Goal: Book appointment/travel/reservation

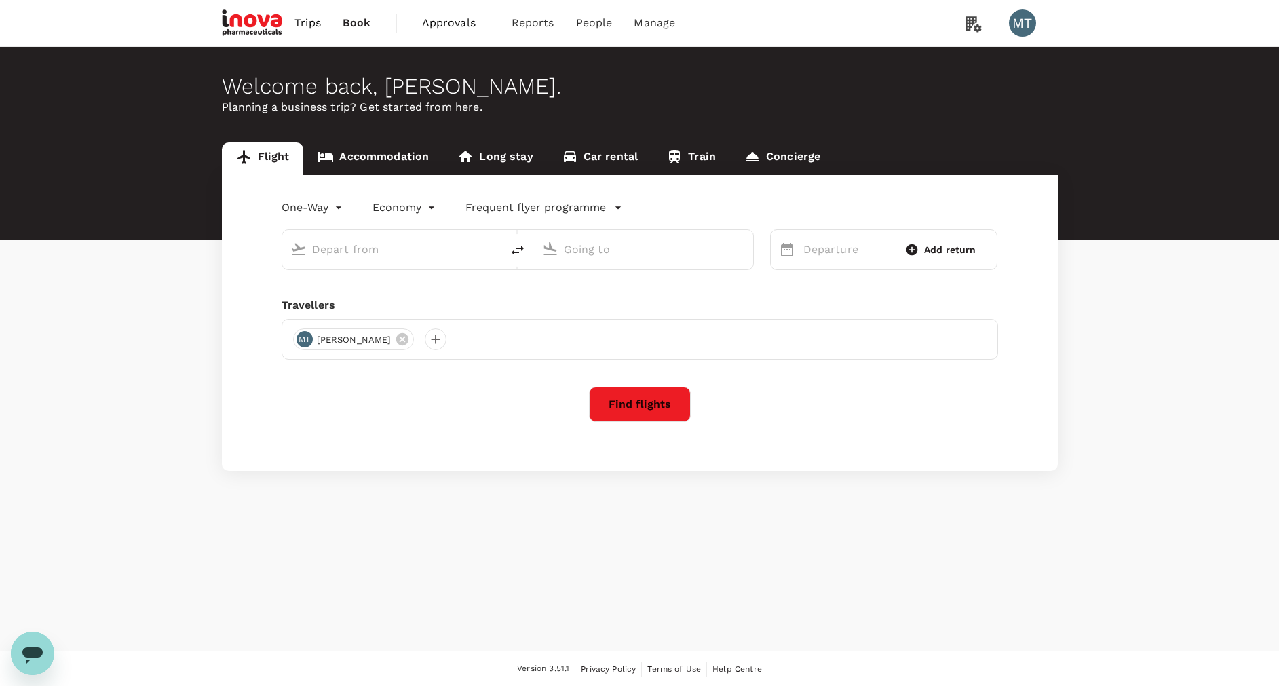
type input "Kuala Namu Intl (KNO)"
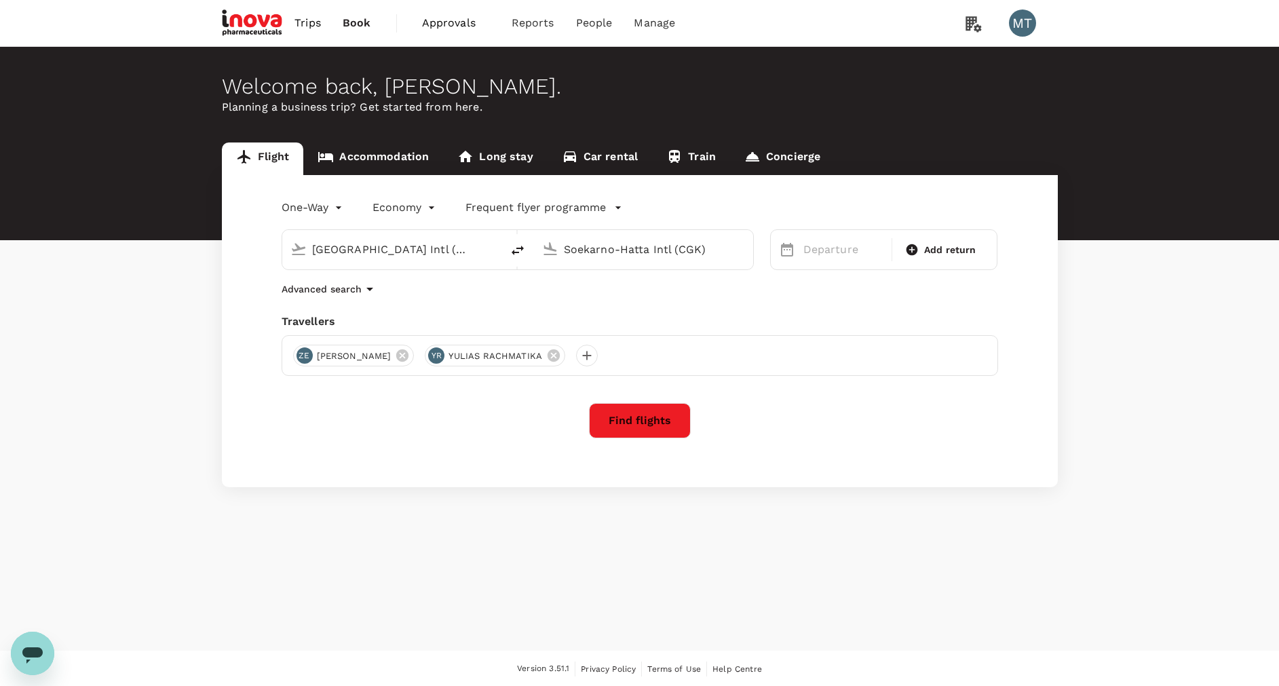
click at [584, 246] on input "Soekarno-Hatta Intl (CGK)" at bounding box center [644, 249] width 161 height 21
click at [637, 302] on p "Hang Nadim" at bounding box center [664, 303] width 239 height 14
type input "Hang Nadim (BTH)"
click at [876, 369] on div "10" at bounding box center [875, 367] width 26 height 26
click at [546, 355] on icon at bounding box center [553, 355] width 15 height 15
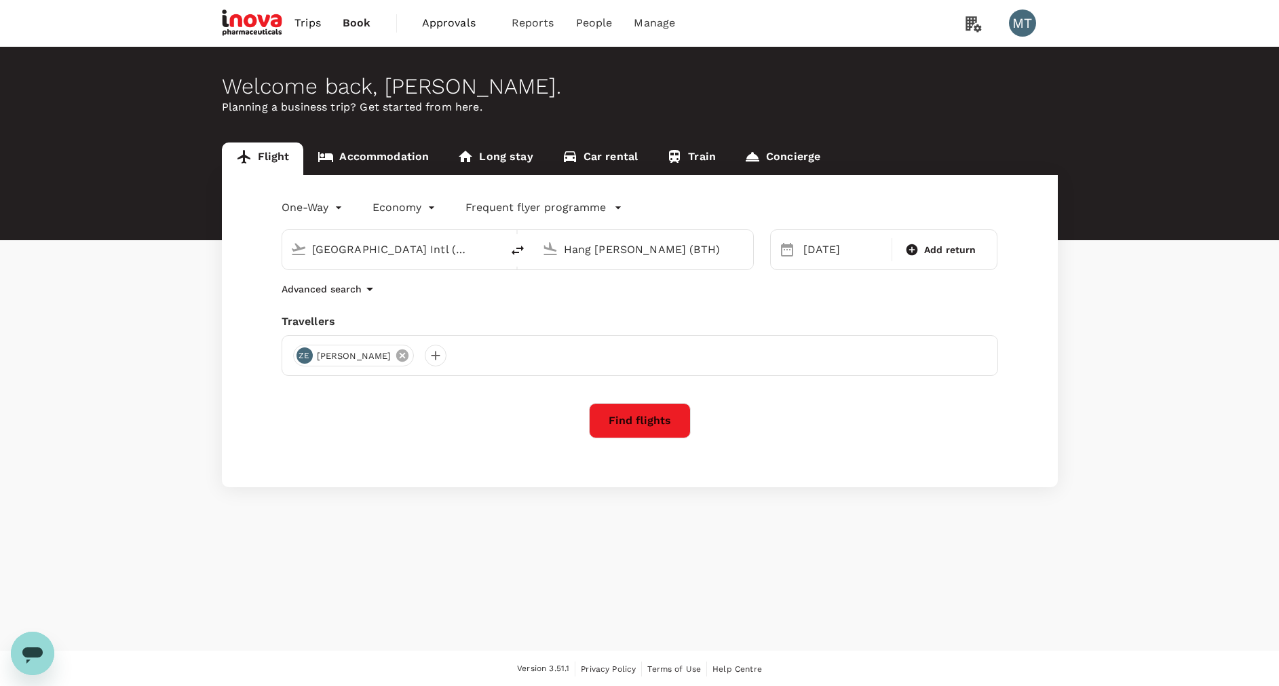
click at [395, 357] on icon at bounding box center [402, 355] width 15 height 15
click at [299, 349] on div at bounding box center [304, 356] width 22 height 22
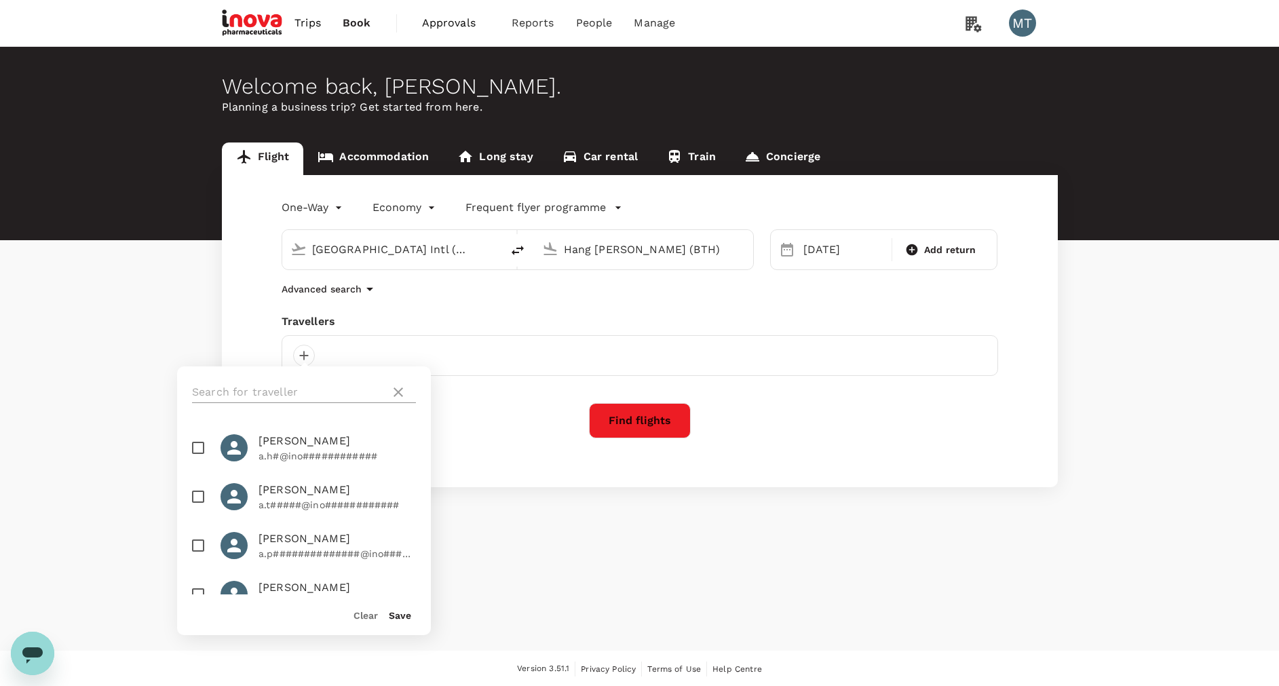
click at [300, 392] on input "text" at bounding box center [288, 392] width 193 height 22
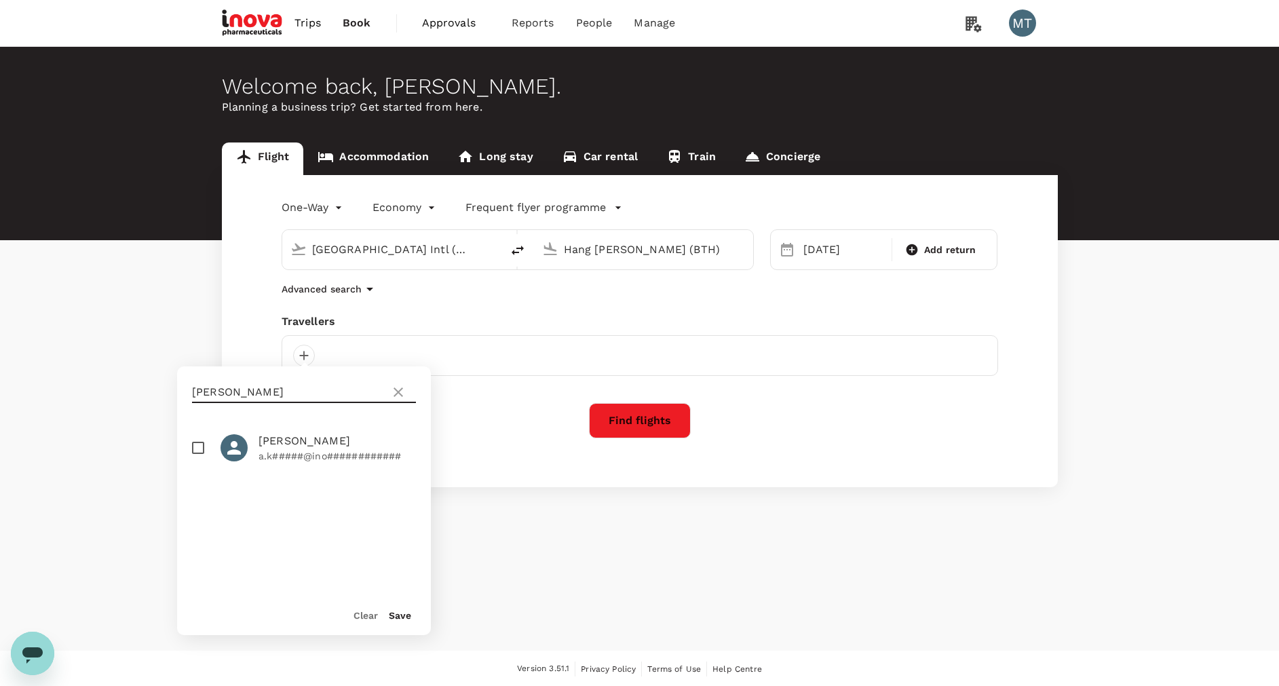
type input "ardy"
click at [205, 443] on input "checkbox" at bounding box center [198, 447] width 28 height 28
checkbox input "true"
click at [399, 617] on button "Save" at bounding box center [400, 615] width 22 height 11
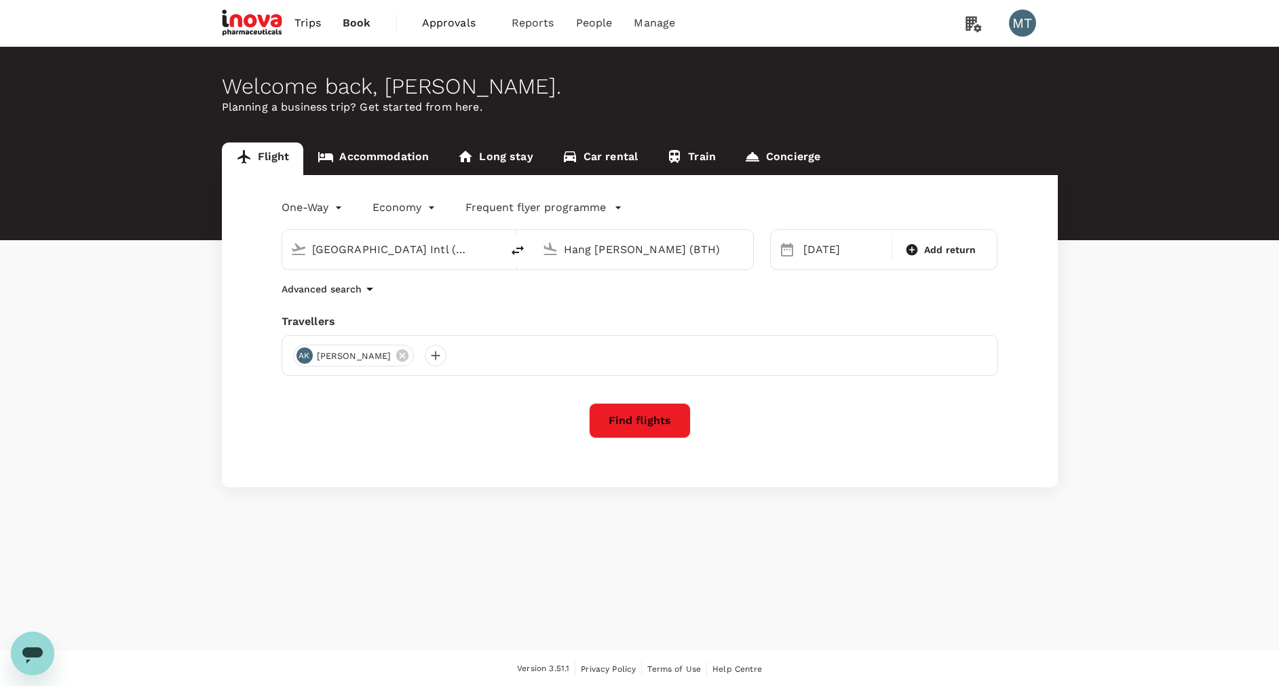
click at [617, 422] on button "Find flights" at bounding box center [640, 420] width 102 height 35
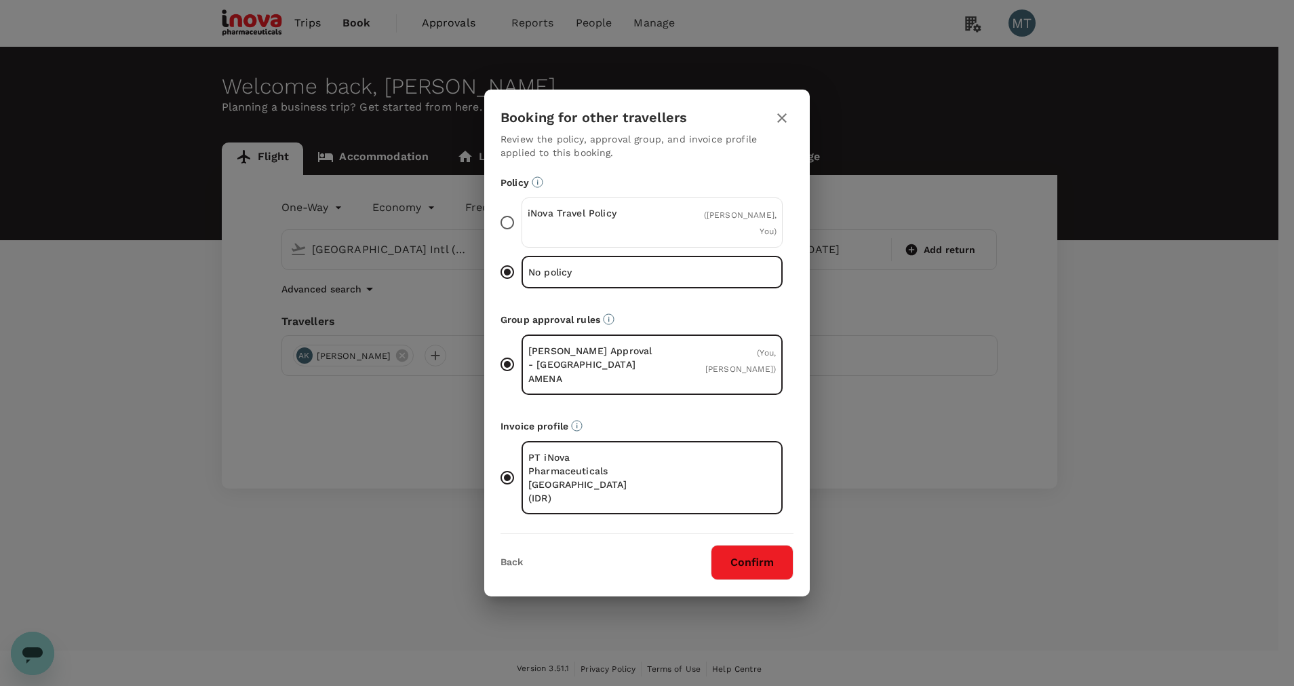
click at [538, 220] on p "iNova Travel Policy" at bounding box center [590, 213] width 125 height 14
click at [522, 227] on input "iNova Travel Policy ( Ardy Priam Kusuma, You )" at bounding box center [507, 222] width 28 height 28
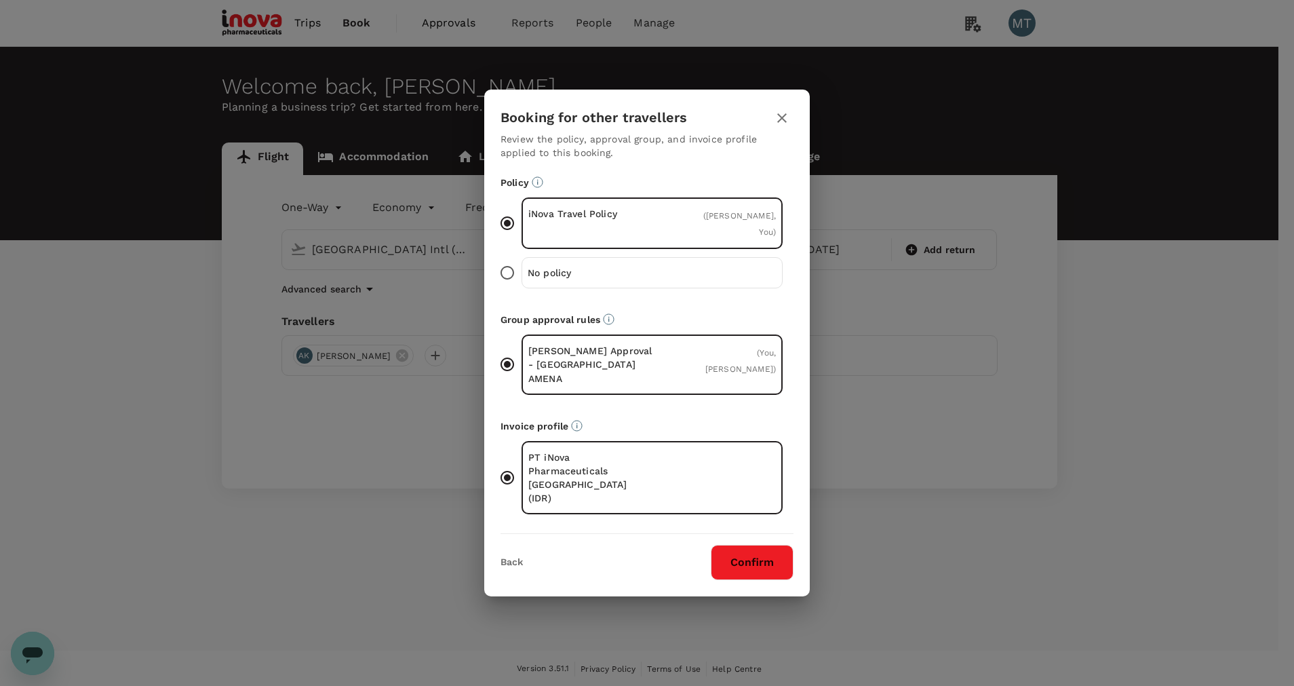
click at [767, 545] on button "Confirm" at bounding box center [752, 562] width 83 height 35
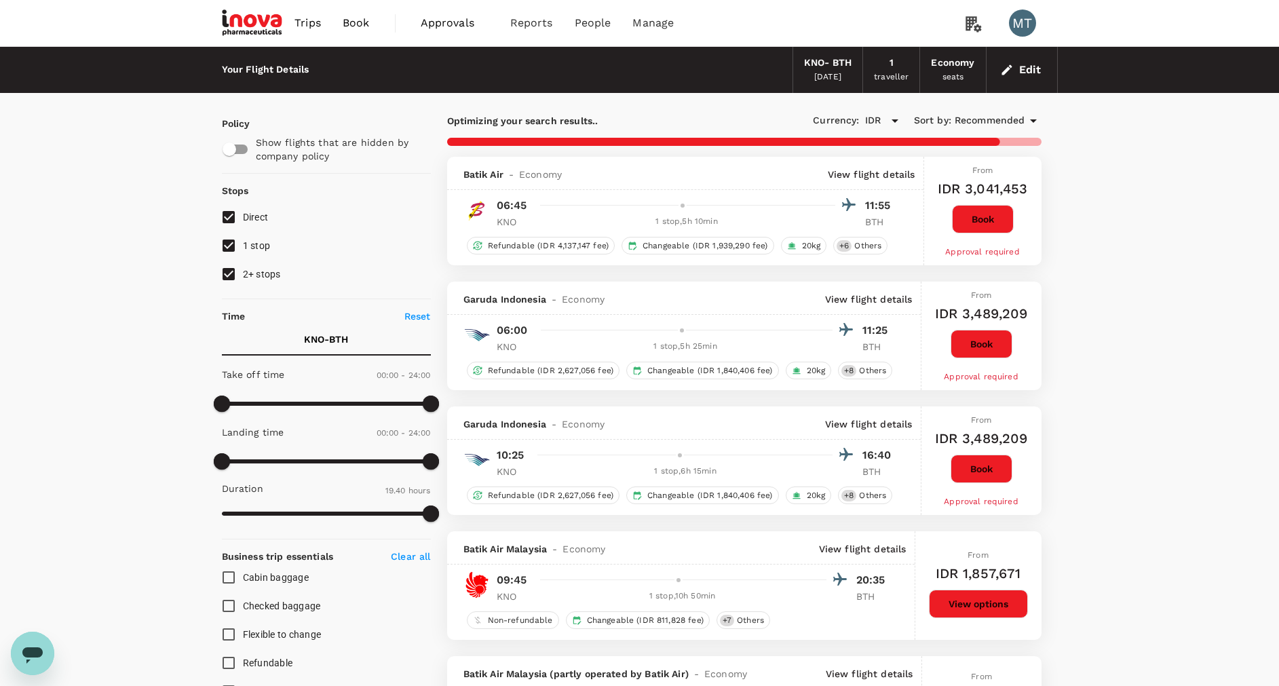
type input "1670"
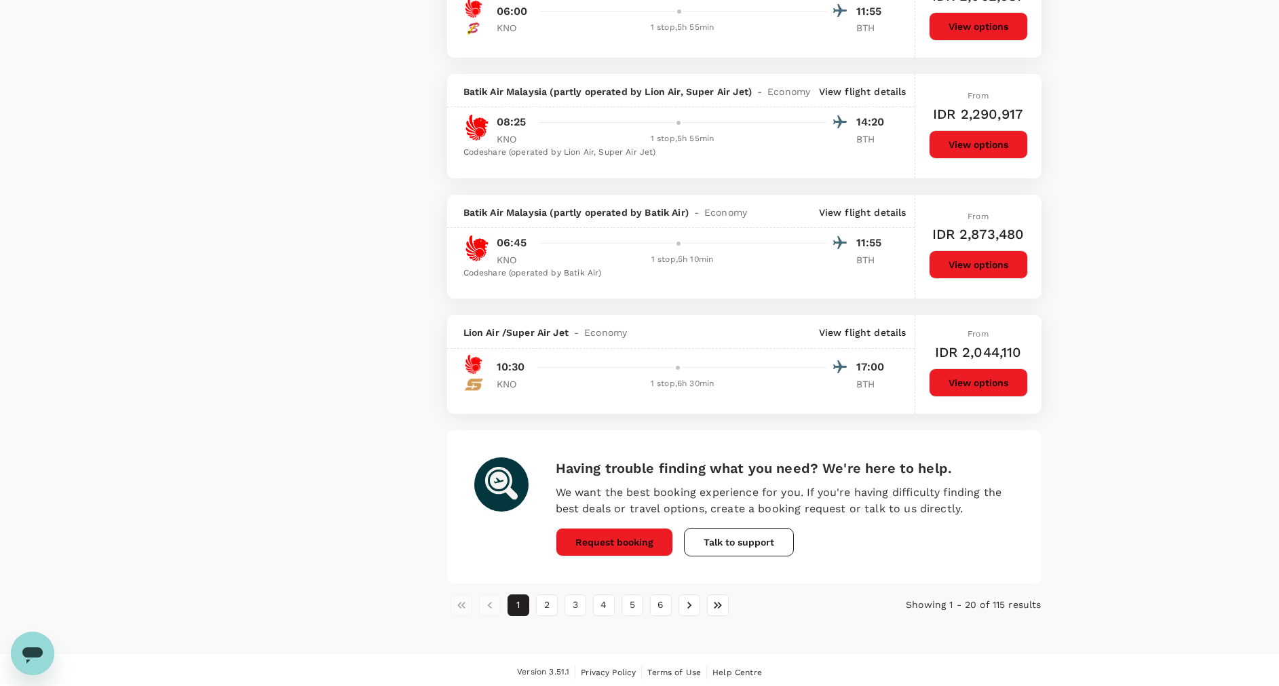
scroll to position [2099, 0]
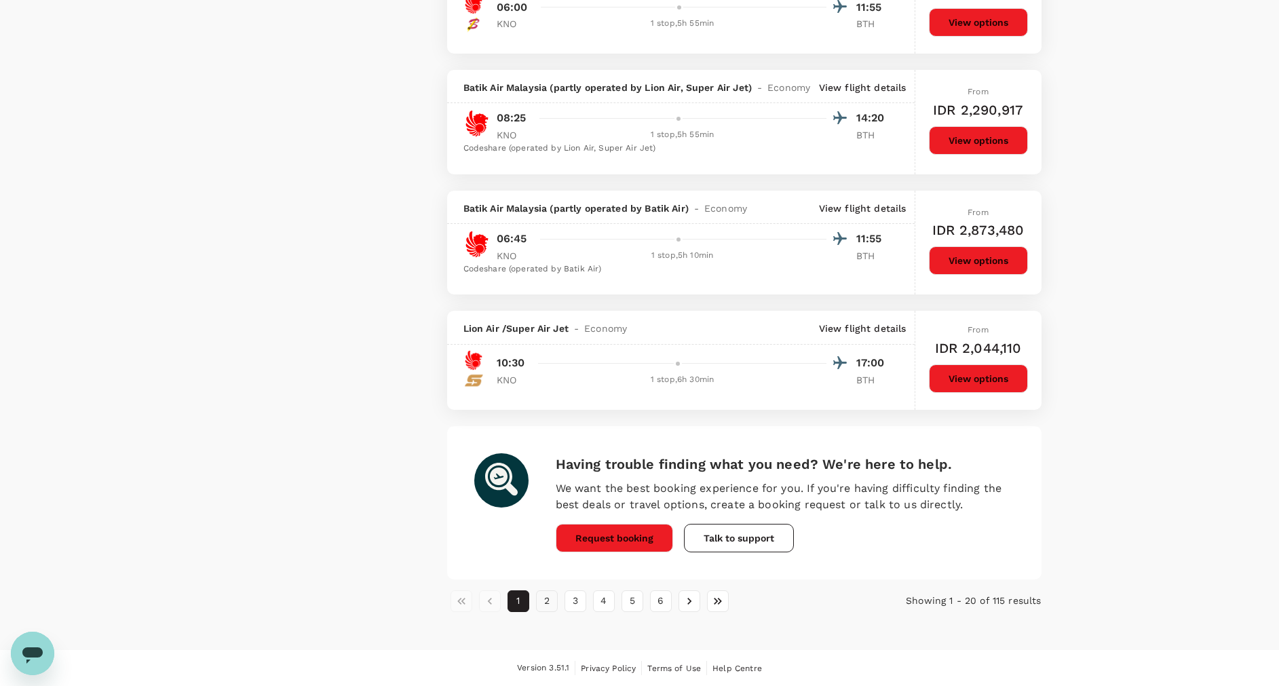
click at [551, 607] on button "2" at bounding box center [547, 601] width 22 height 22
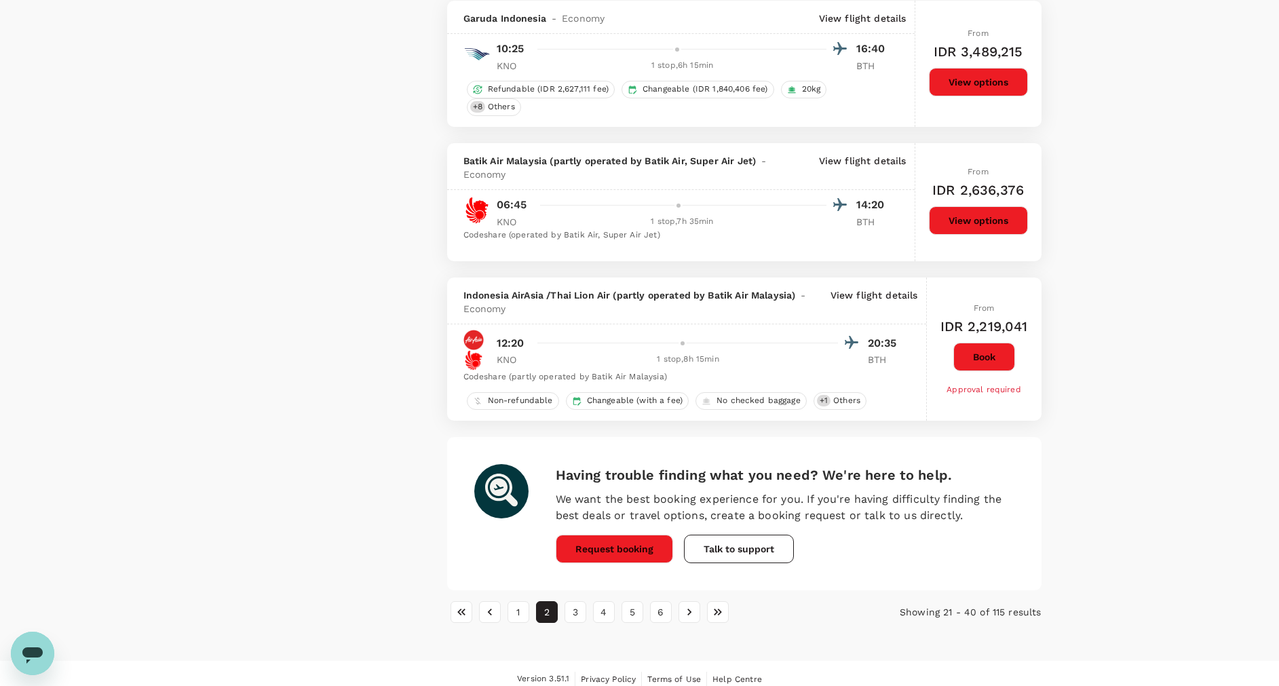
scroll to position [2202, 0]
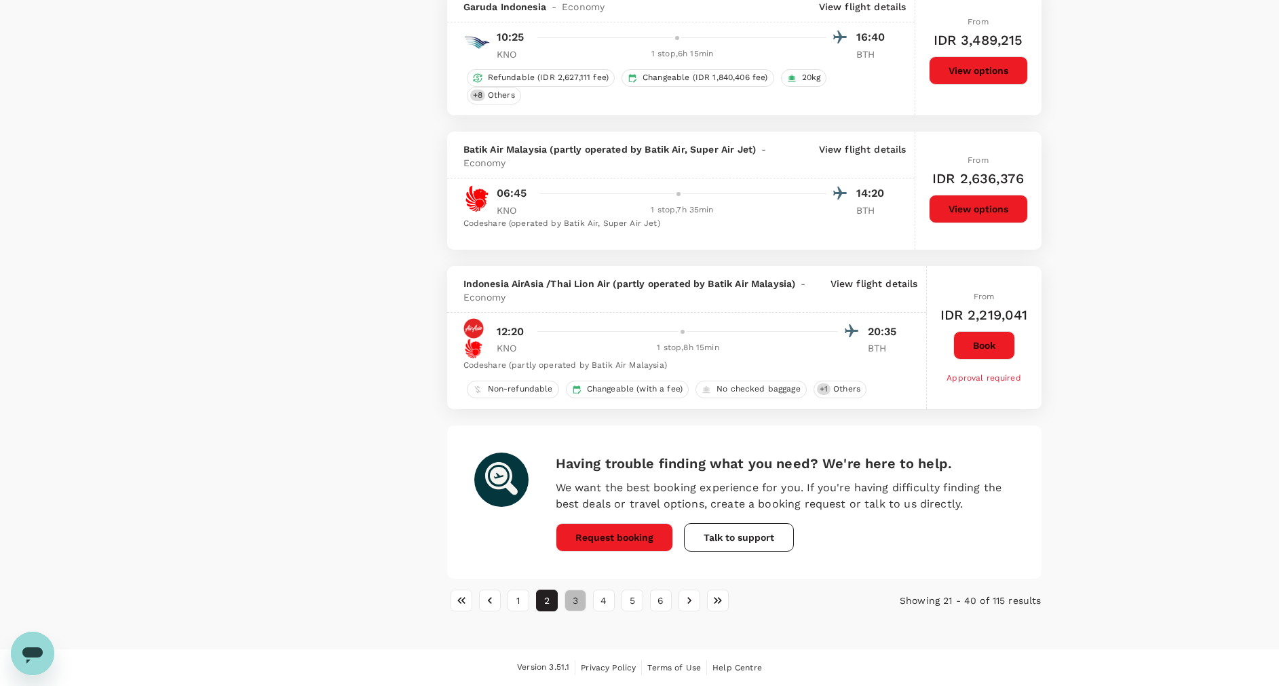
click at [570, 604] on button "3" at bounding box center [575, 600] width 22 height 22
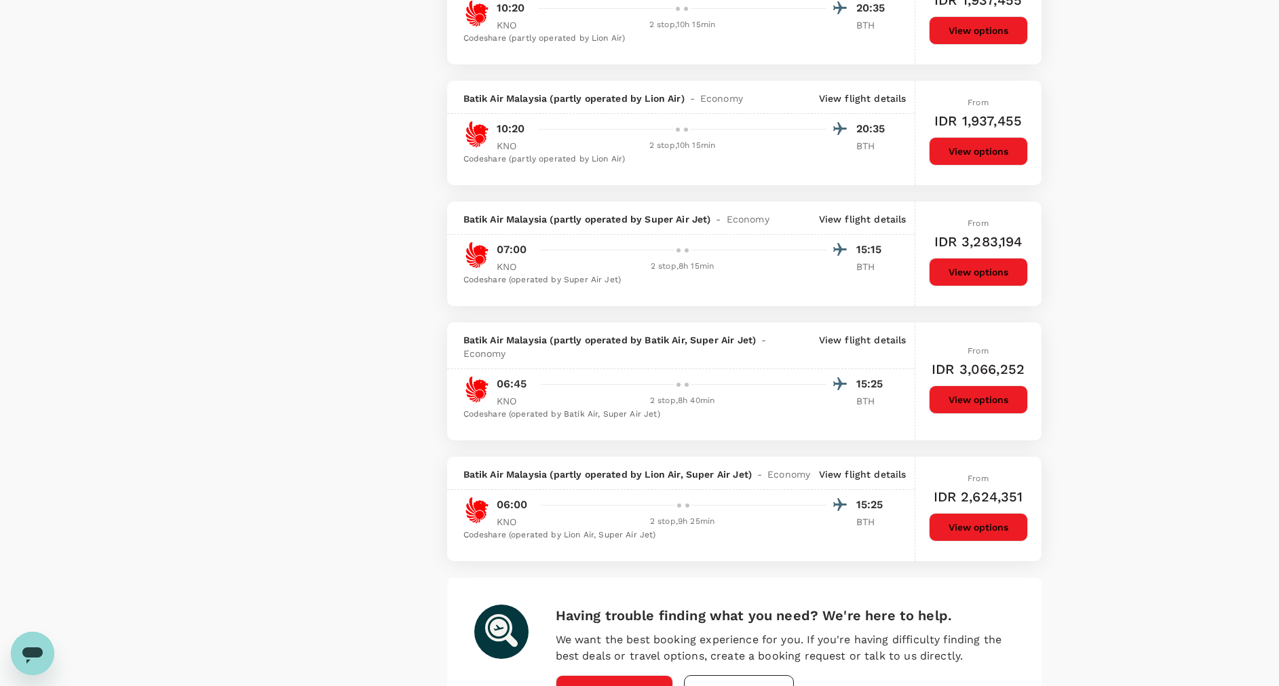
scroll to position [2035, 0]
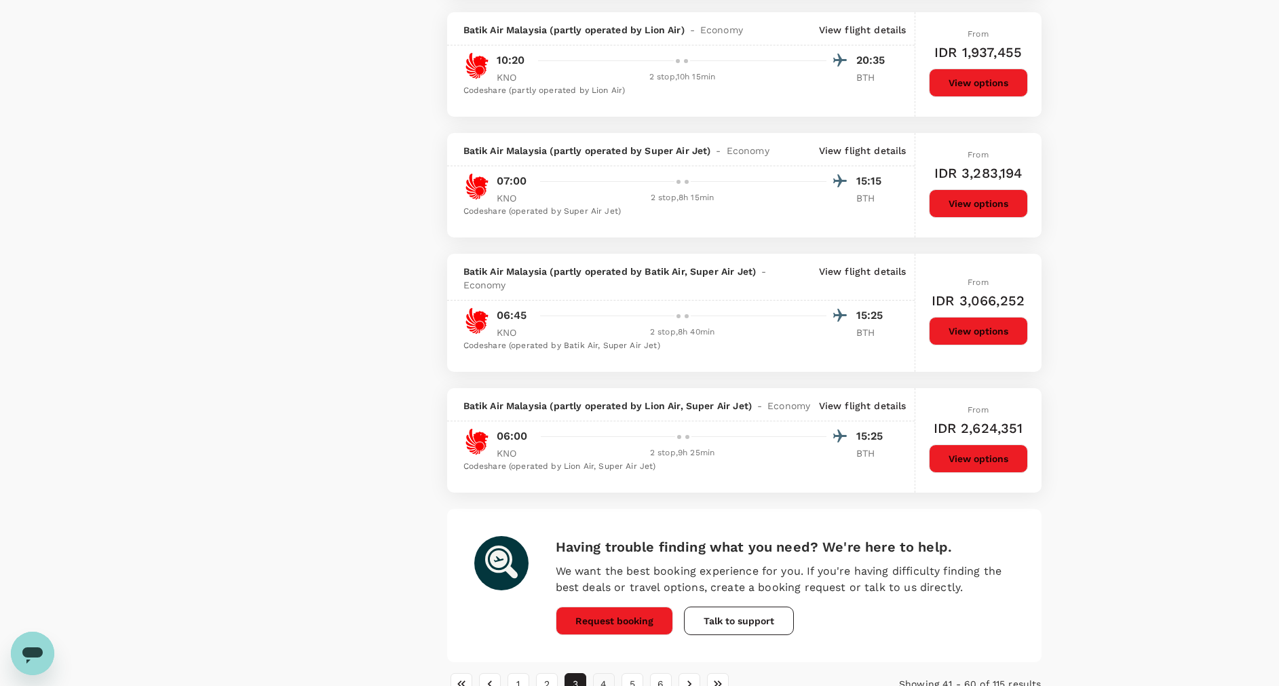
click at [607, 684] on button "4" at bounding box center [604, 684] width 22 height 22
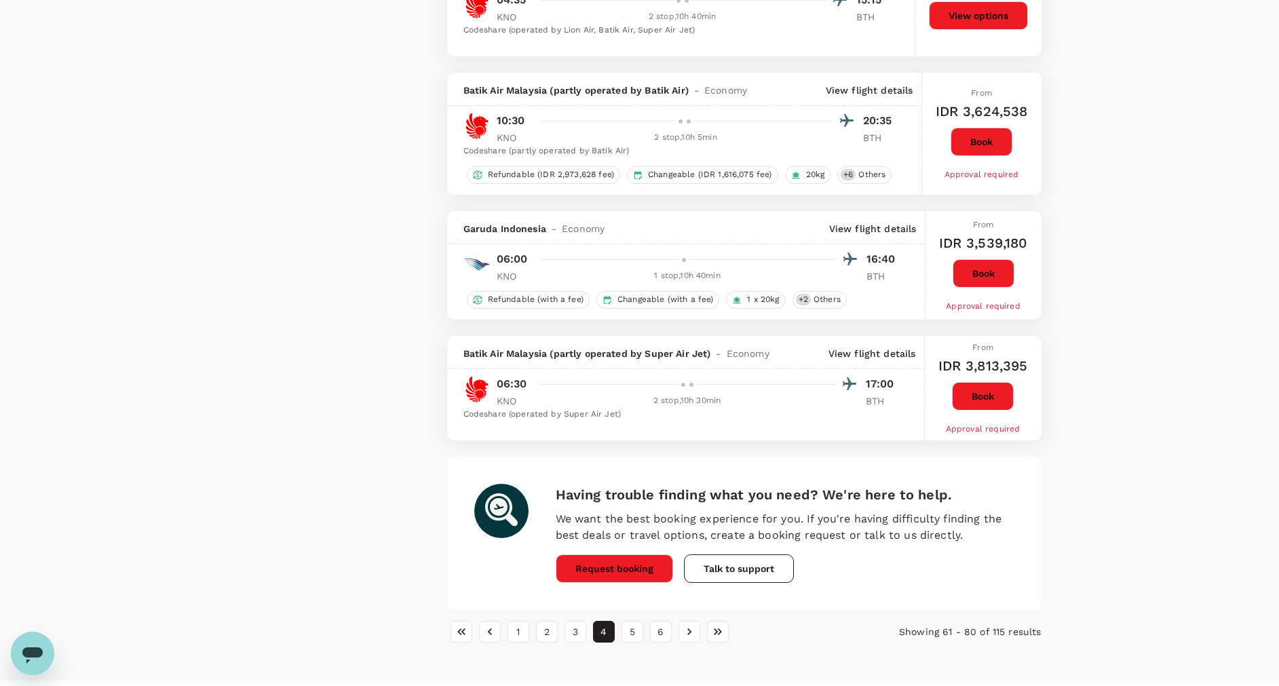
scroll to position [2204, 0]
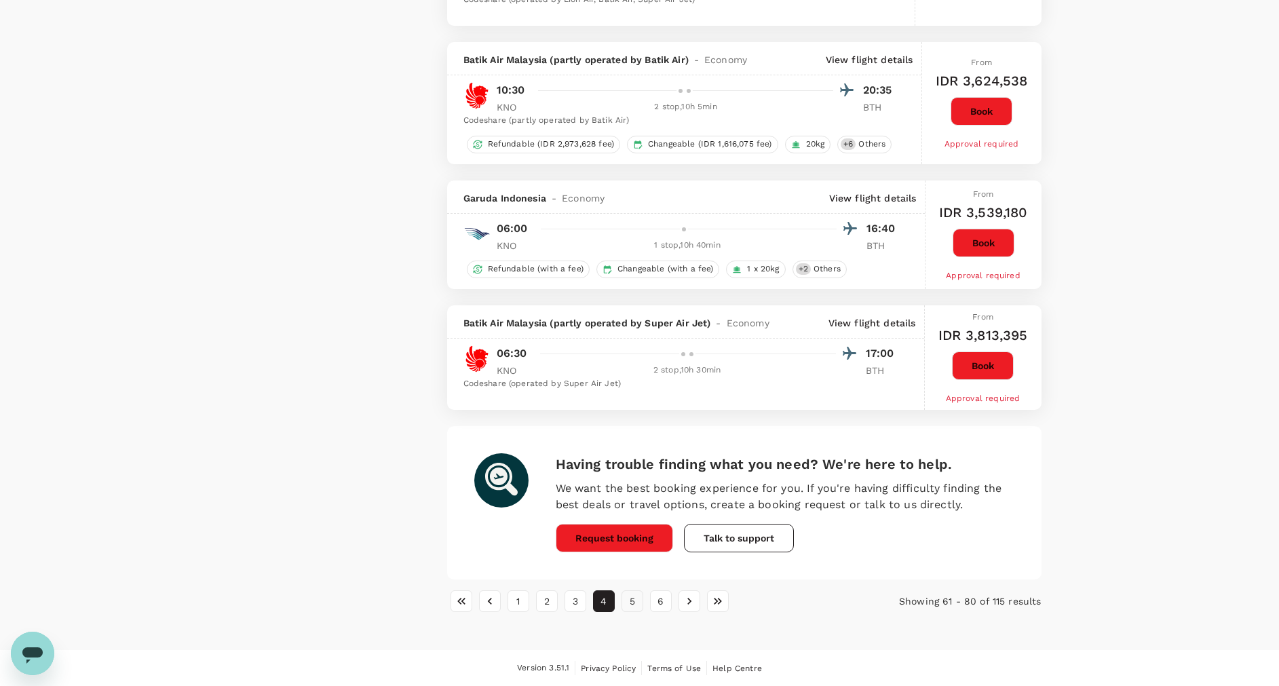
click at [638, 602] on button "5" at bounding box center [632, 601] width 22 height 22
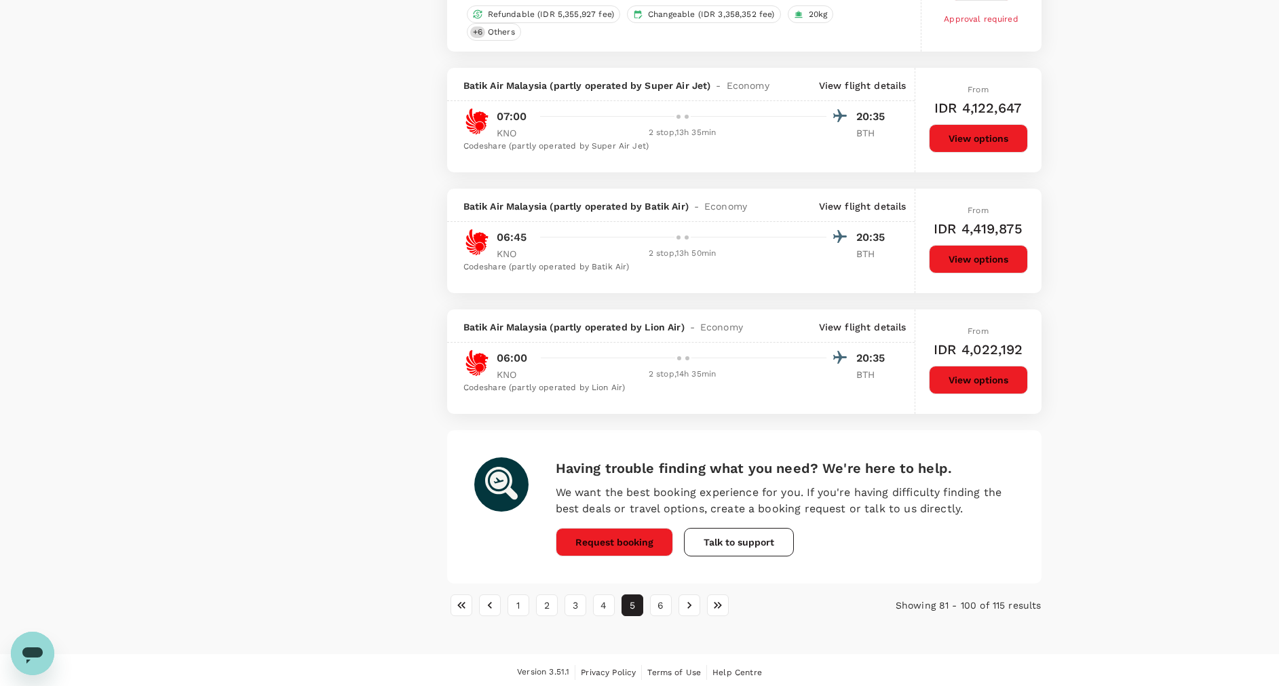
scroll to position [2412, 0]
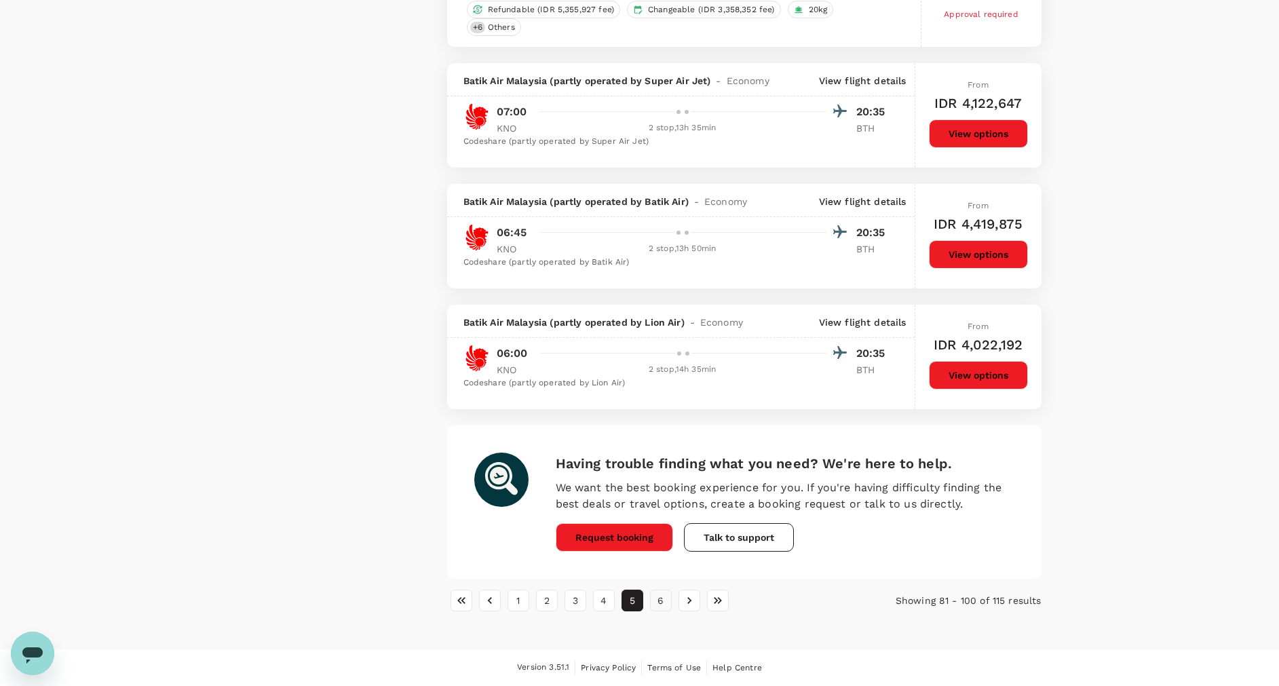
click at [659, 604] on button "6" at bounding box center [661, 600] width 22 height 22
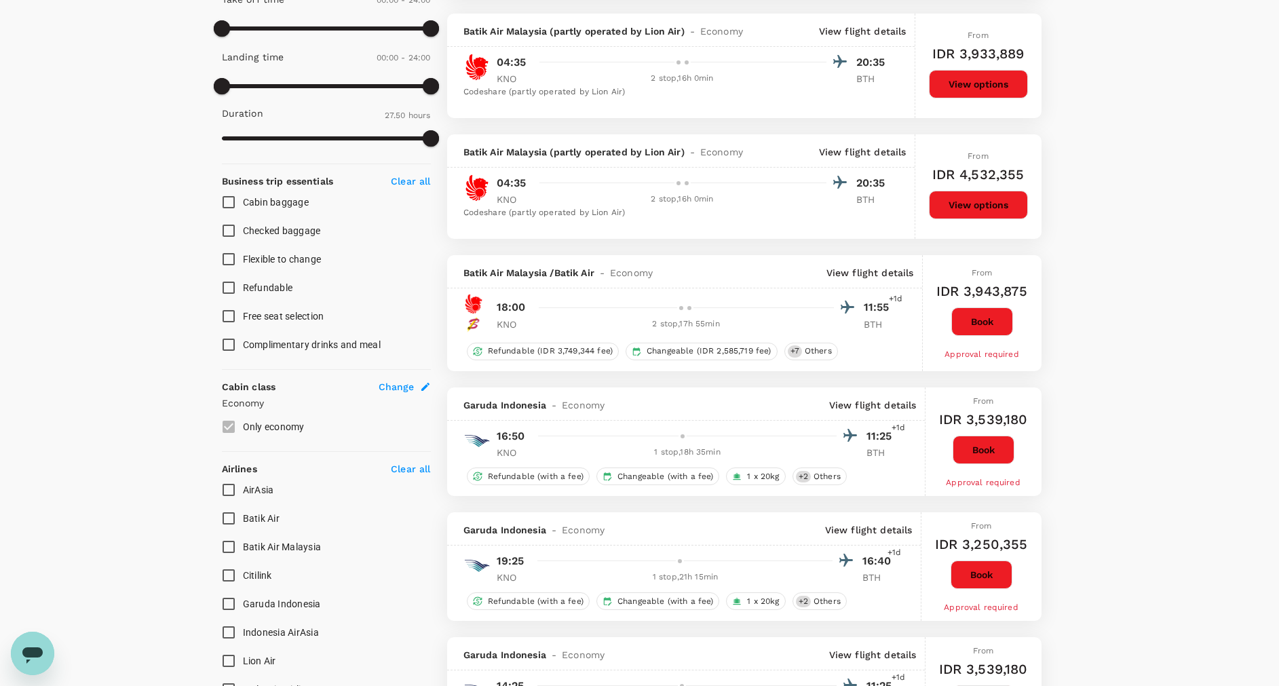
scroll to position [407, 0]
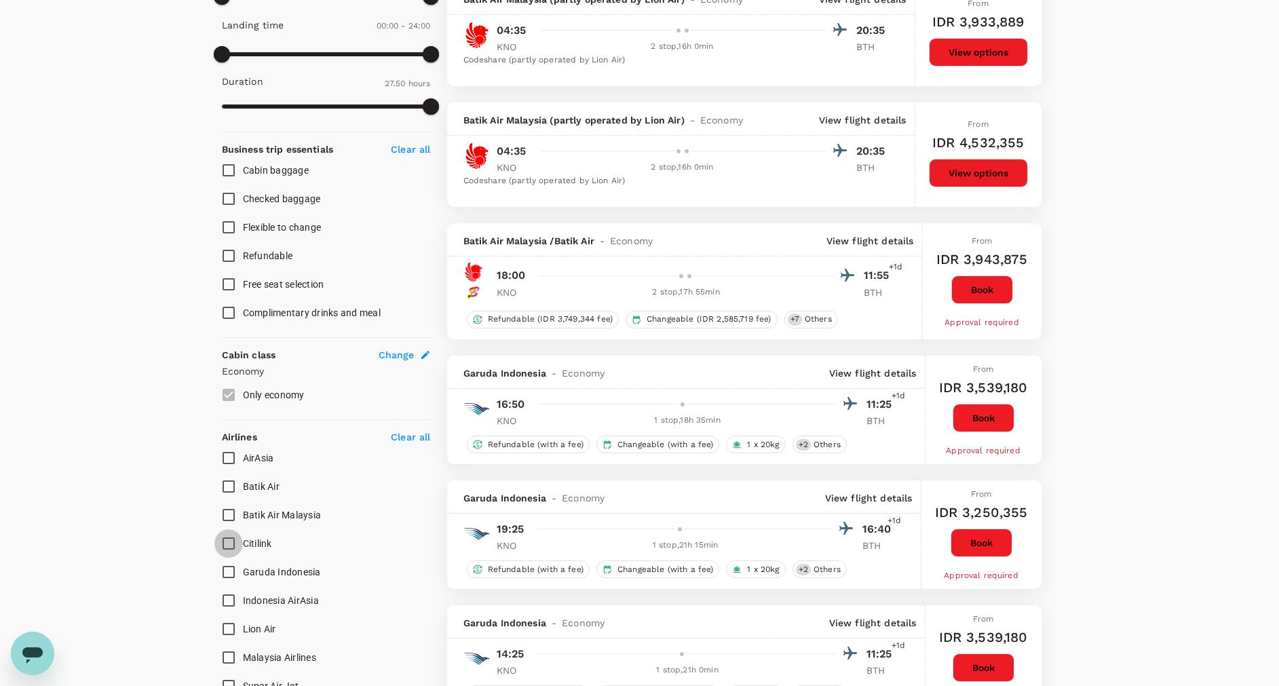
click at [229, 543] on input "Citilink" at bounding box center [228, 543] width 28 height 28
checkbox input "true"
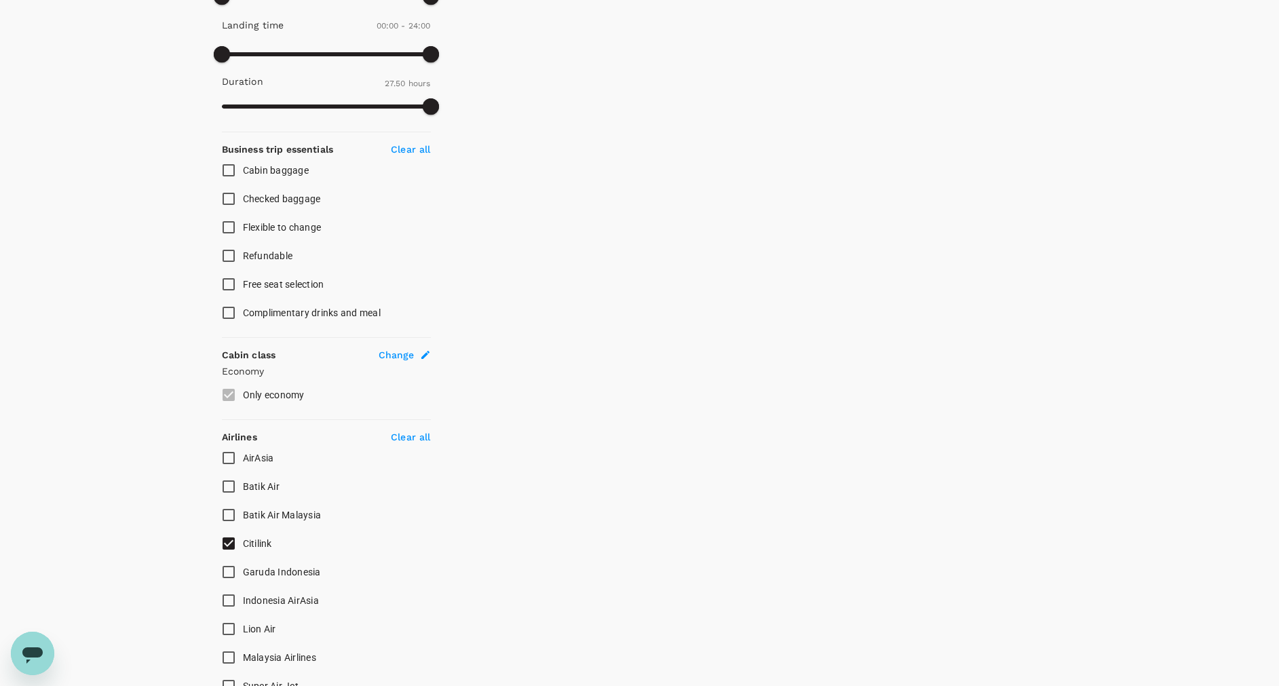
click at [231, 490] on input "Batik Air" at bounding box center [228, 486] width 28 height 28
checkbox input "false"
click at [227, 461] on input "AirAsia" at bounding box center [228, 458] width 28 height 28
checkbox input "true"
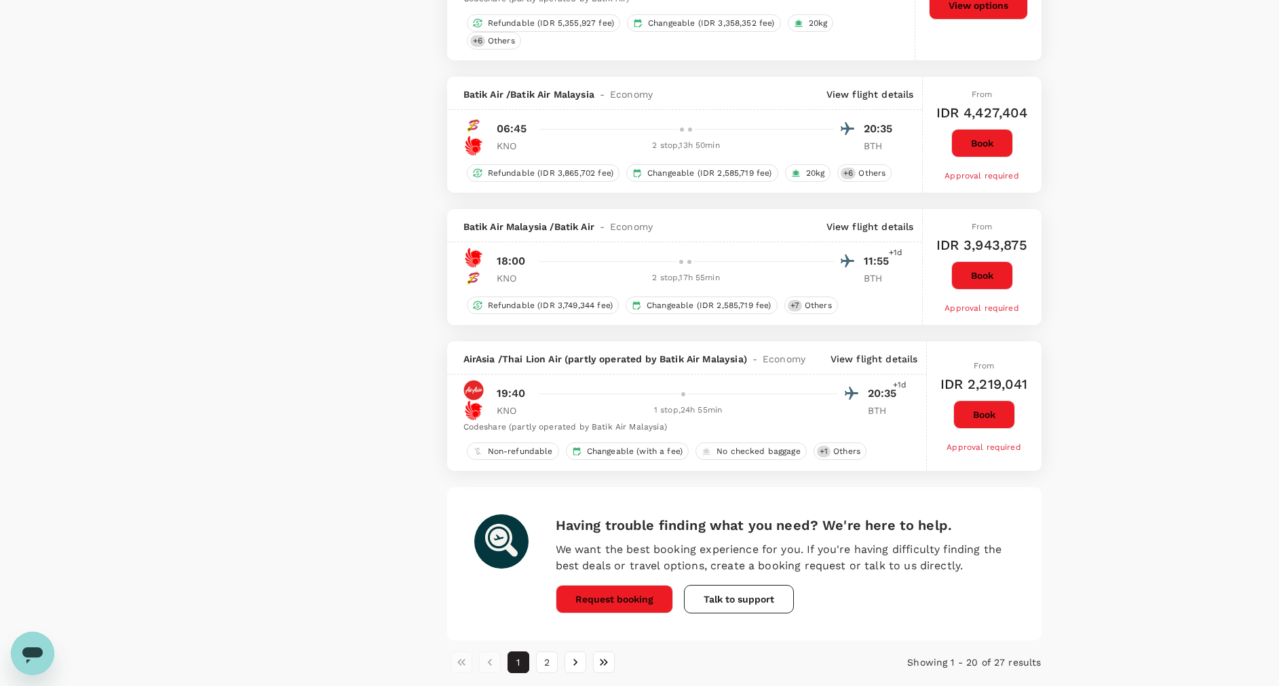
scroll to position [2340, 0]
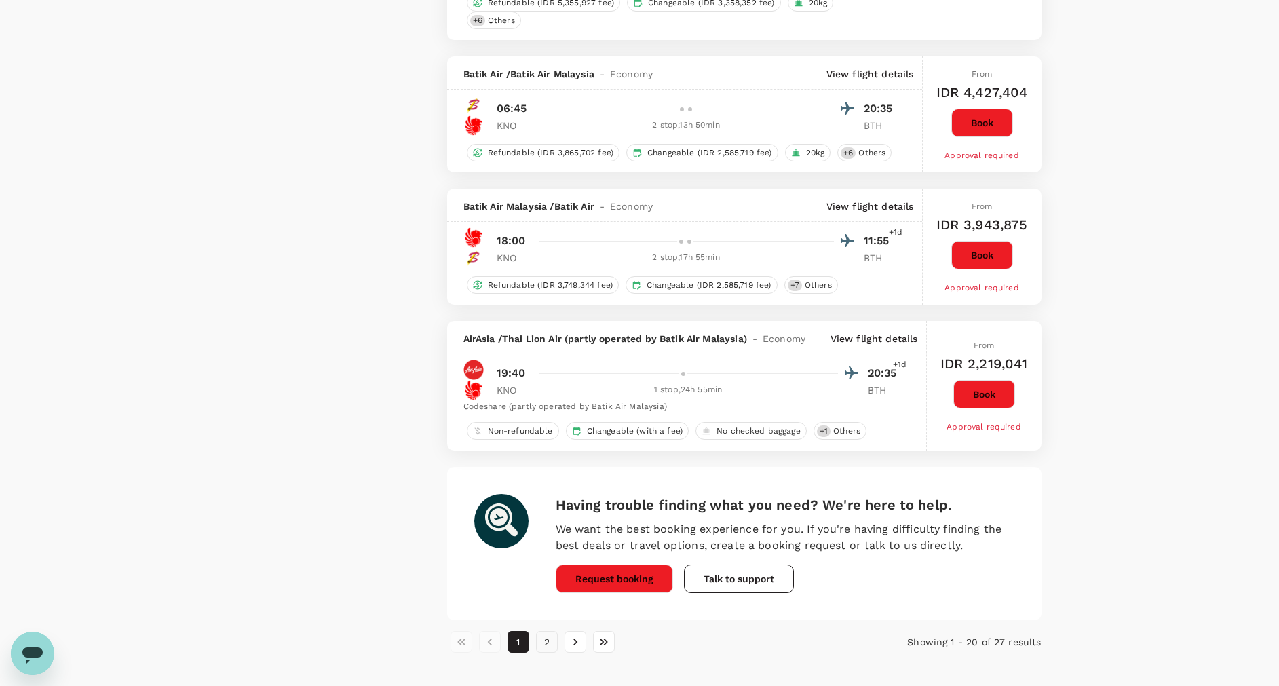
click at [543, 638] on button "2" at bounding box center [547, 642] width 22 height 22
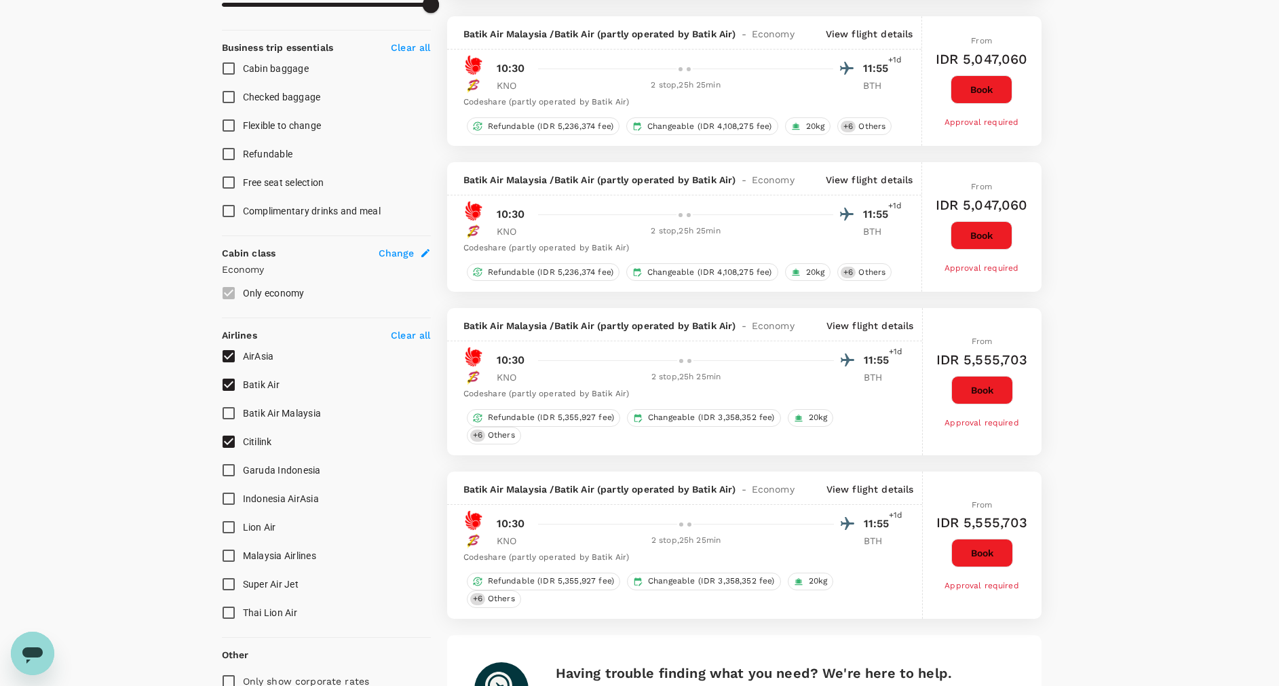
scroll to position [683, 0]
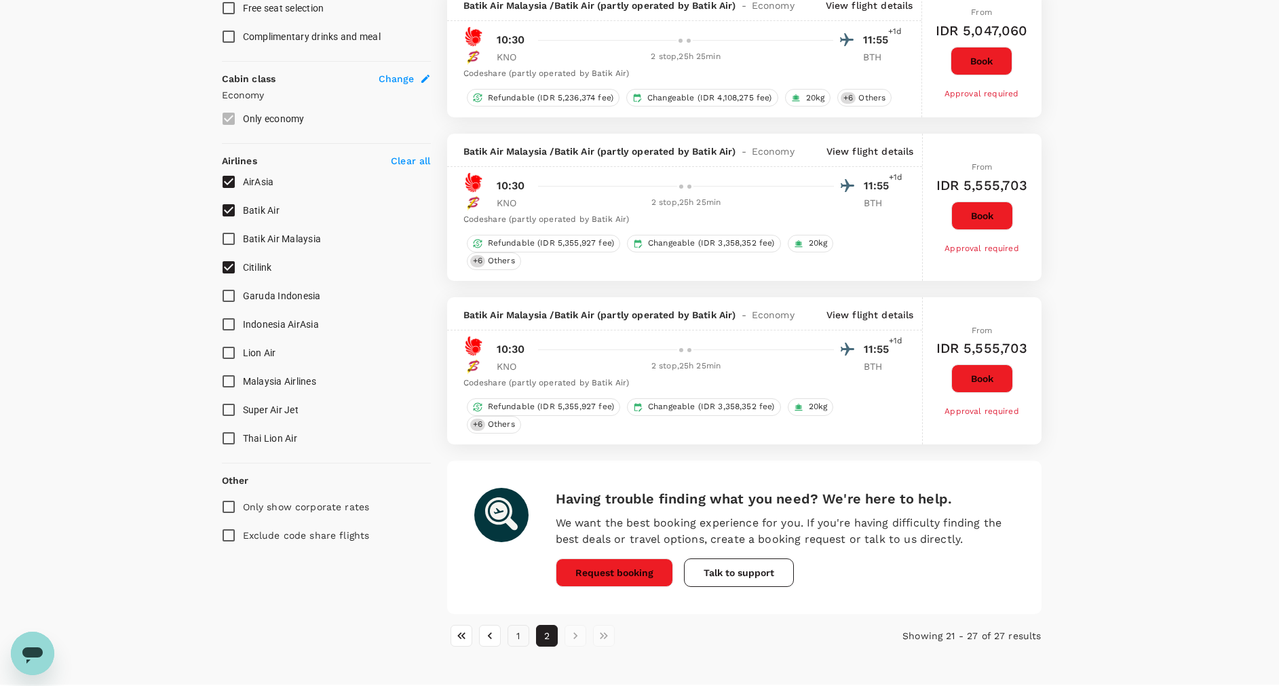
click at [517, 625] on button "1" at bounding box center [518, 636] width 22 height 22
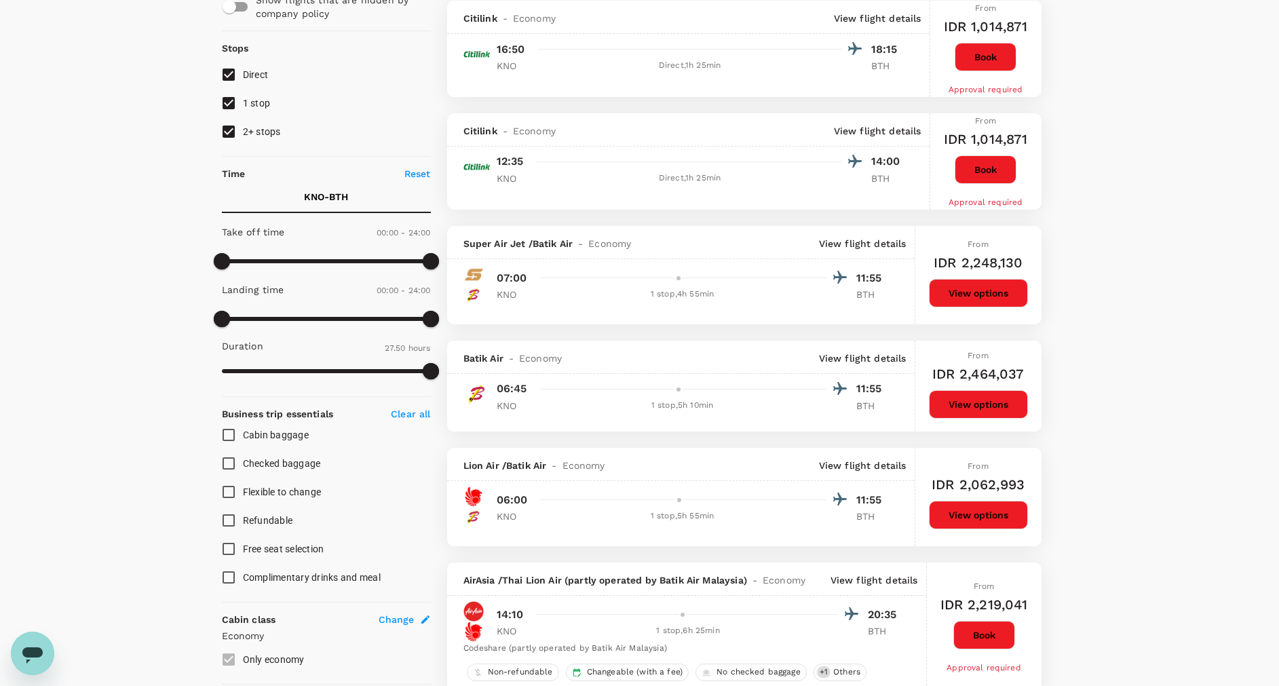
scroll to position [0, 0]
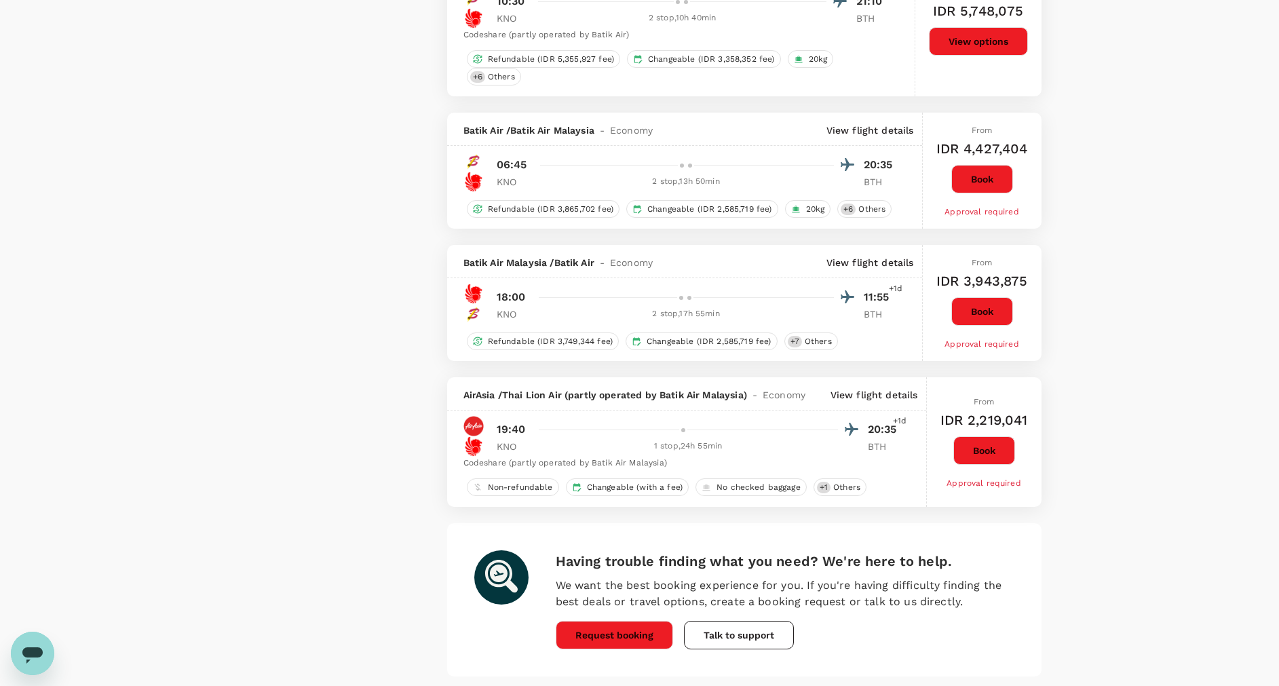
scroll to position [2382, 0]
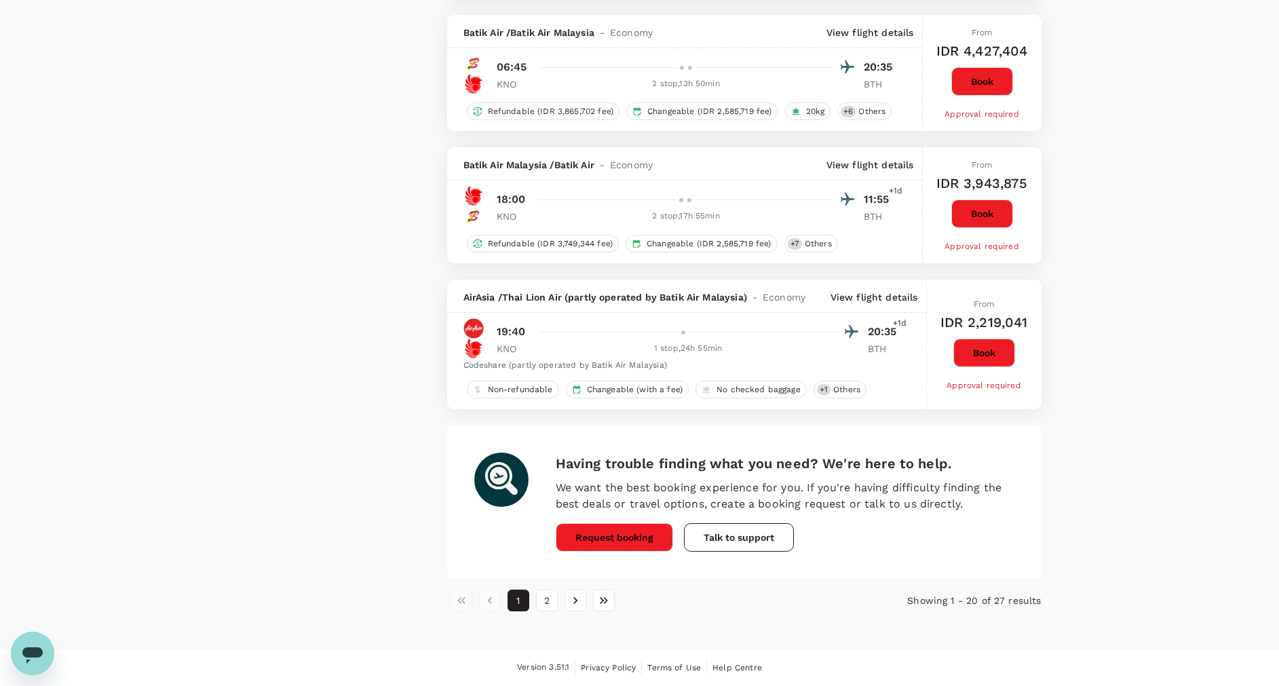
click at [558, 603] on li "2" at bounding box center [546, 600] width 28 height 22
drag, startPoint x: 552, startPoint y: 604, endPoint x: 576, endPoint y: 603, distance: 23.8
click at [551, 604] on button "2" at bounding box center [547, 600] width 22 height 22
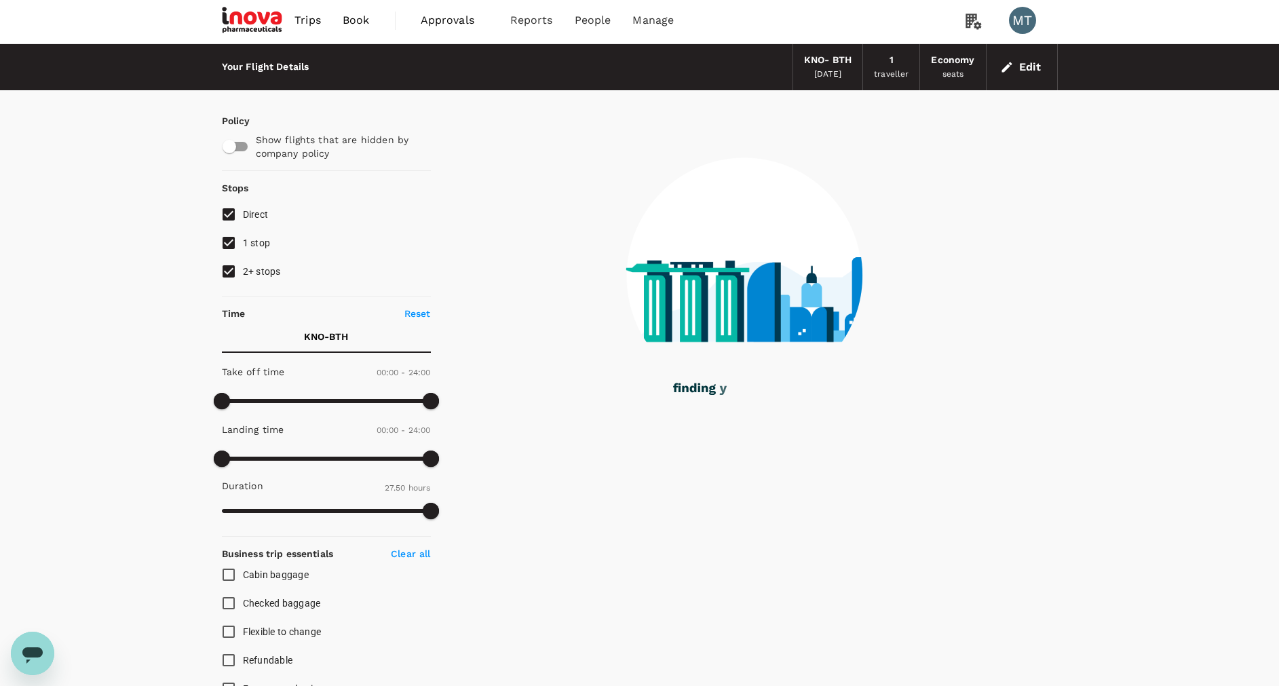
scroll to position [0, 0]
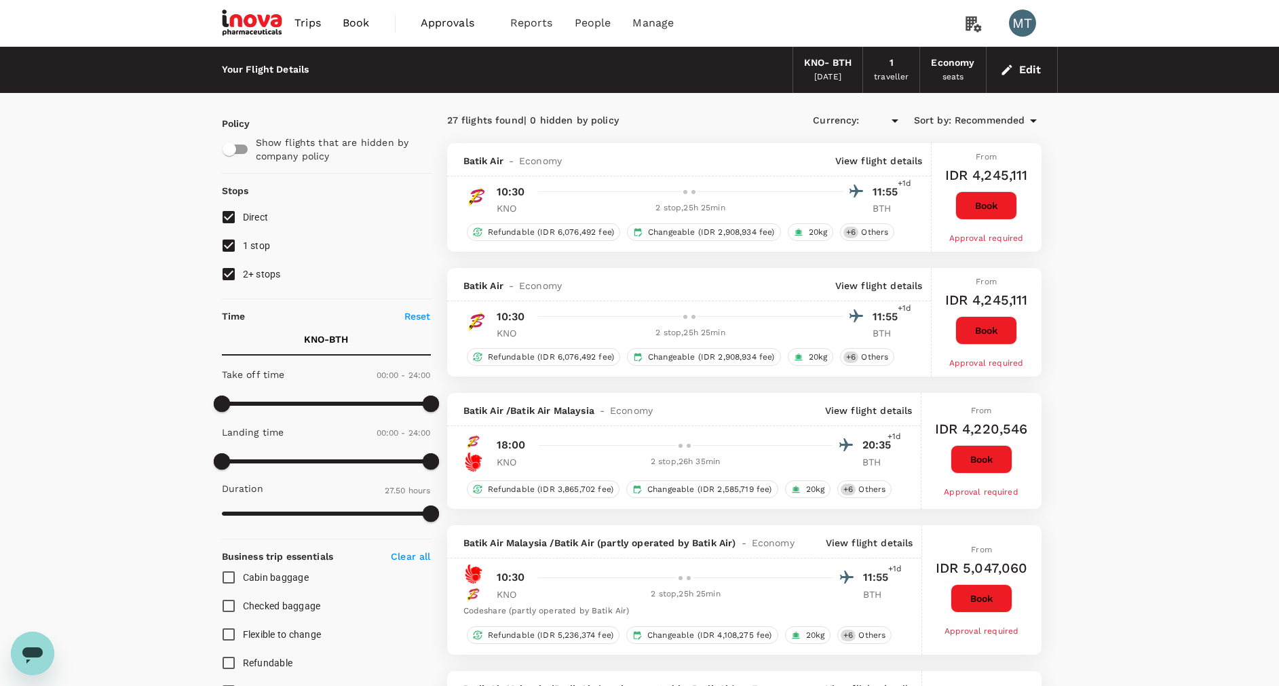
type input "IDR"
click at [343, 20] on span "Book" at bounding box center [356, 23] width 27 height 16
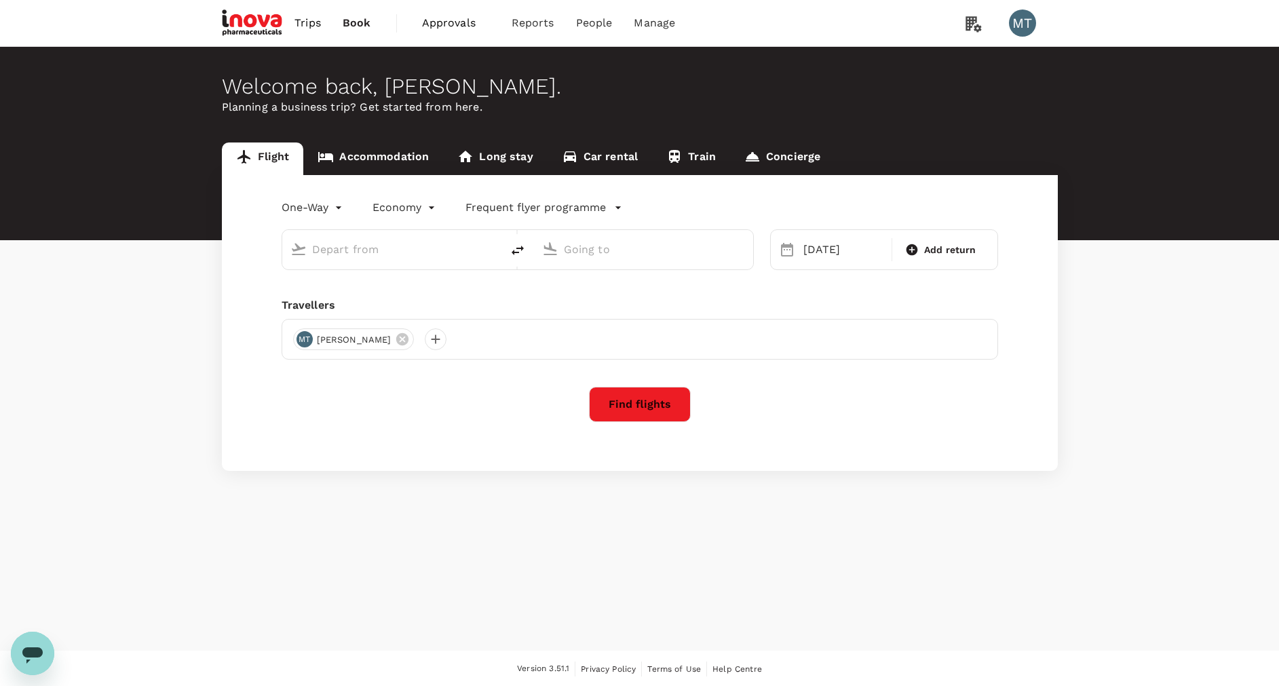
type input "Kuala Namu Intl (KNO)"
type input "Hang Nadim (BTH)"
type input "Kuala Namu Intl (KNO)"
type input "Hang Nadim (BTH)"
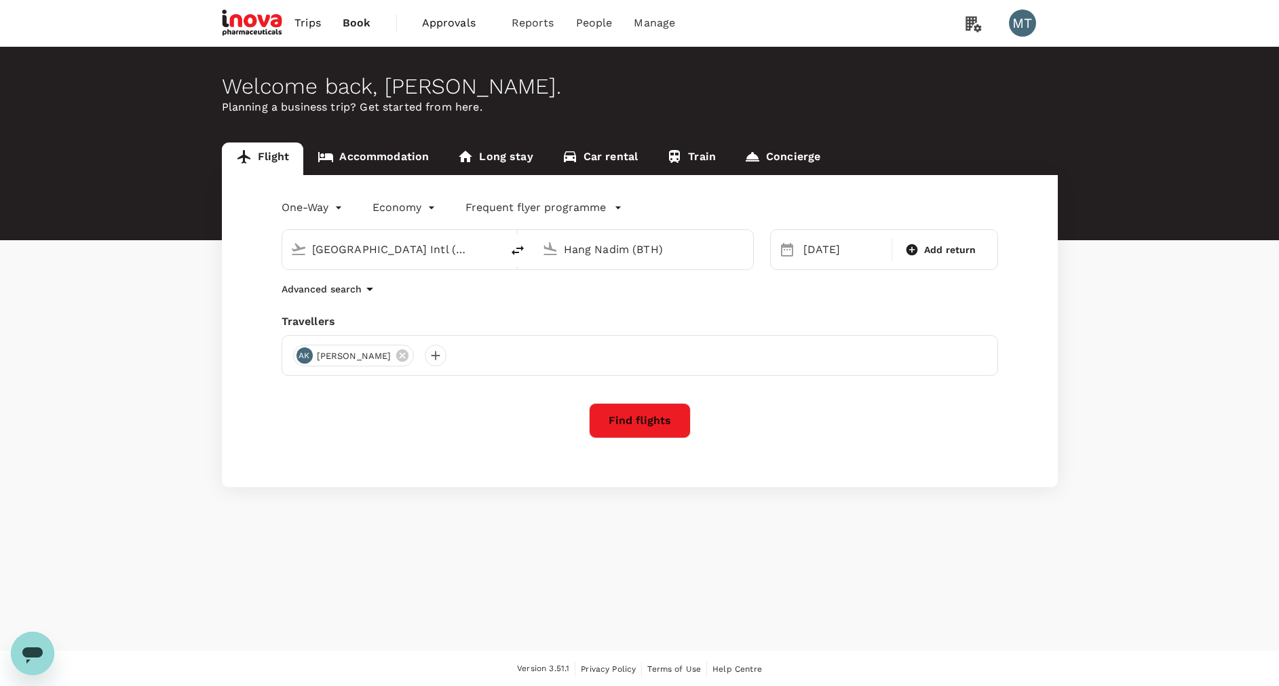
click at [519, 253] on icon "delete" at bounding box center [517, 250] width 12 height 9
type input "Hang Nadim (BTH)"
type input "Kuala Namu Intl (KNO)"
click at [843, 253] on div "10 Sep" at bounding box center [844, 249] width 92 height 27
click at [931, 366] on div "12" at bounding box center [927, 367] width 26 height 26
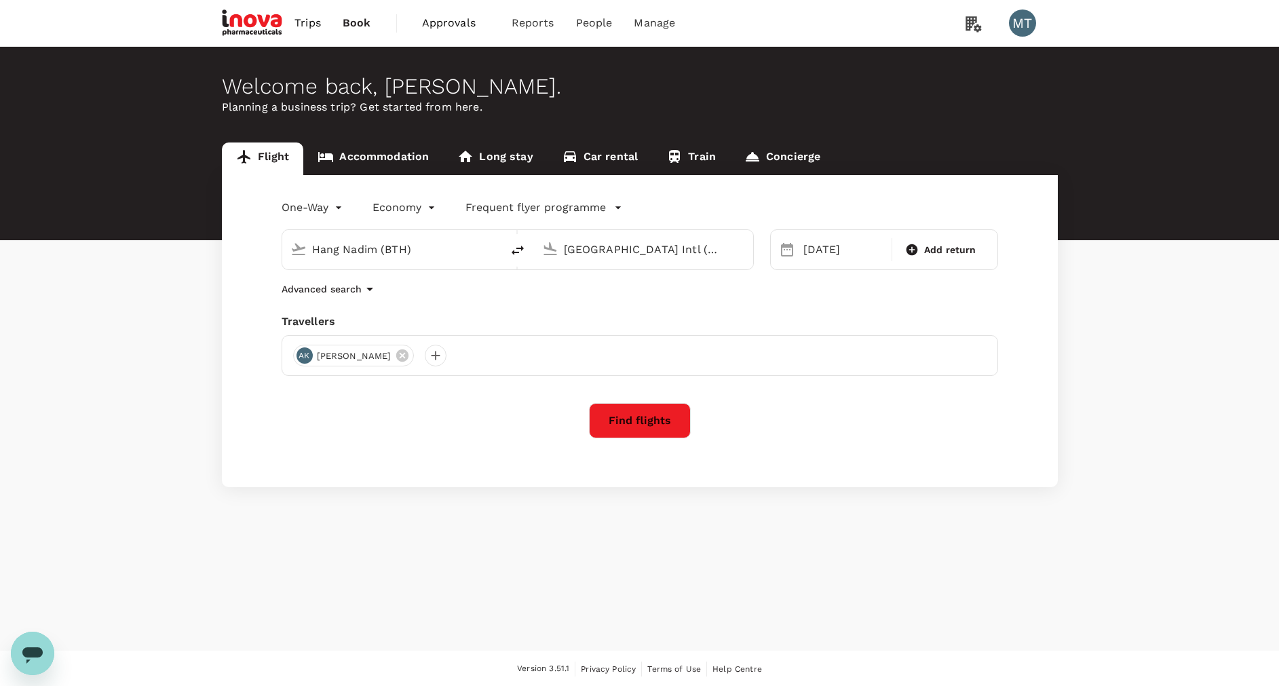
click at [655, 445] on div "One-Way oneway Economy economy Frequent flyer programme Hang Nadim (BTH) Kuala …" at bounding box center [640, 331] width 836 height 312
click at [653, 431] on button "Find flights" at bounding box center [640, 420] width 102 height 35
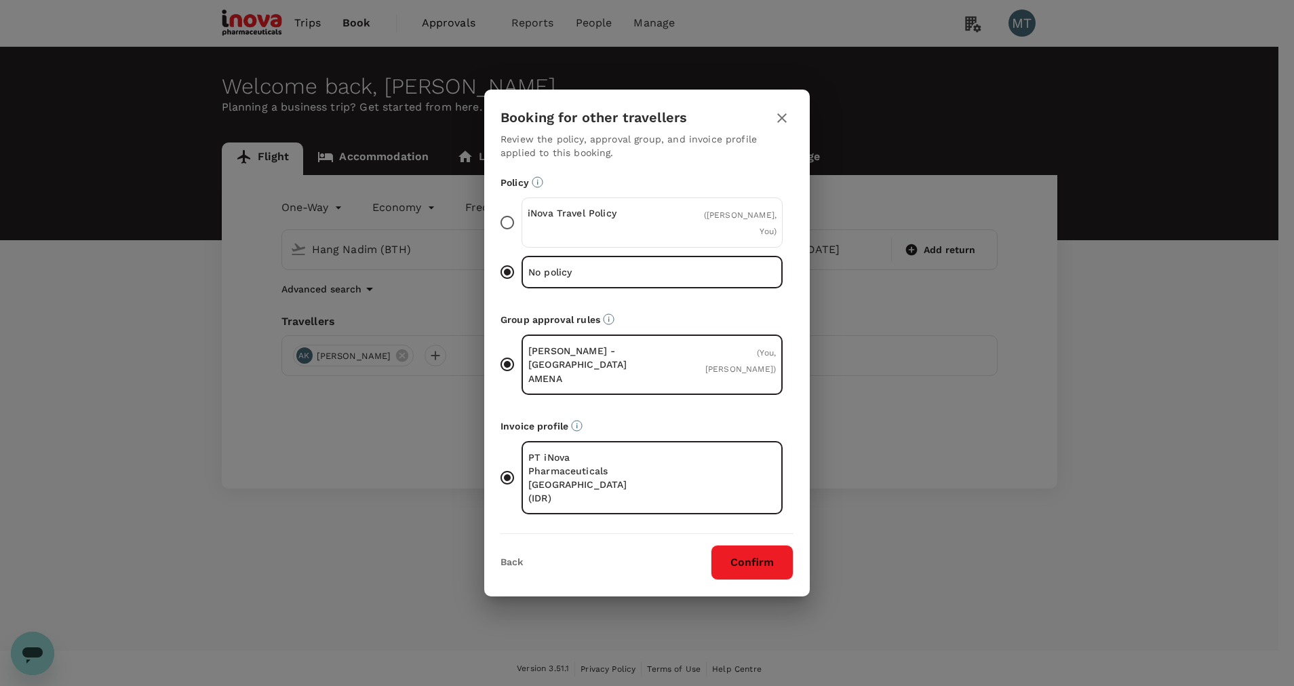
click at [673, 236] on div "iNova Travel Policy ( Ardy Priam Kusuma, You )" at bounding box center [652, 222] width 261 height 50
click at [522, 236] on input "iNova Travel Policy ( Ardy Priam Kusuma, You )" at bounding box center [507, 222] width 28 height 28
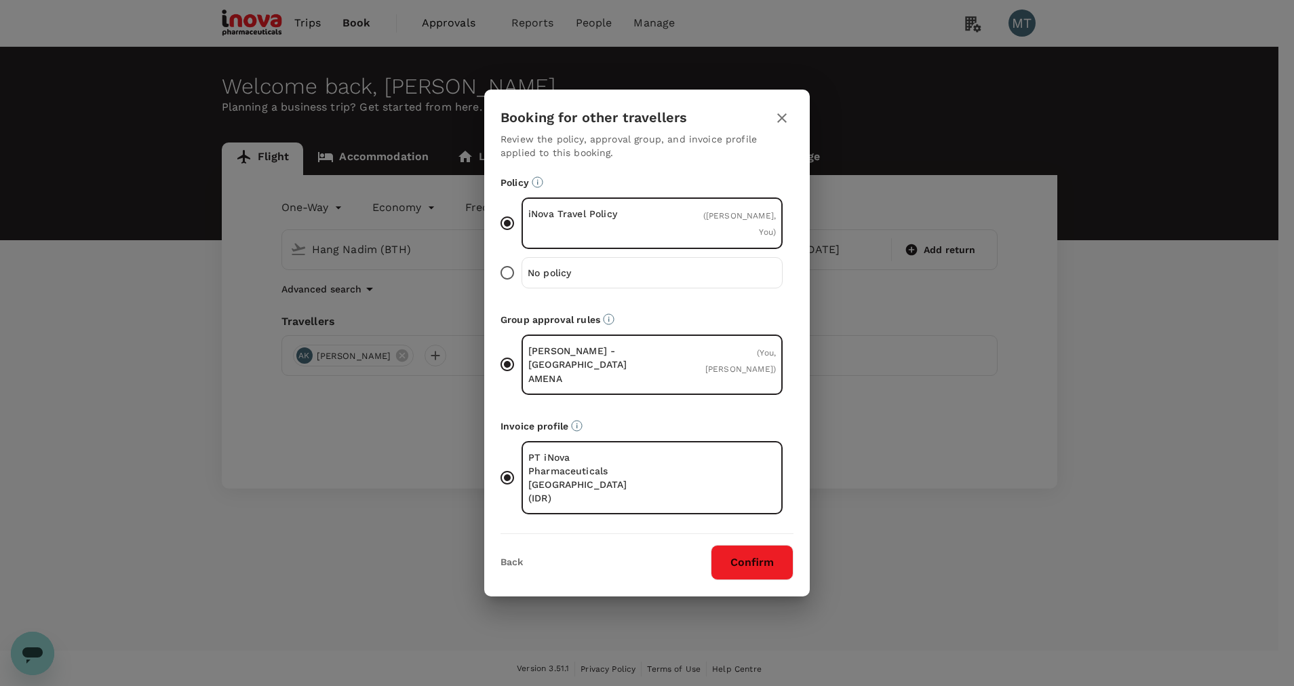
click at [739, 545] on button "Confirm" at bounding box center [752, 562] width 83 height 35
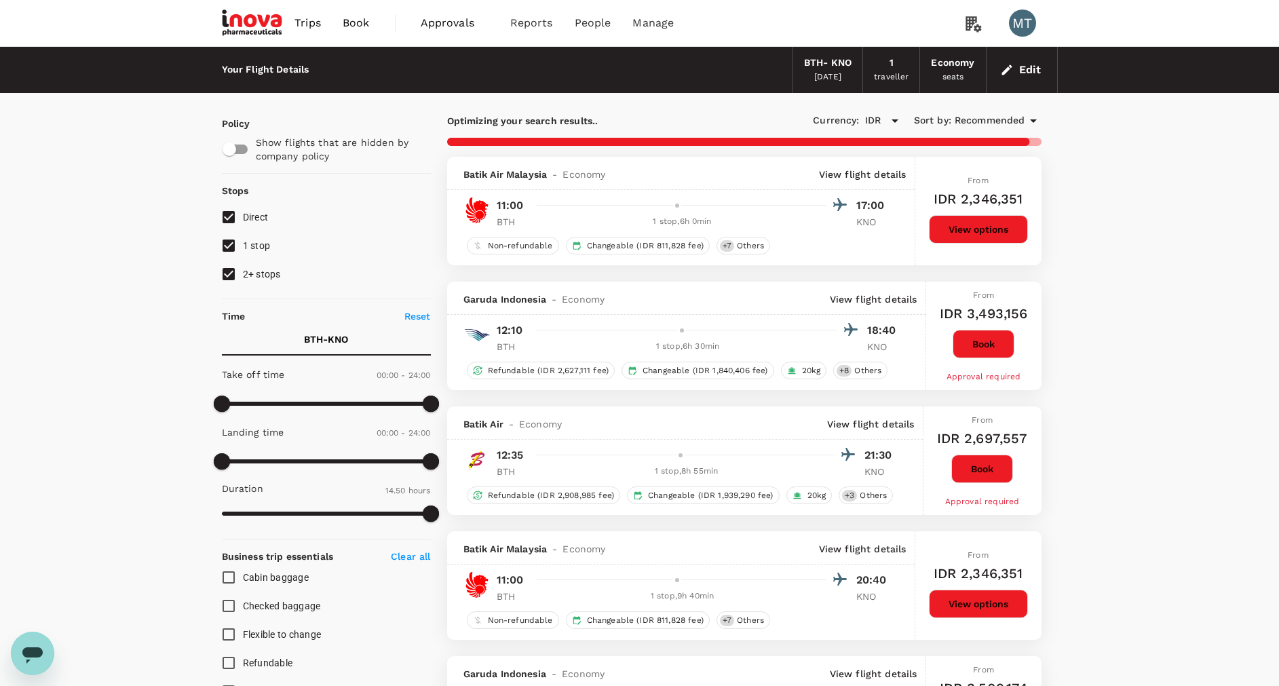
type input "1430"
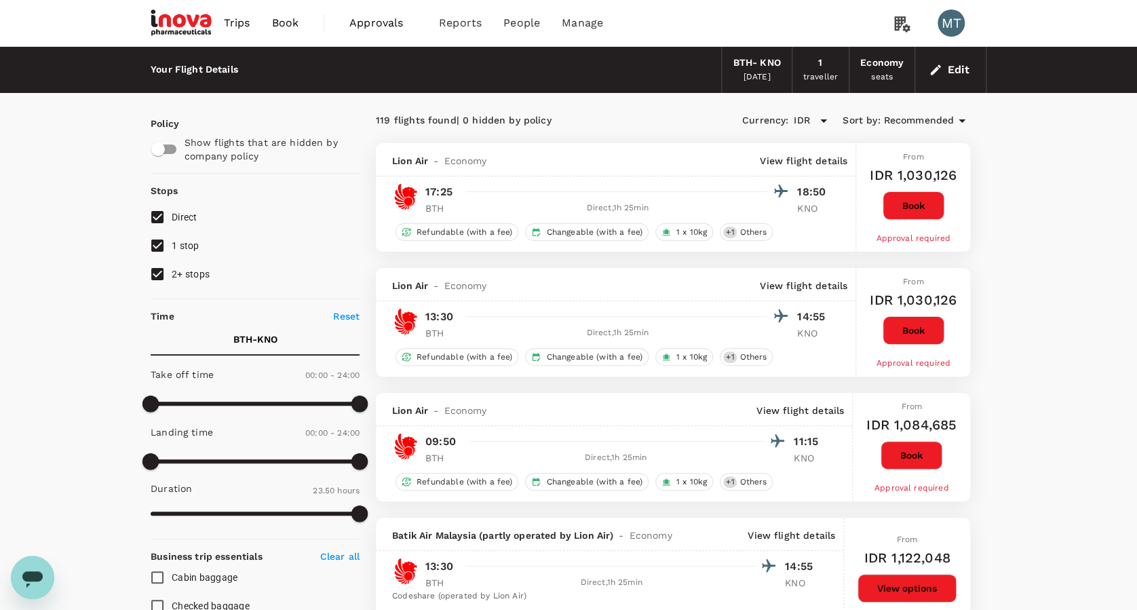
click at [290, 27] on span "Book" at bounding box center [284, 23] width 27 height 16
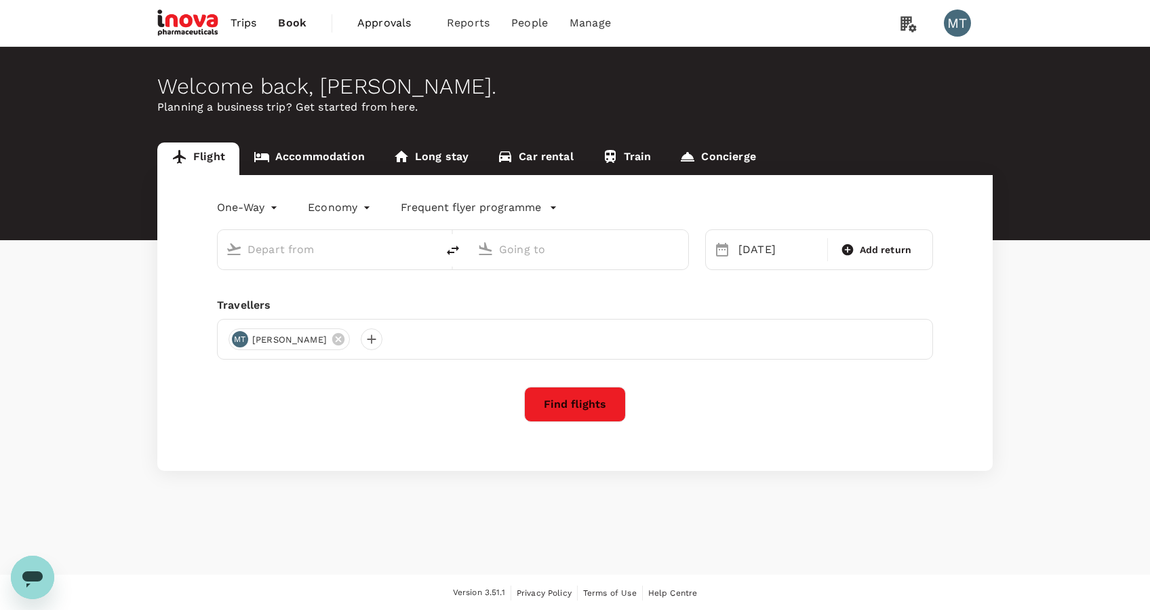
type input "Hang Nadim (BTH)"
type input "Kuala Namu Intl (KNO)"
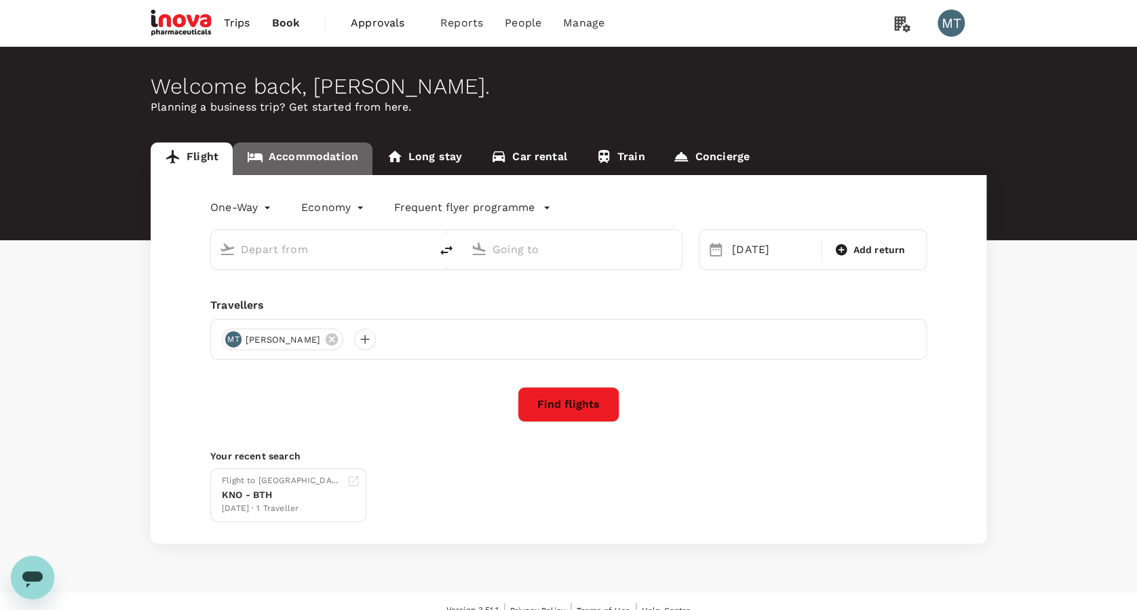
click at [342, 157] on link "Accommodation" at bounding box center [303, 158] width 140 height 33
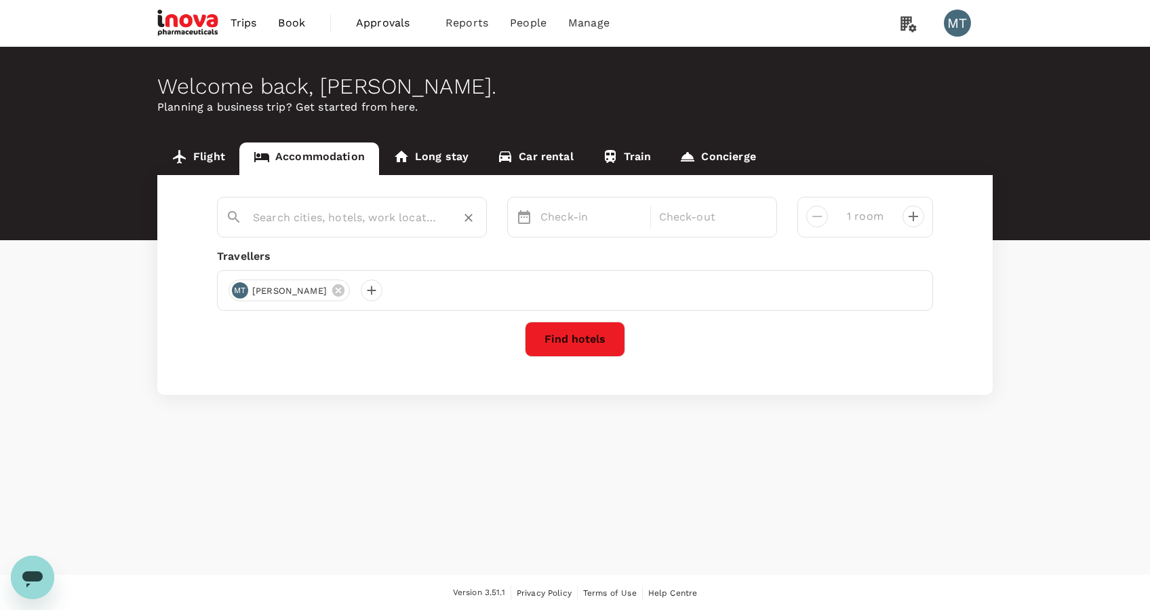
click at [351, 214] on input "text" at bounding box center [346, 217] width 187 height 21
type input "m"
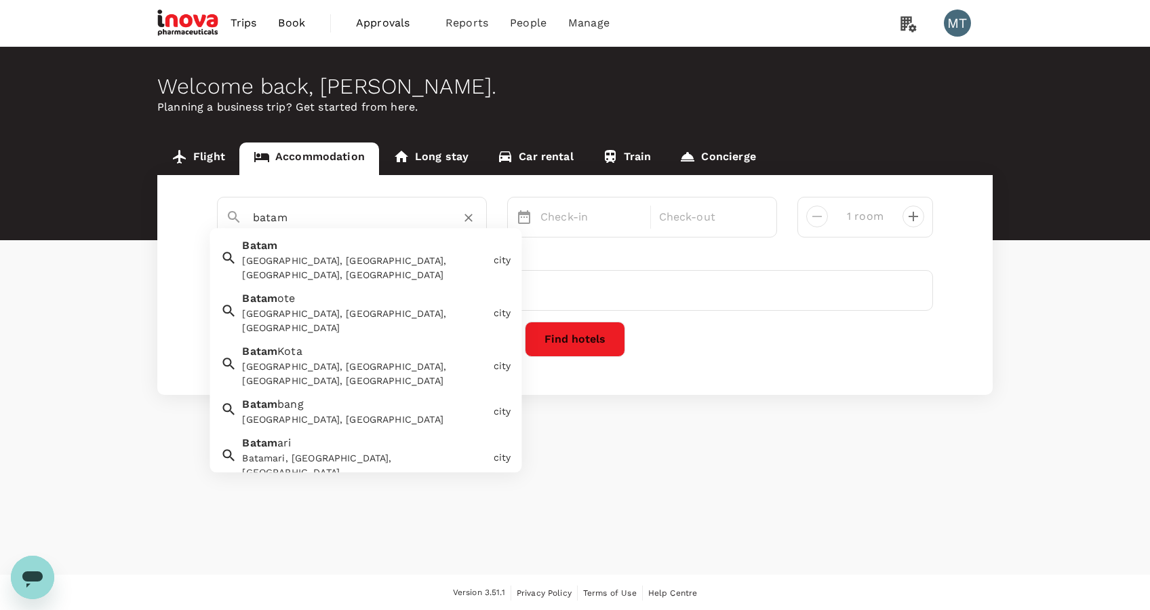
click at [338, 259] on div "Batam, Batam City, Riau Islands, Indonesia" at bounding box center [365, 268] width 246 height 28
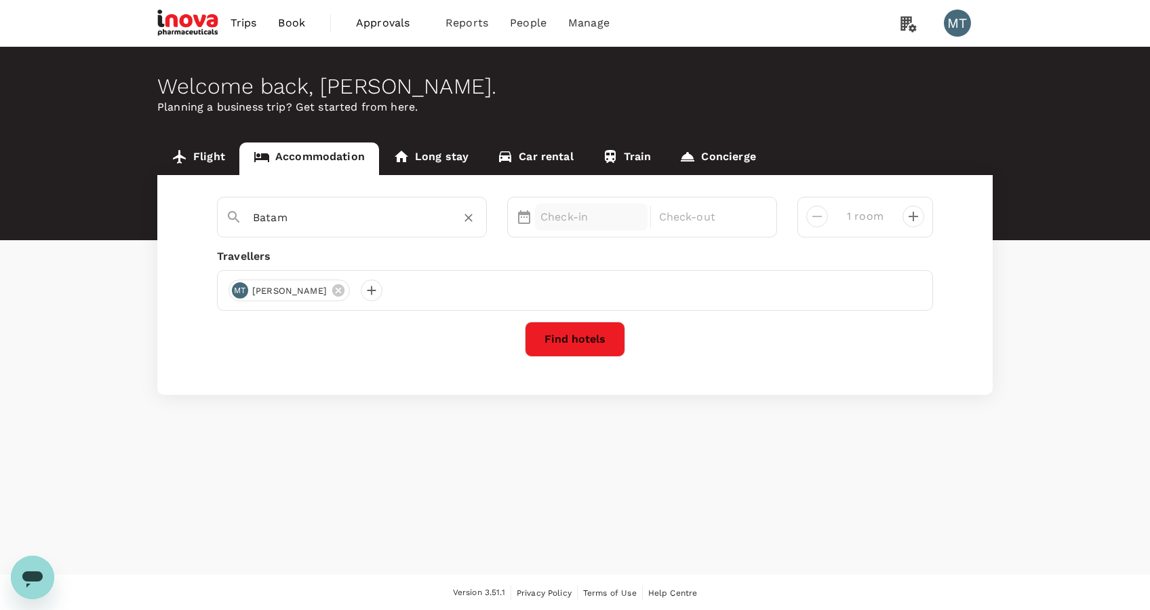
type input "Batam"
click at [574, 226] on div "Check-in" at bounding box center [591, 217] width 113 height 27
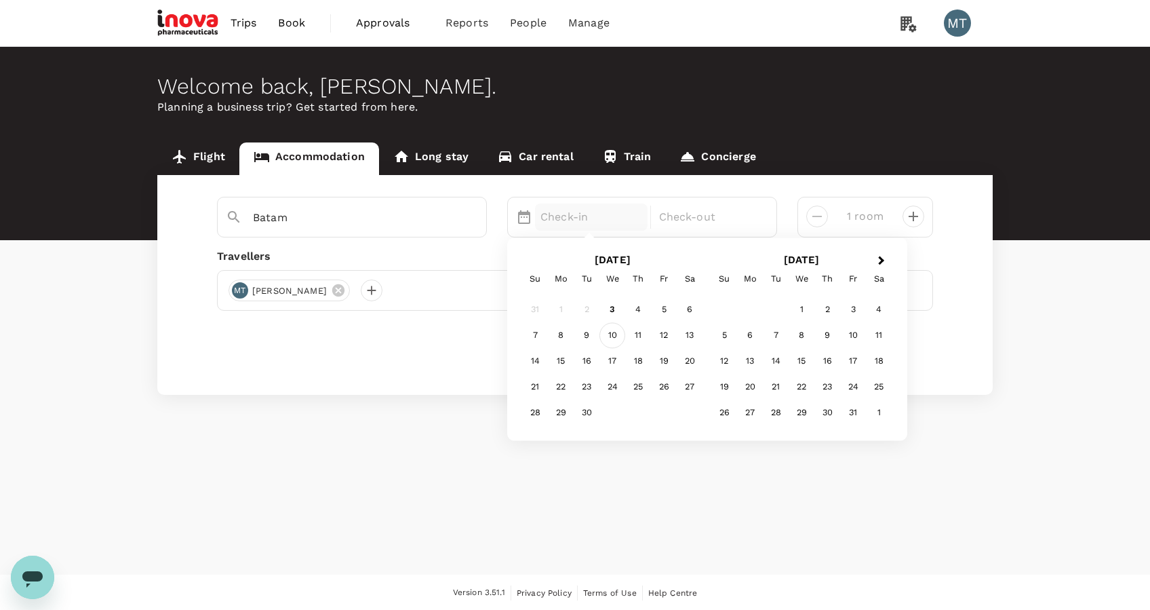
click at [615, 339] on div "10" at bounding box center [613, 335] width 26 height 26
click at [665, 338] on div "12" at bounding box center [664, 335] width 26 height 26
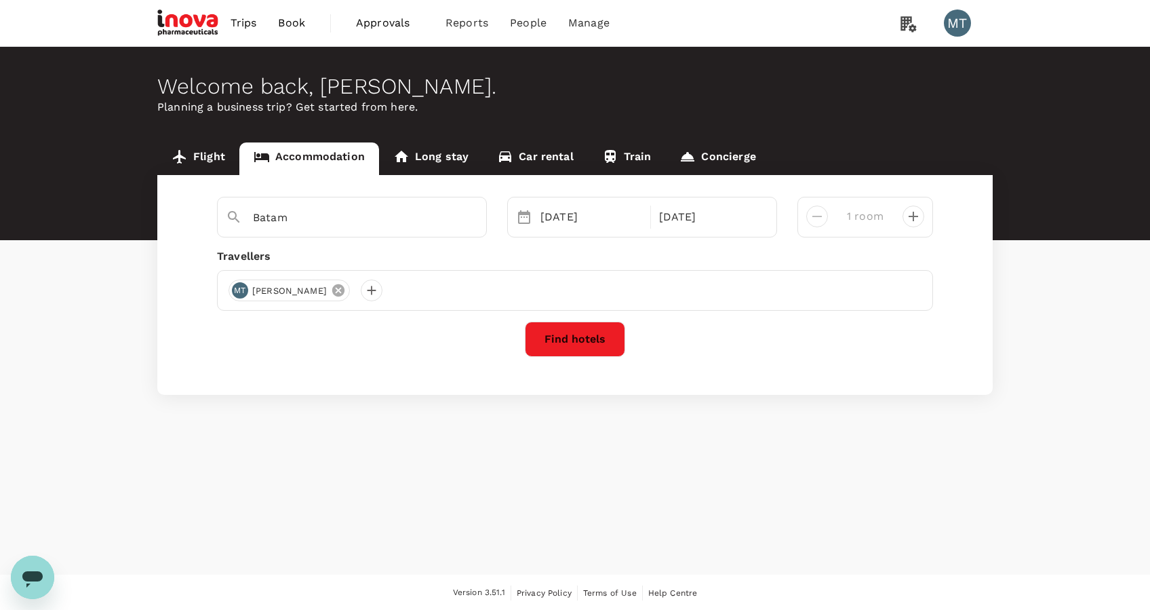
click at [332, 286] on icon at bounding box center [338, 290] width 12 height 12
click at [244, 288] on div at bounding box center [240, 290] width 22 height 22
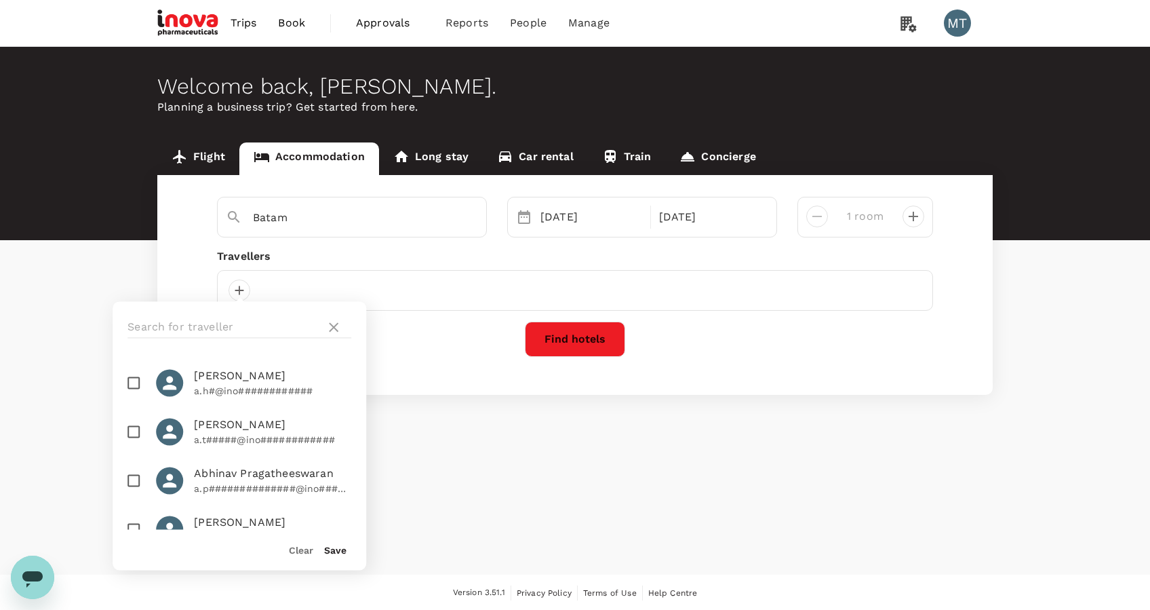
click at [271, 313] on div at bounding box center [240, 327] width 254 height 52
click at [268, 321] on input "text" at bounding box center [224, 327] width 193 height 22
type input "ard"
click at [136, 446] on input "checkbox" at bounding box center [133, 431] width 28 height 28
checkbox input "true"
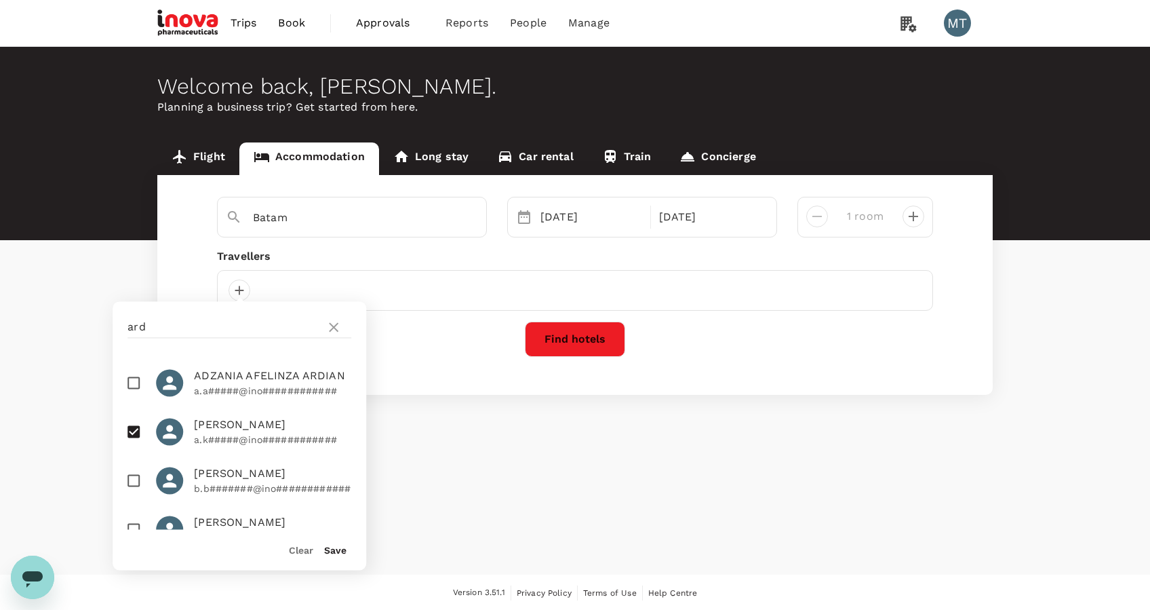
click at [337, 549] on button "Save" at bounding box center [335, 550] width 22 height 11
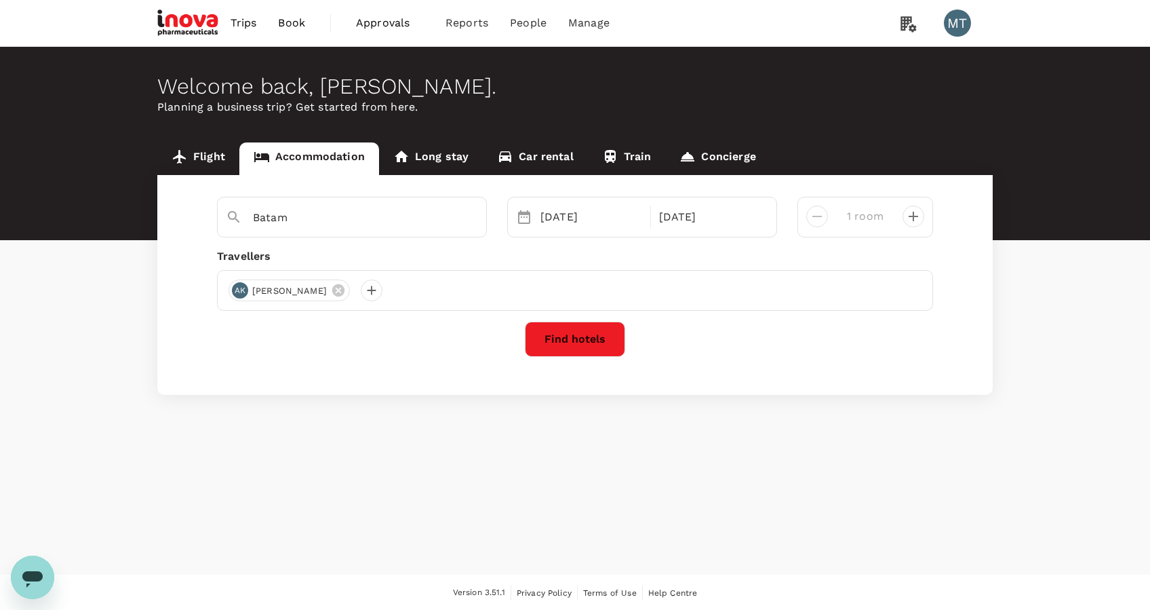
click at [594, 335] on button "Find hotels" at bounding box center [575, 339] width 100 height 35
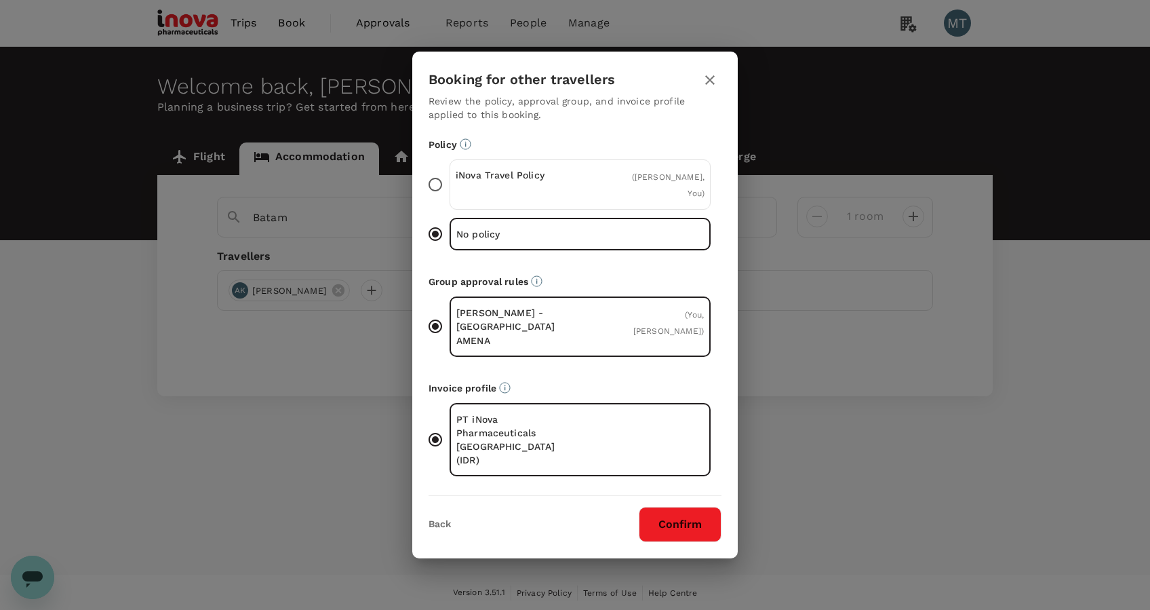
click at [630, 182] on div "iNova Travel Policy ( Ardy Priam Kusuma, You )" at bounding box center [580, 184] width 261 height 50
click at [450, 182] on input "iNova Travel Policy ( Ardy Priam Kusuma, You )" at bounding box center [435, 184] width 28 height 28
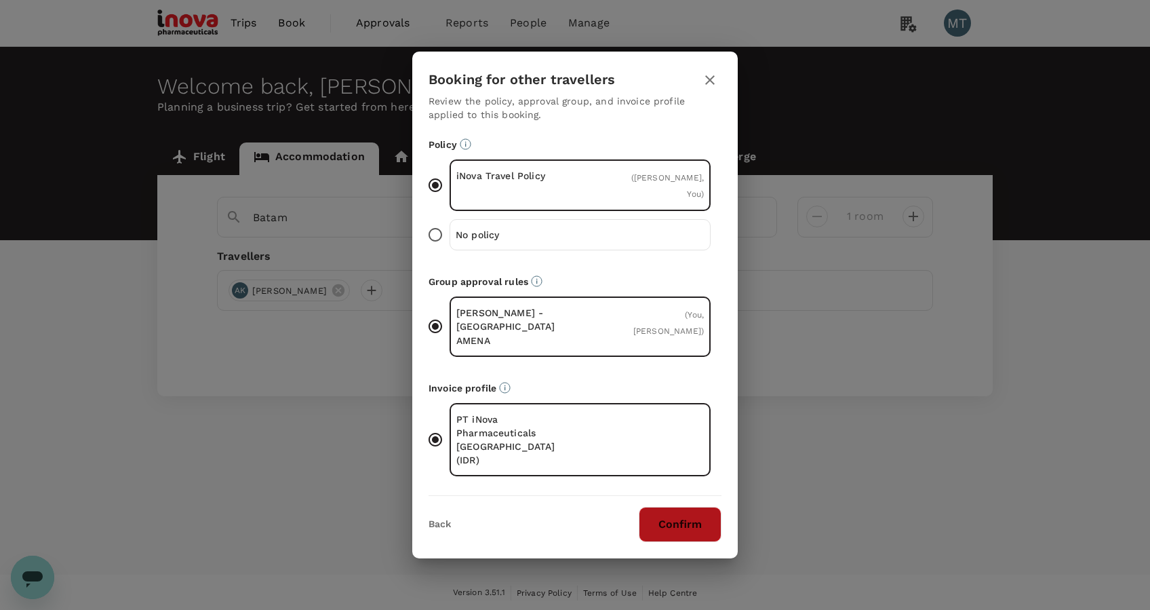
click at [689, 514] on button "Confirm" at bounding box center [680, 524] width 83 height 35
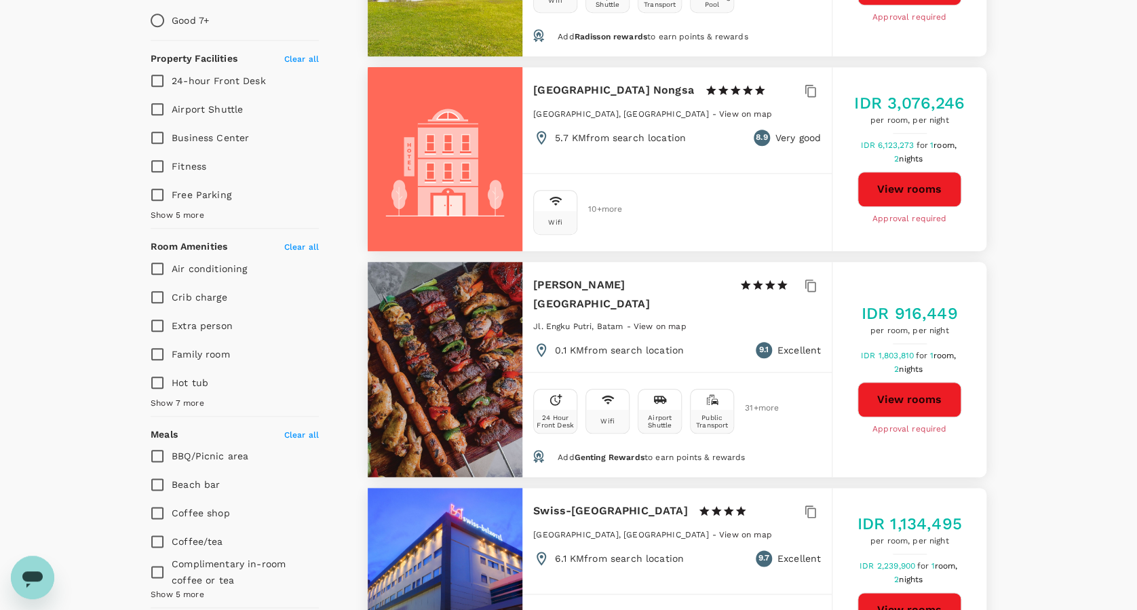
scroll to position [633, 0]
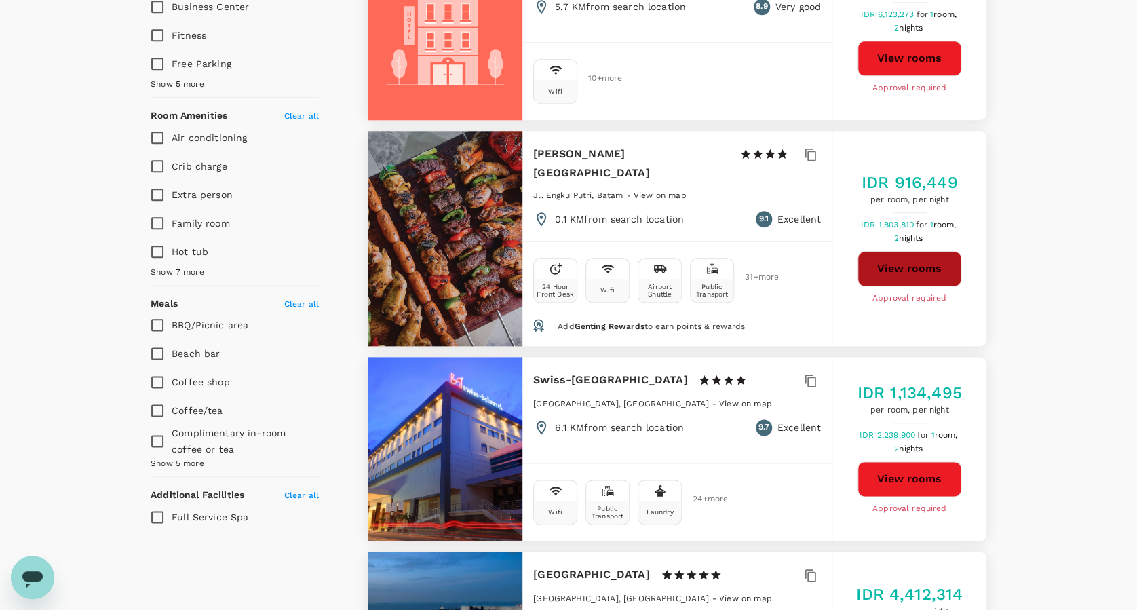
click at [915, 267] on button "View rooms" at bounding box center [909, 268] width 104 height 35
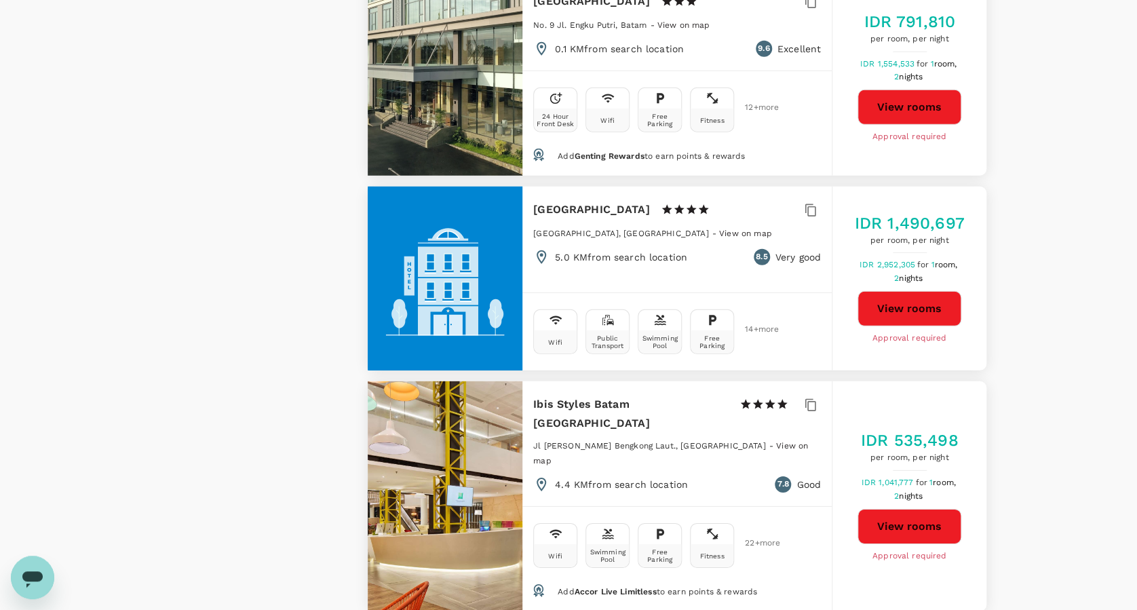
scroll to position [1718, 0]
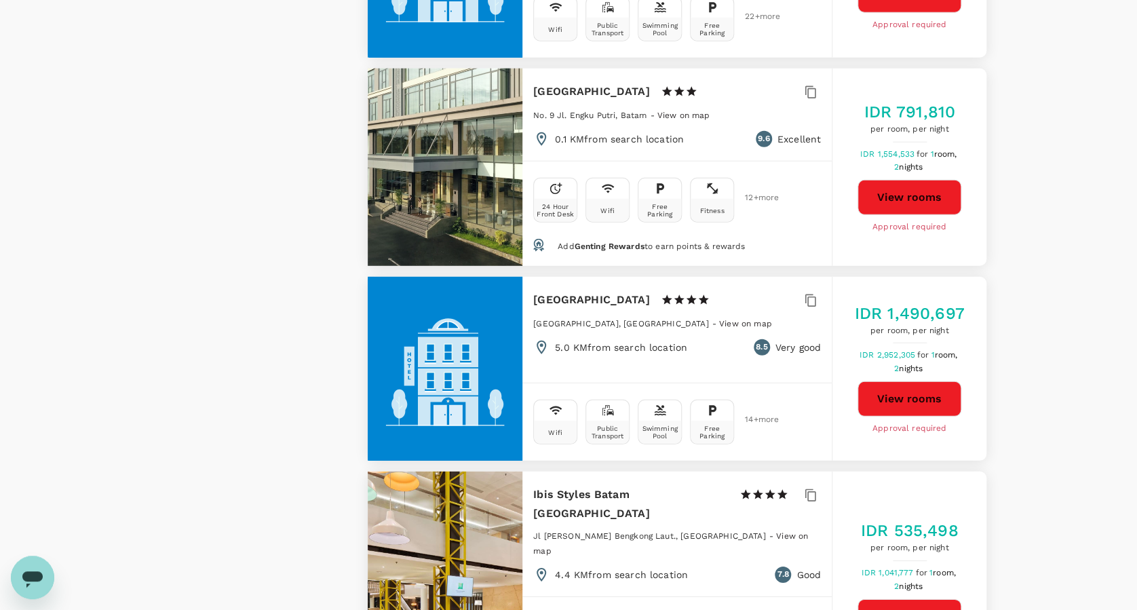
click at [902, 187] on button "View rooms" at bounding box center [909, 197] width 104 height 35
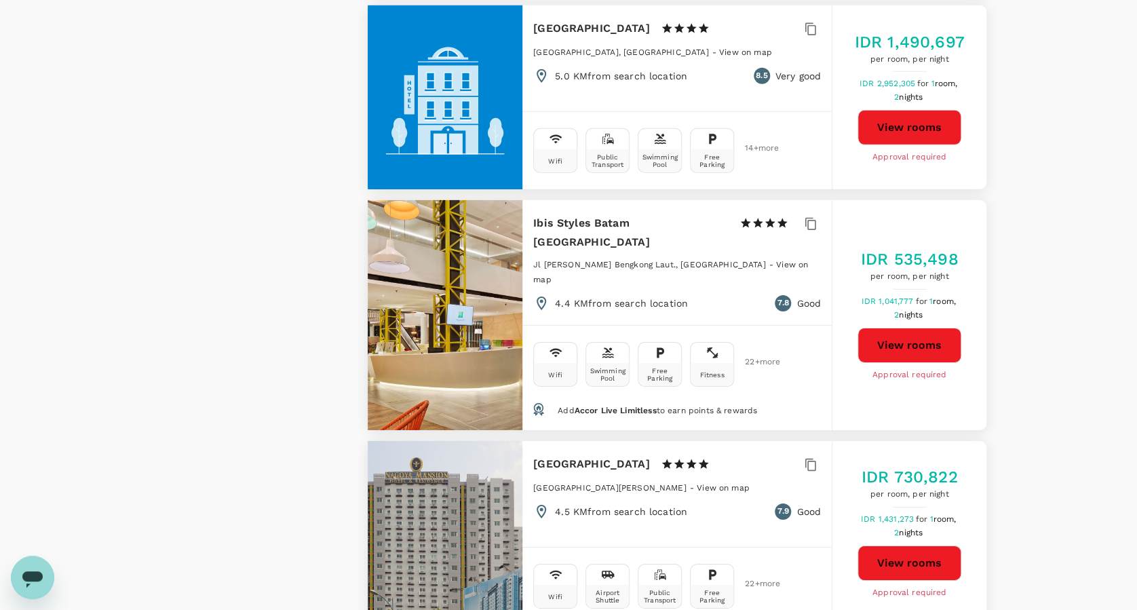
scroll to position [2171, 0]
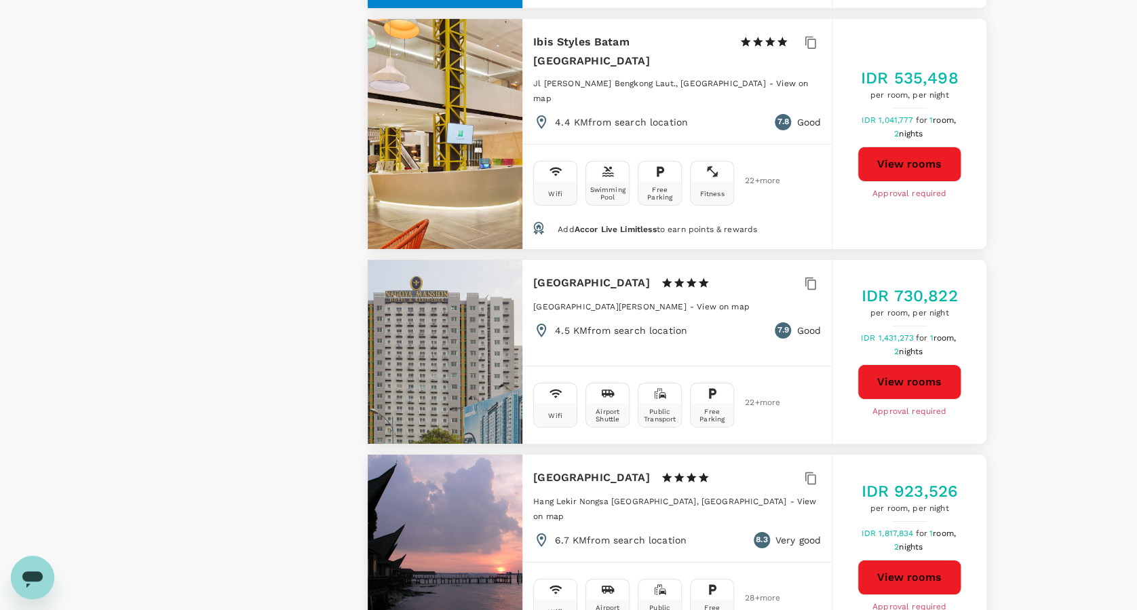
click at [889, 364] on button "View rooms" at bounding box center [909, 381] width 104 height 35
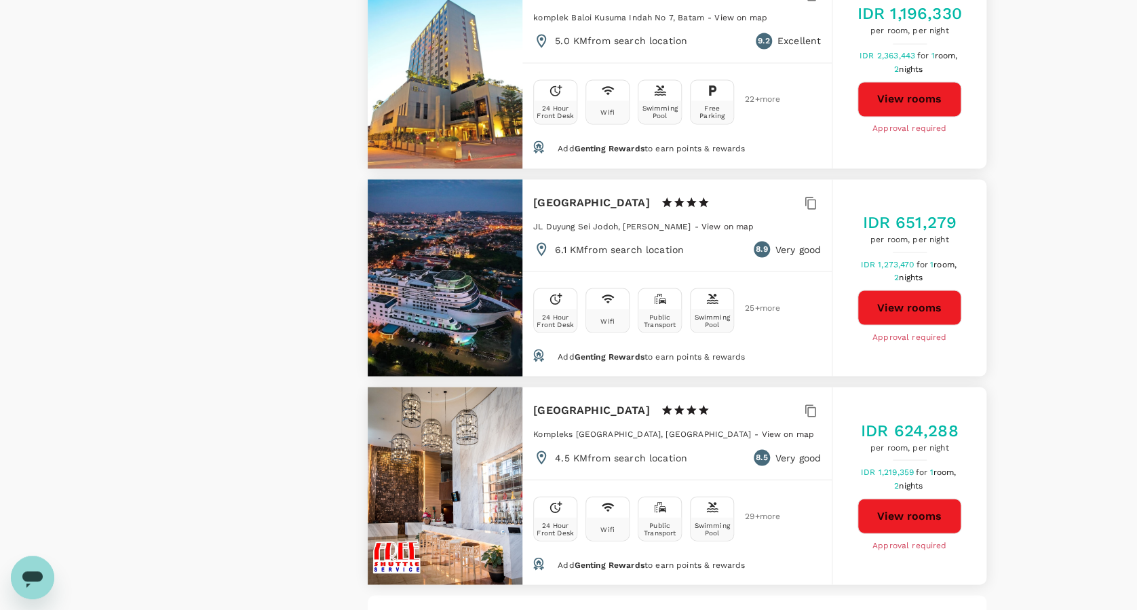
scroll to position [3708, 0]
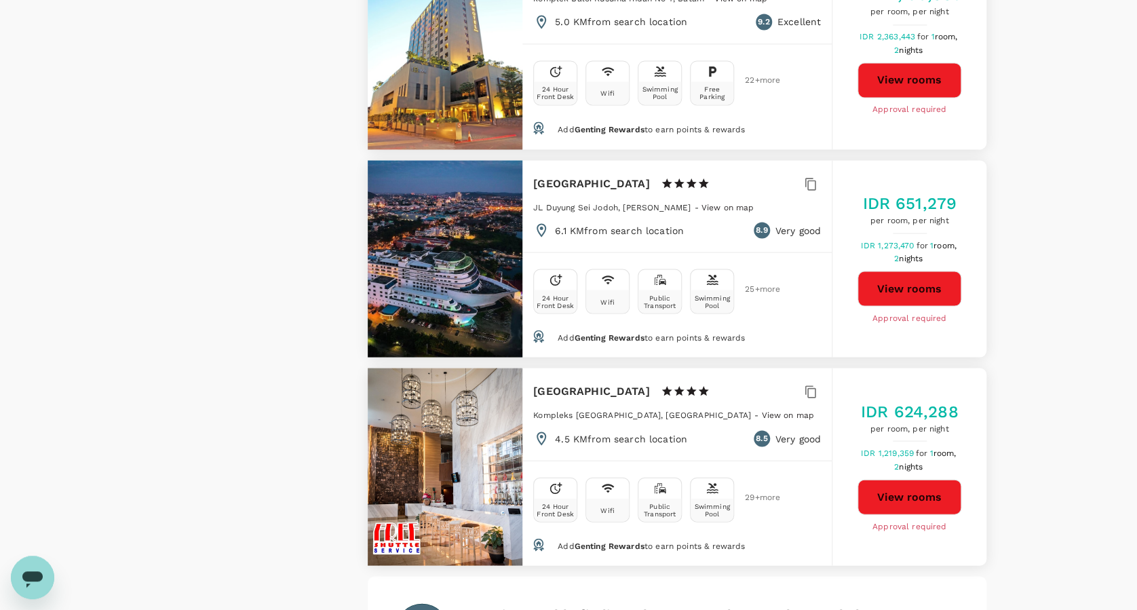
click at [913, 479] on button "View rooms" at bounding box center [909, 496] width 104 height 35
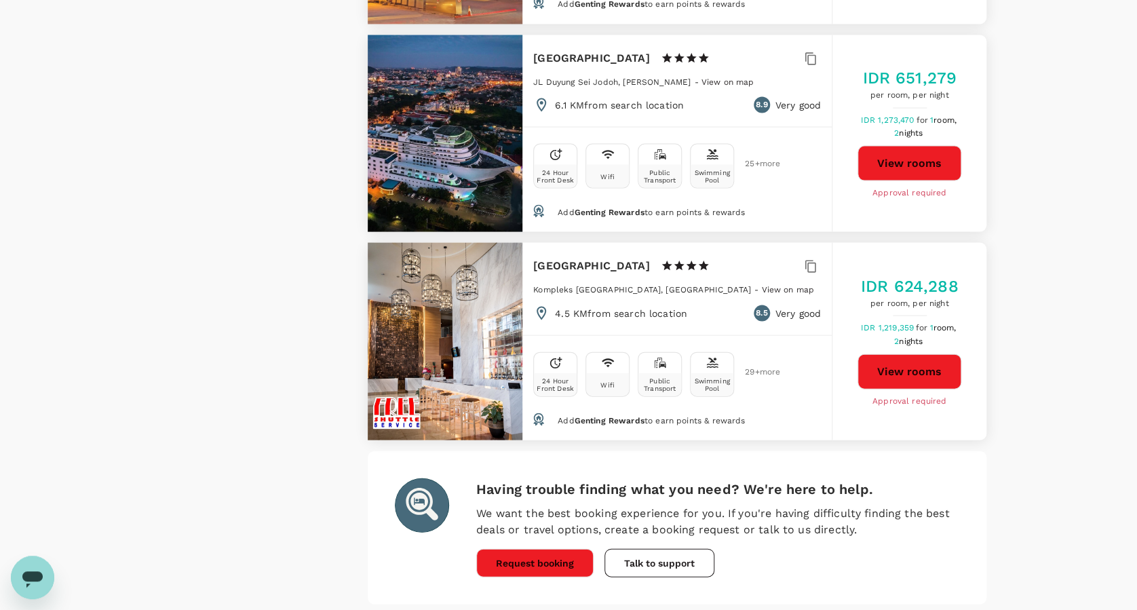
scroll to position [3879, 0]
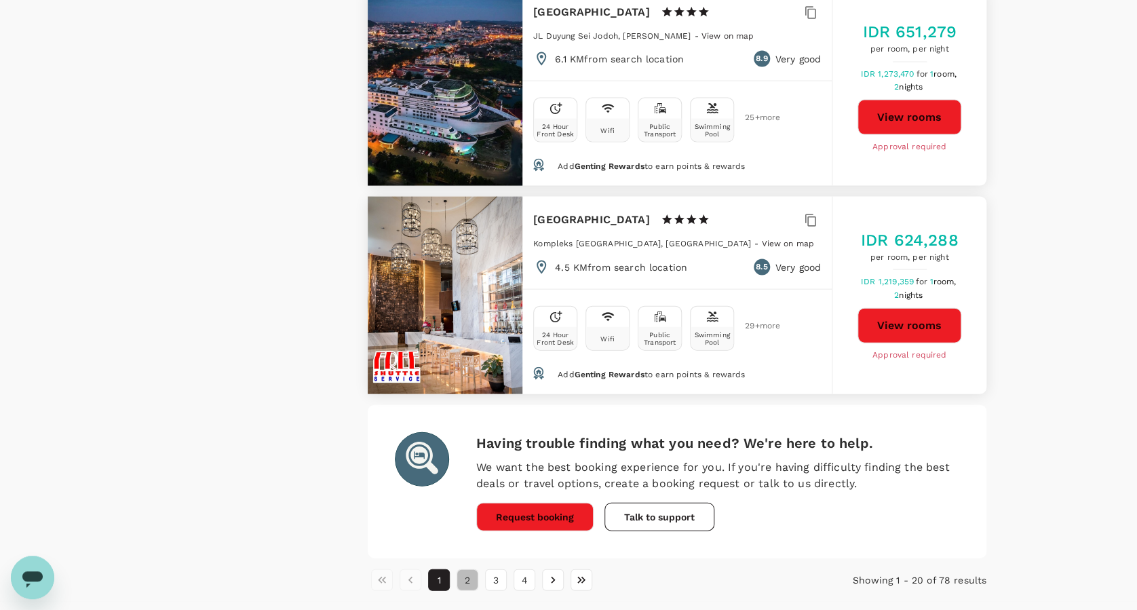
click at [470, 569] on button "2" at bounding box center [468, 580] width 22 height 22
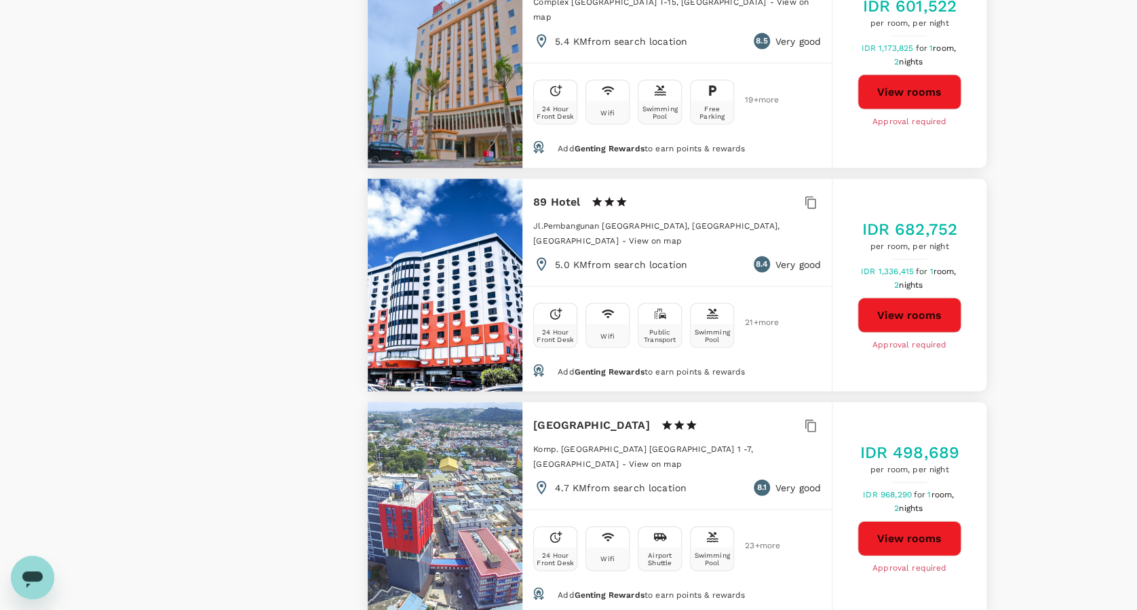
scroll to position [3995, 0]
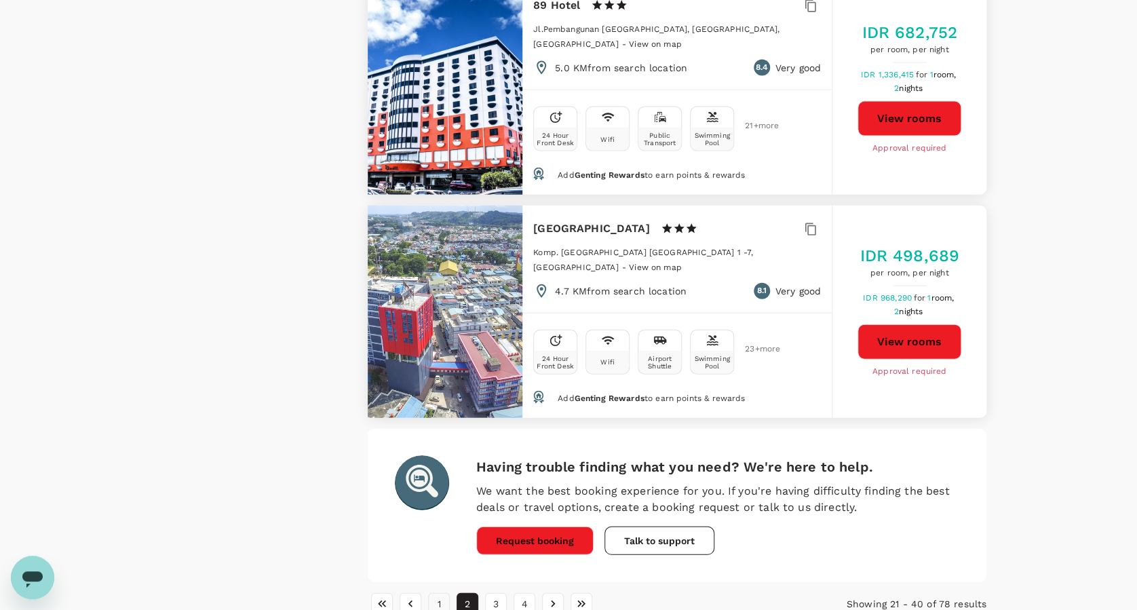
click at [444, 593] on button "1" at bounding box center [439, 604] width 22 height 22
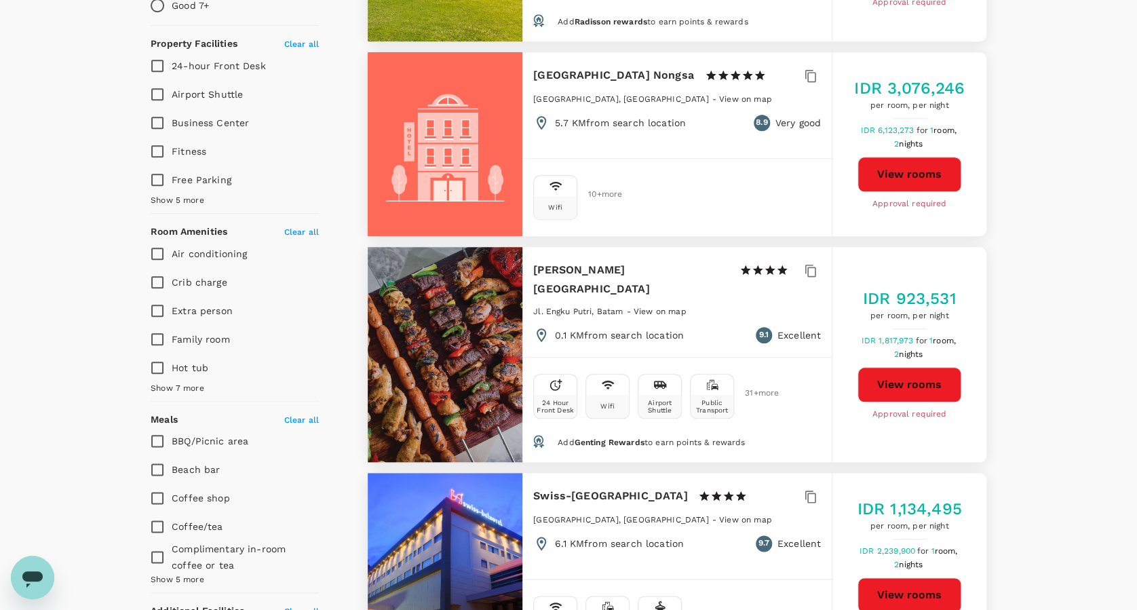
scroll to position [543, 0]
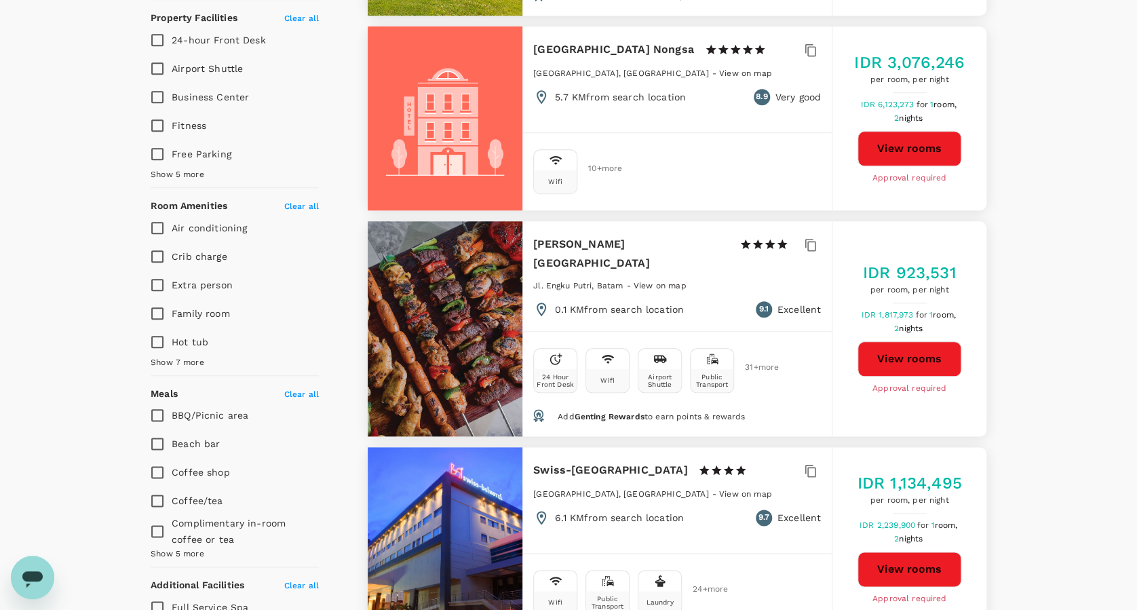
click at [895, 364] on button "View rooms" at bounding box center [909, 358] width 104 height 35
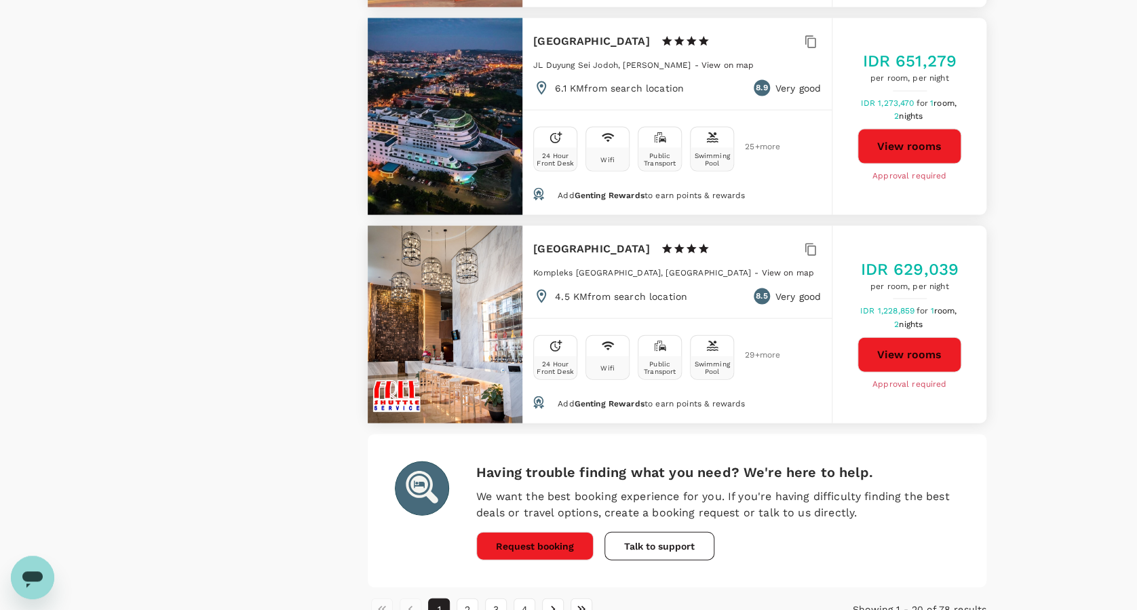
scroll to position [3879, 0]
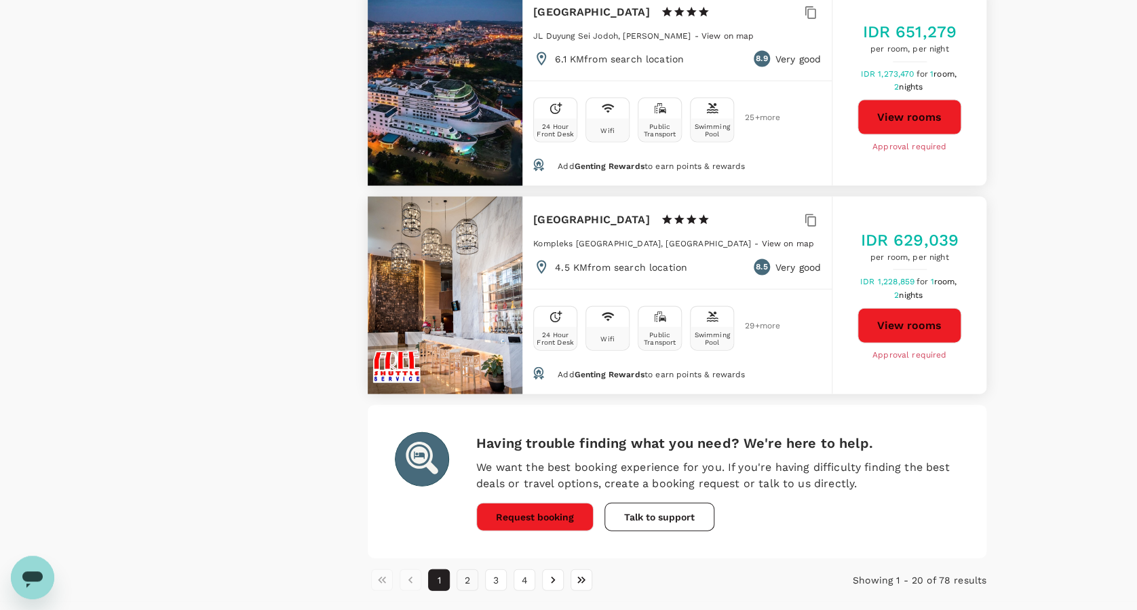
click at [469, 569] on button "2" at bounding box center [468, 580] width 22 height 22
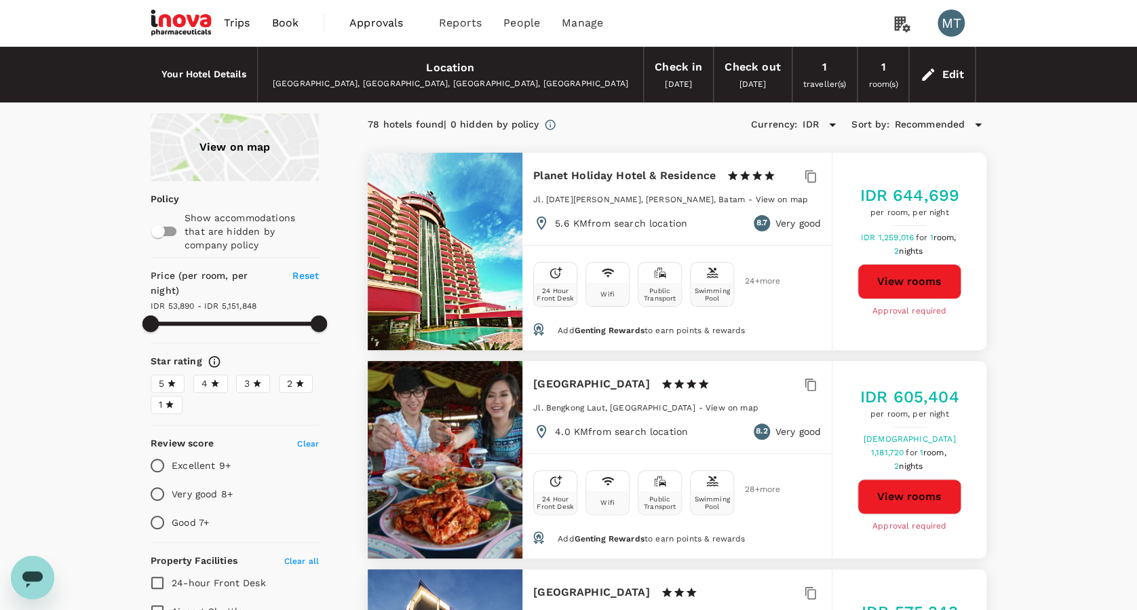
scroll to position [271, 0]
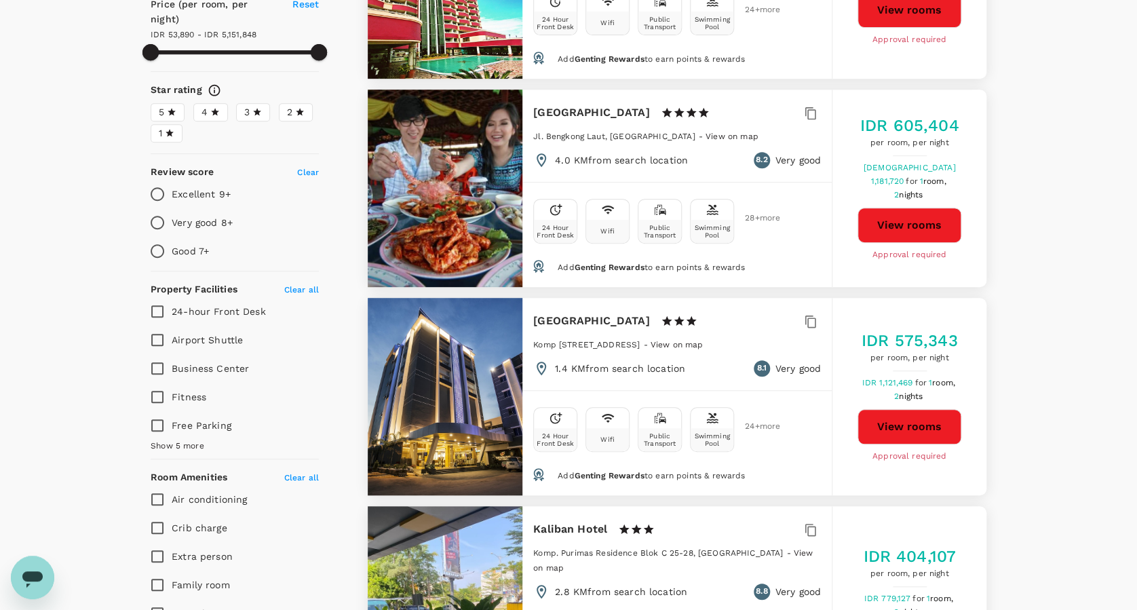
click at [927, 425] on button "View rooms" at bounding box center [909, 426] width 104 height 35
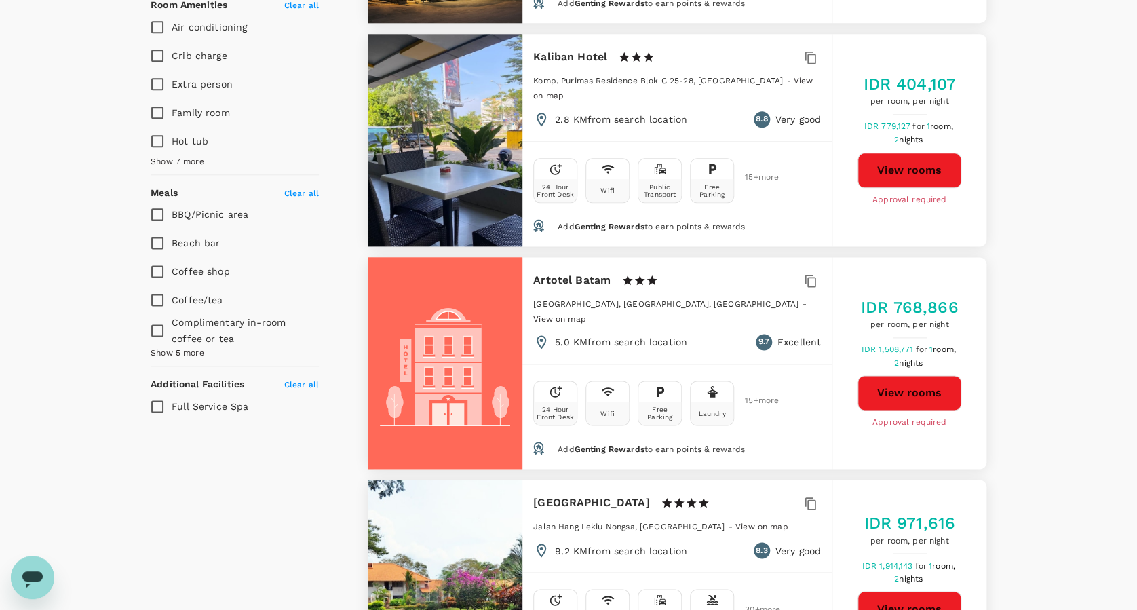
scroll to position [814, 0]
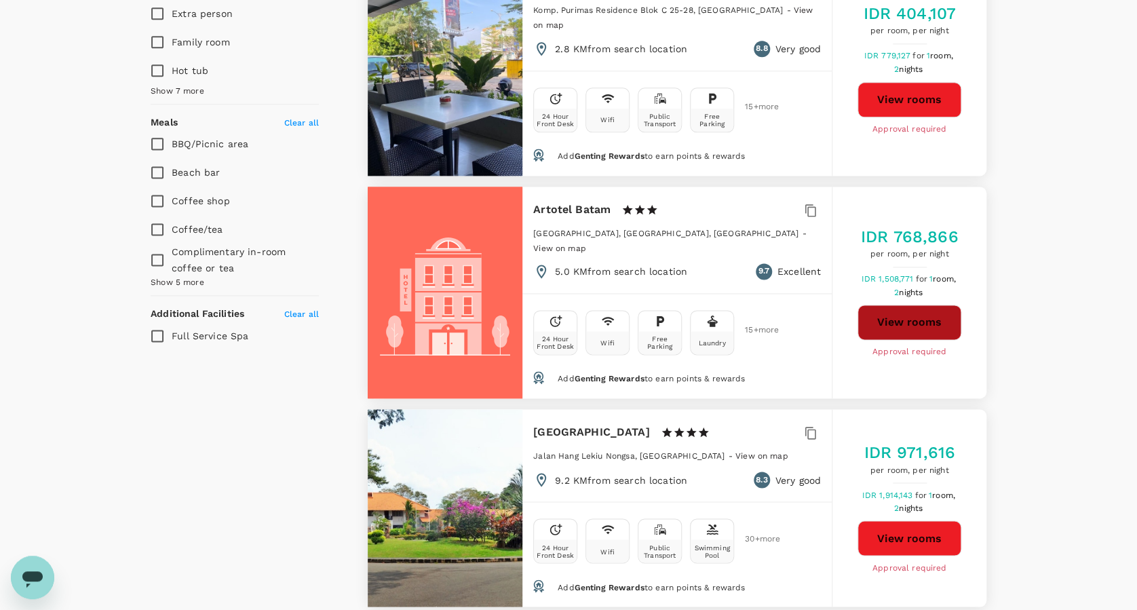
click at [911, 310] on button "View rooms" at bounding box center [909, 322] width 104 height 35
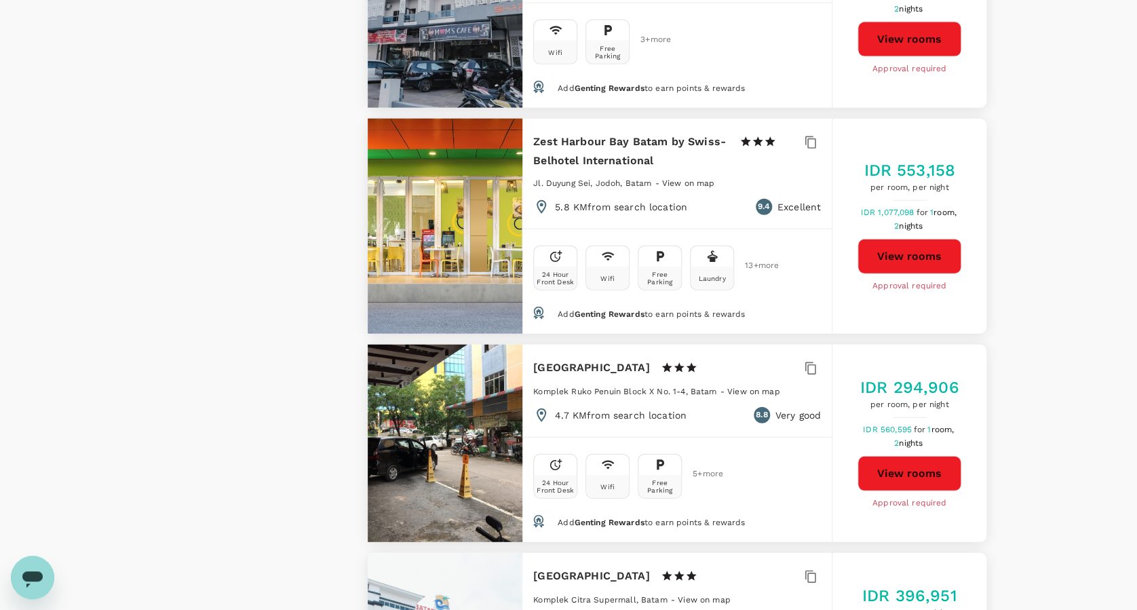
scroll to position [1537, 0]
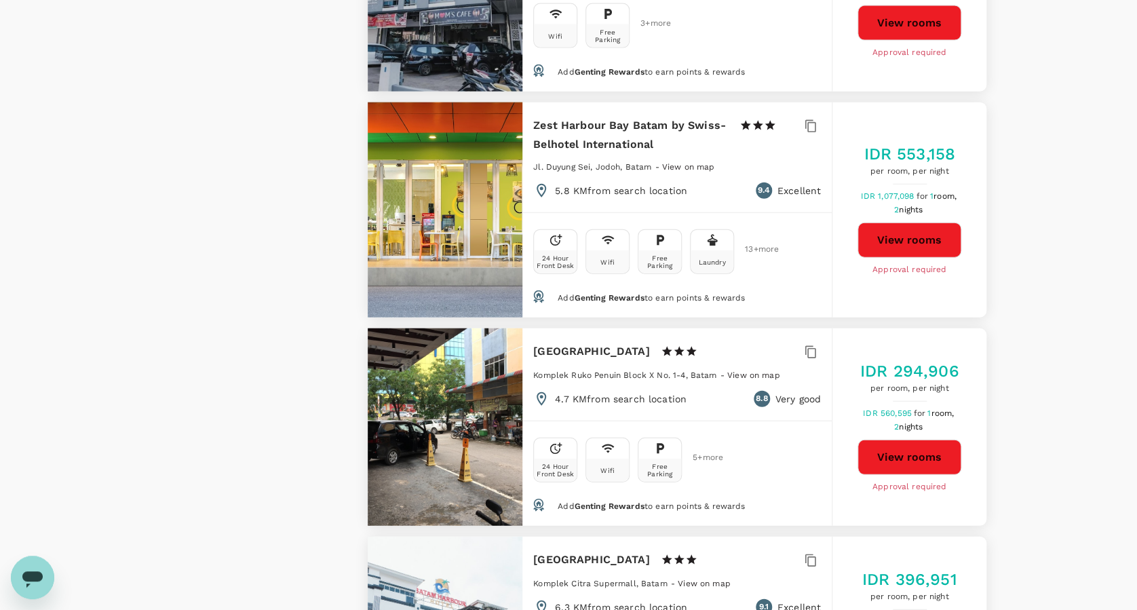
click at [902, 222] on button "View rooms" at bounding box center [909, 239] width 104 height 35
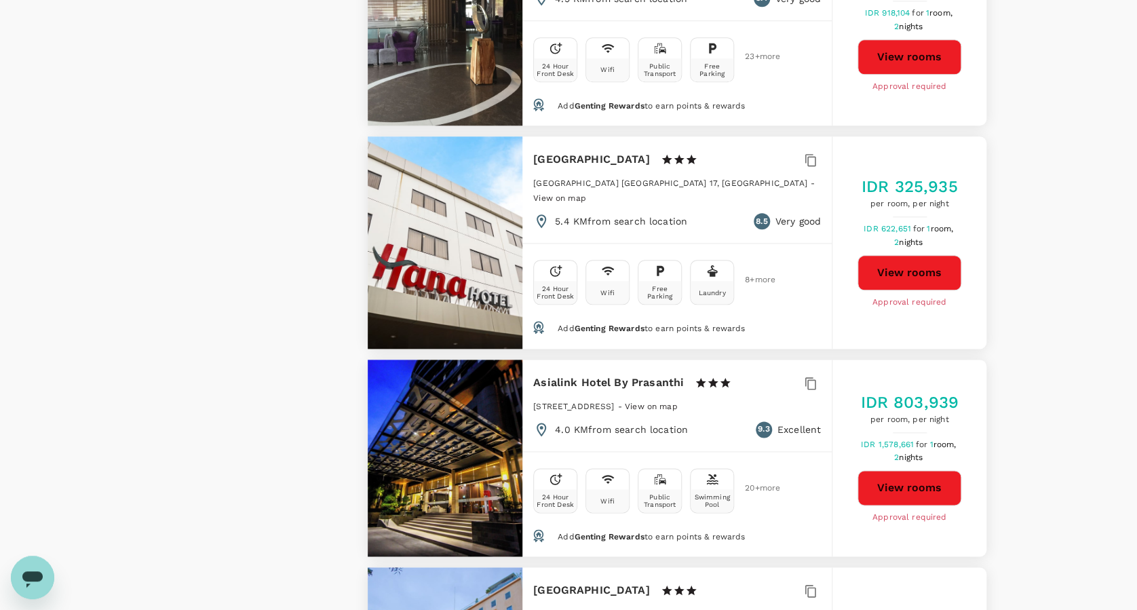
scroll to position [3256, 0]
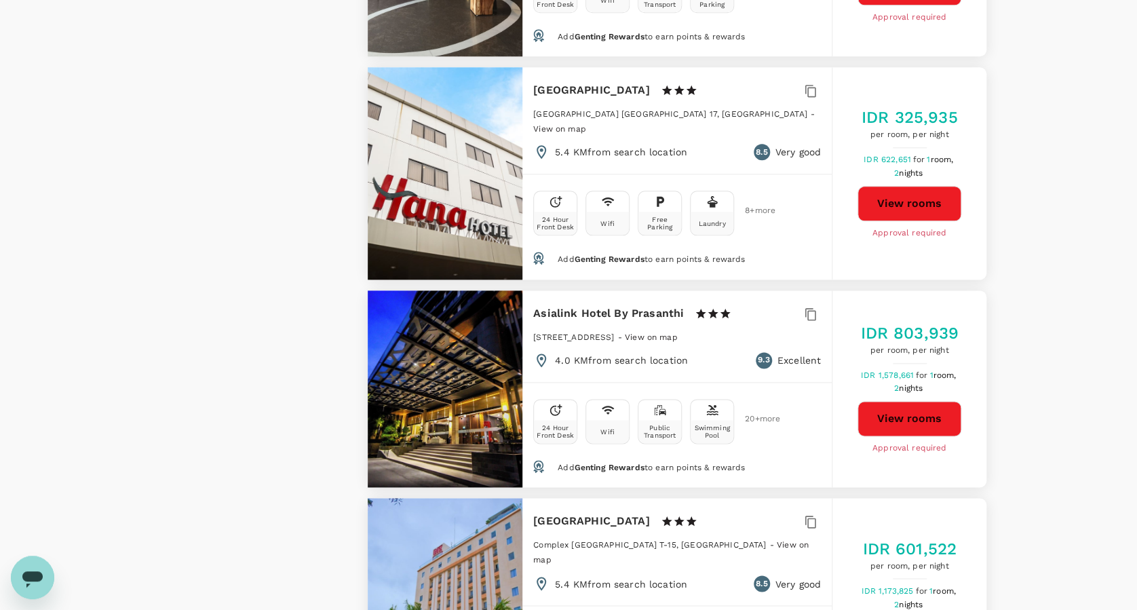
click at [929, 401] on button "View rooms" at bounding box center [909, 418] width 104 height 35
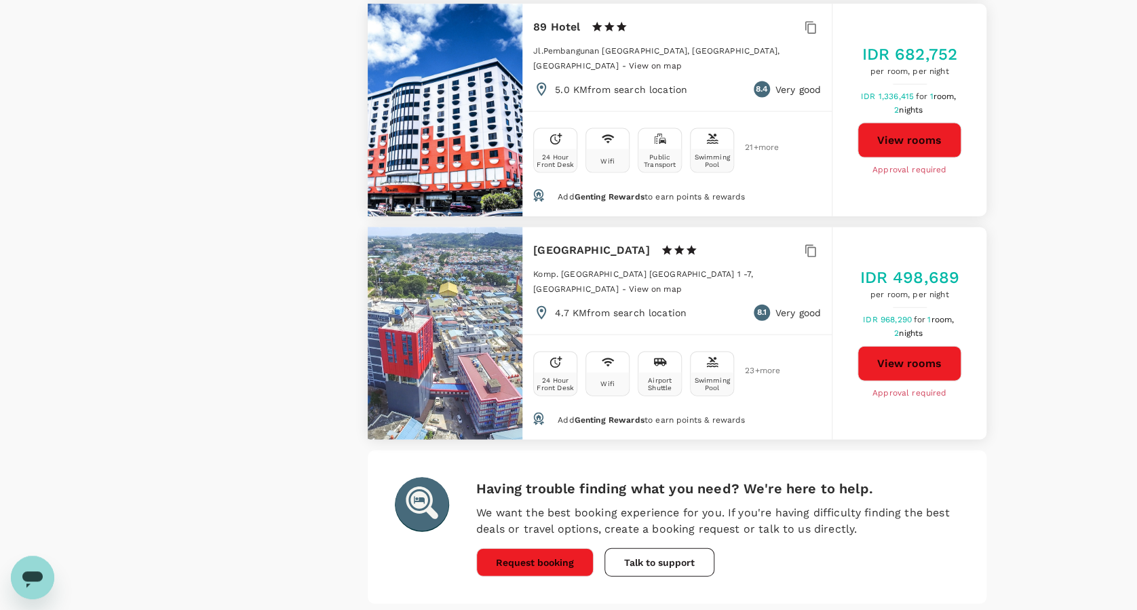
scroll to position [3979, 0]
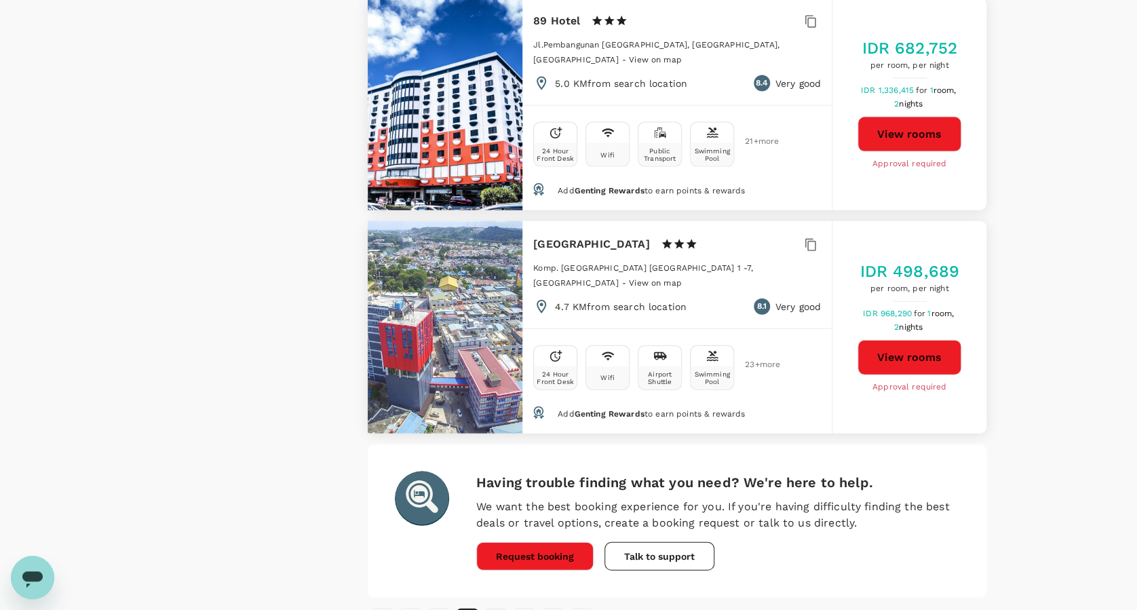
click at [494, 608] on button "3" at bounding box center [496, 619] width 22 height 22
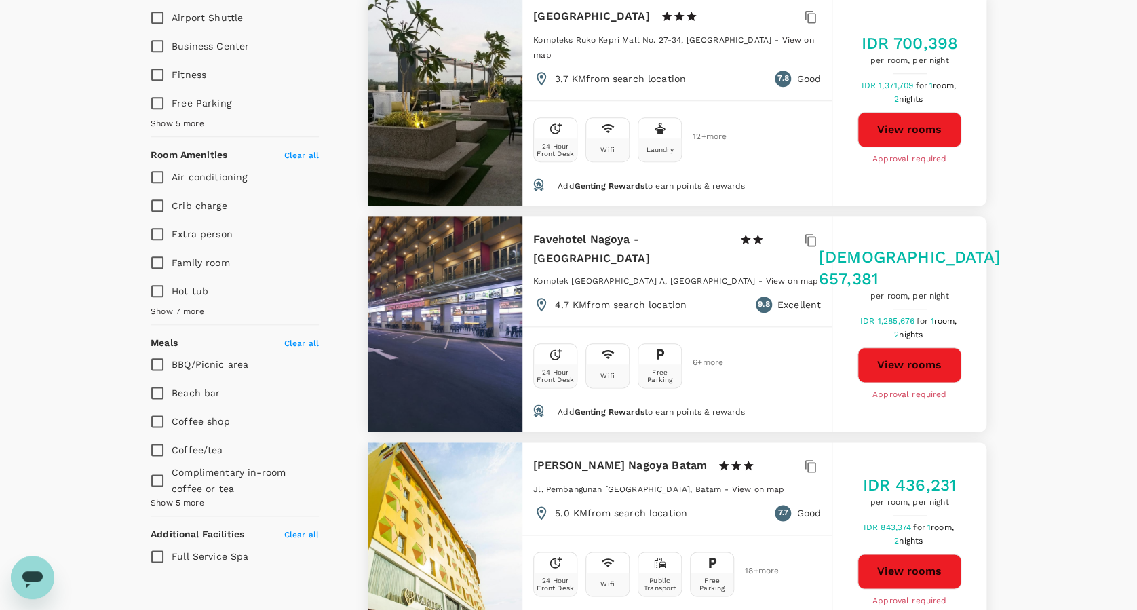
scroll to position [633, 0]
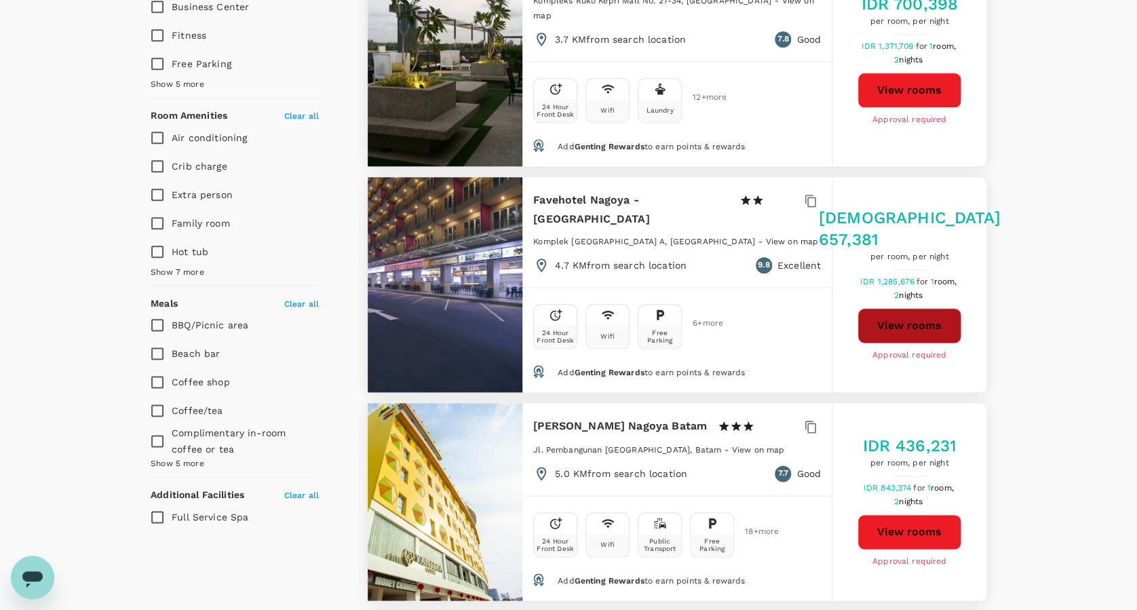
click at [918, 308] on button "View rooms" at bounding box center [909, 325] width 104 height 35
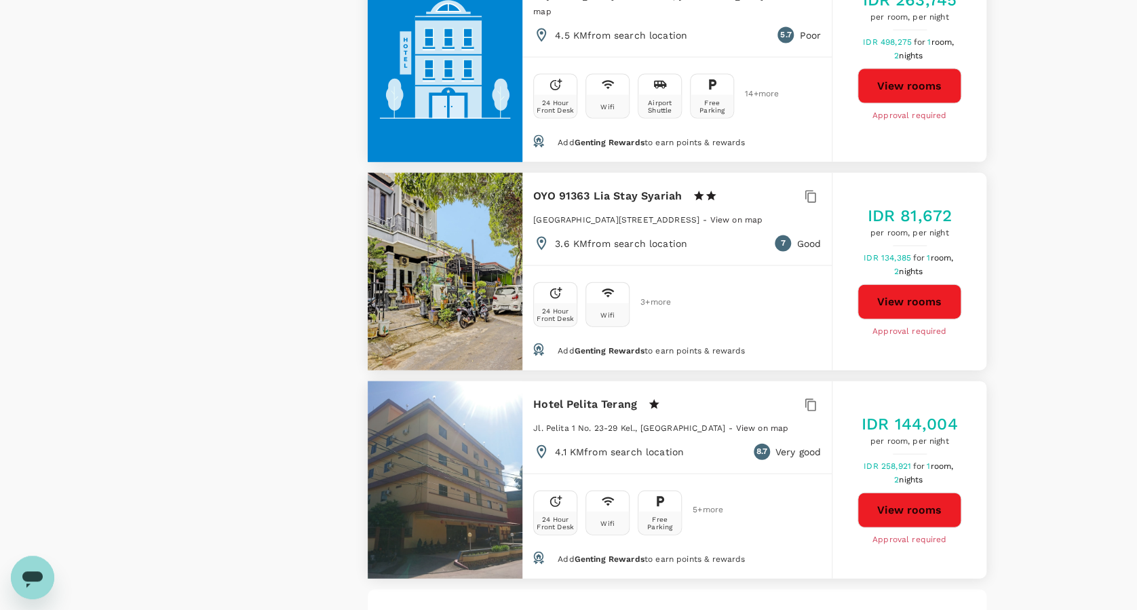
scroll to position [3971, 0]
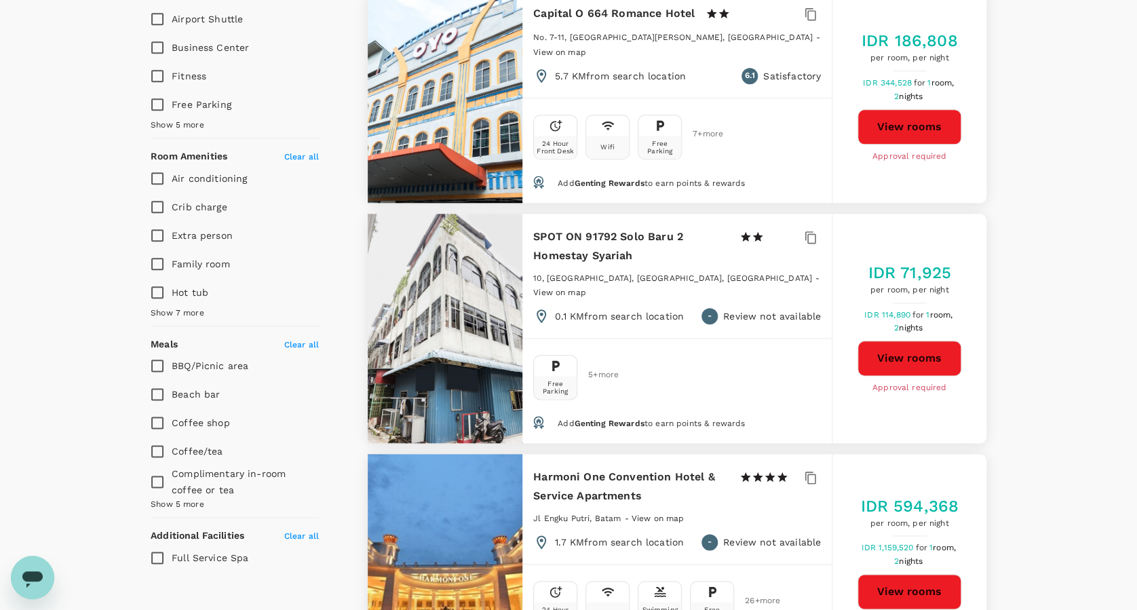
scroll to position [633, 0]
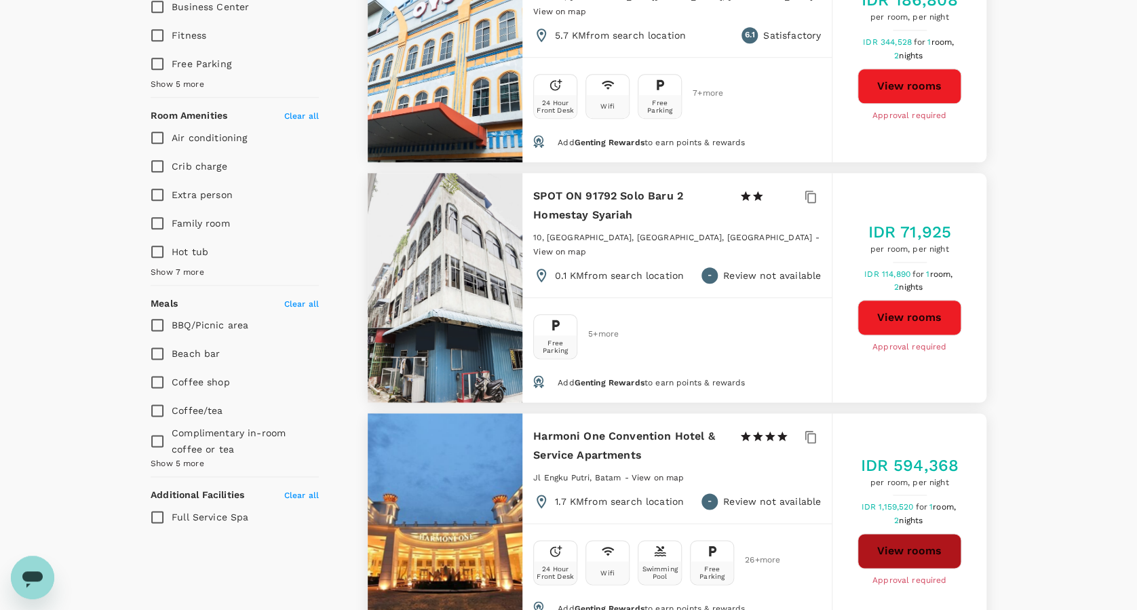
click at [902, 533] on button "View rooms" at bounding box center [909, 550] width 104 height 35
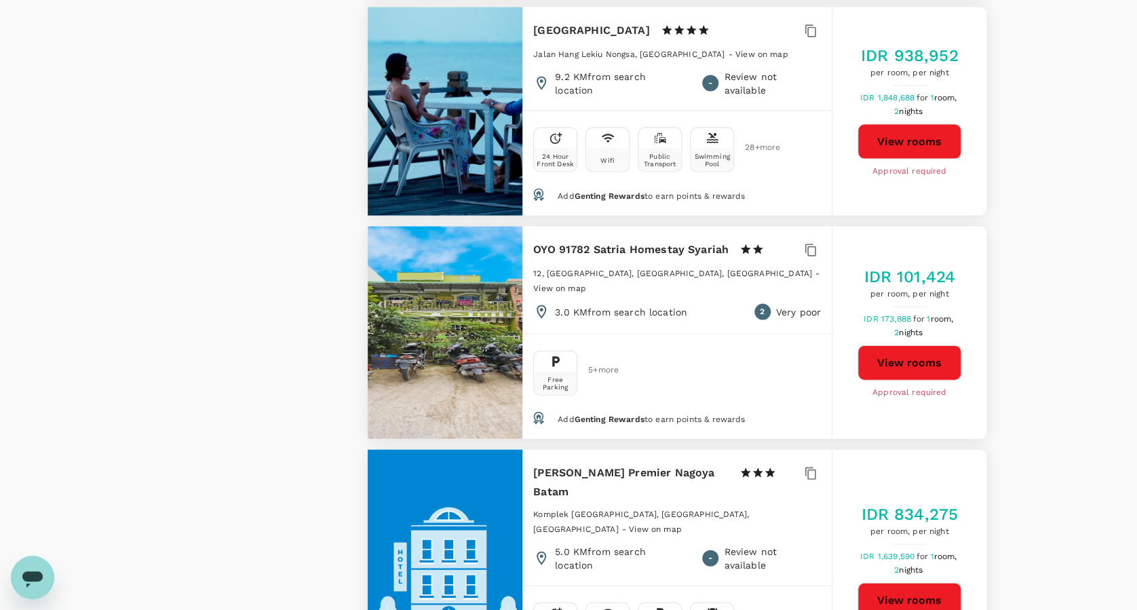
scroll to position [1266, 0]
click at [899, 581] on button "View rooms" at bounding box center [909, 598] width 104 height 35
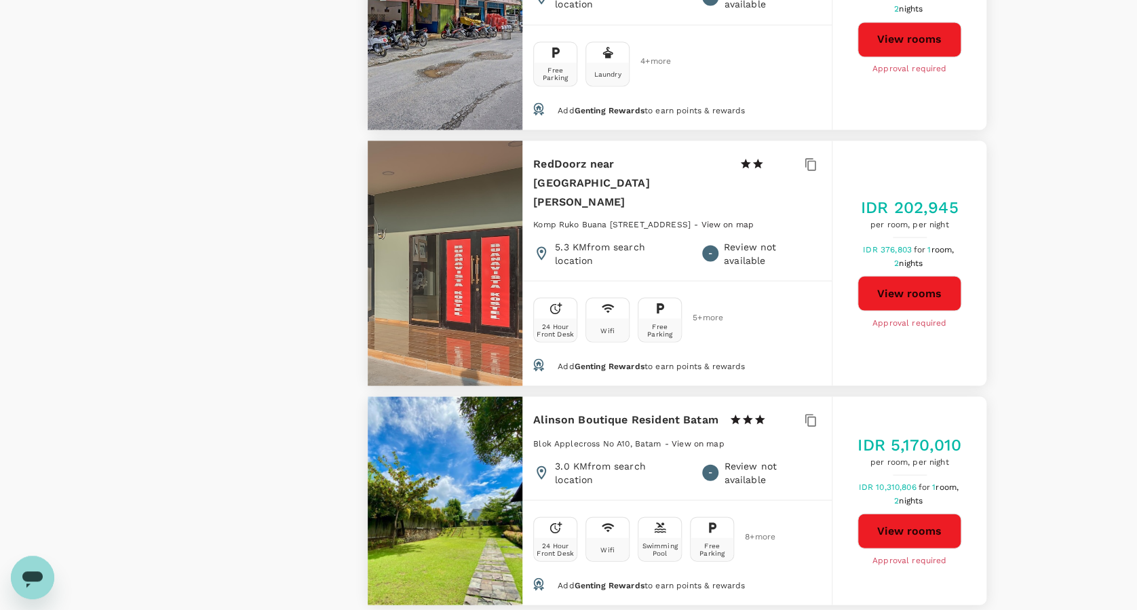
scroll to position [3769, 0]
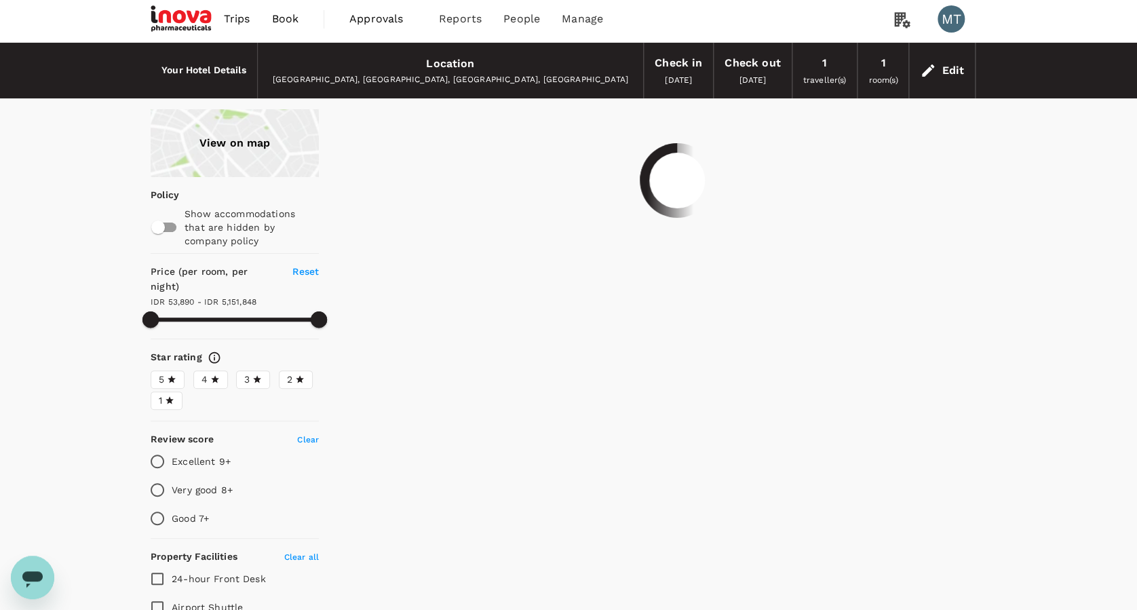
scroll to position [0, 0]
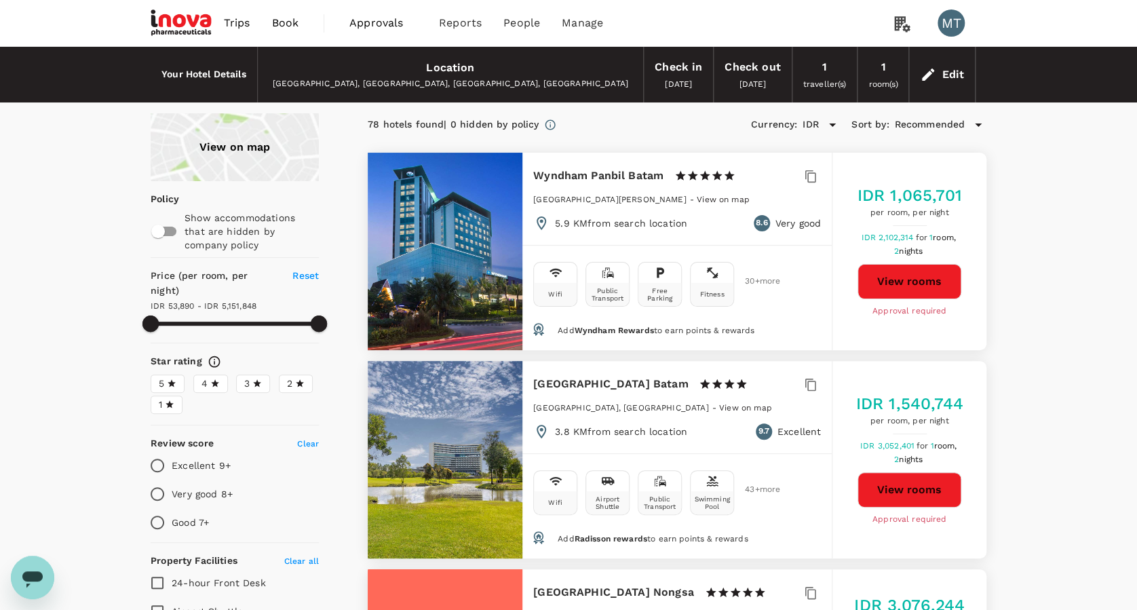
click at [904, 279] on button "View rooms" at bounding box center [909, 281] width 104 height 35
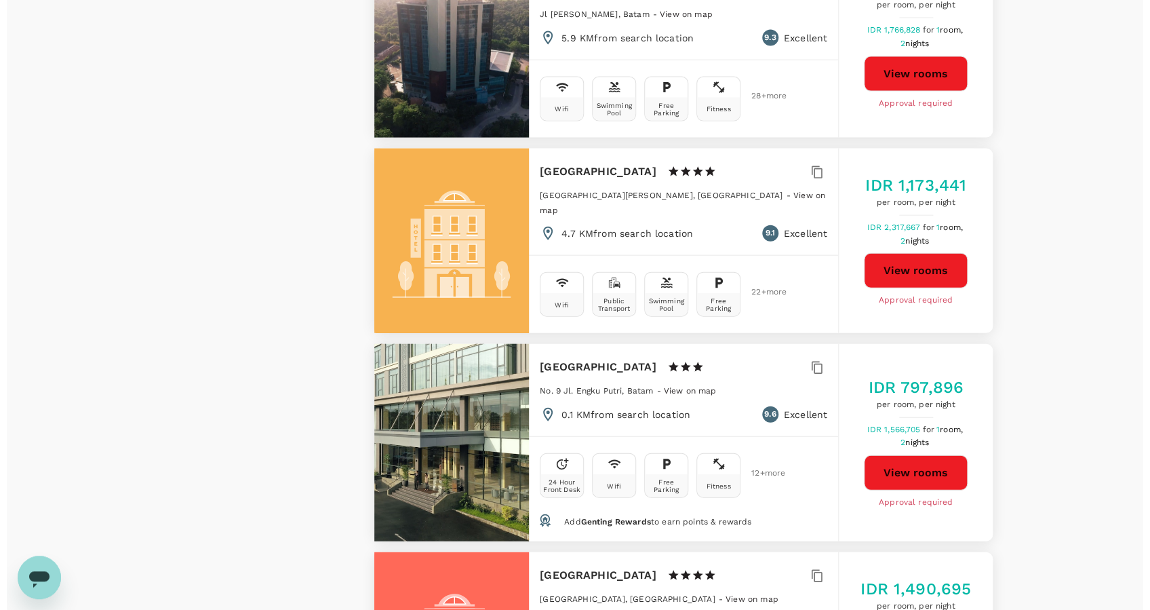
scroll to position [1447, 0]
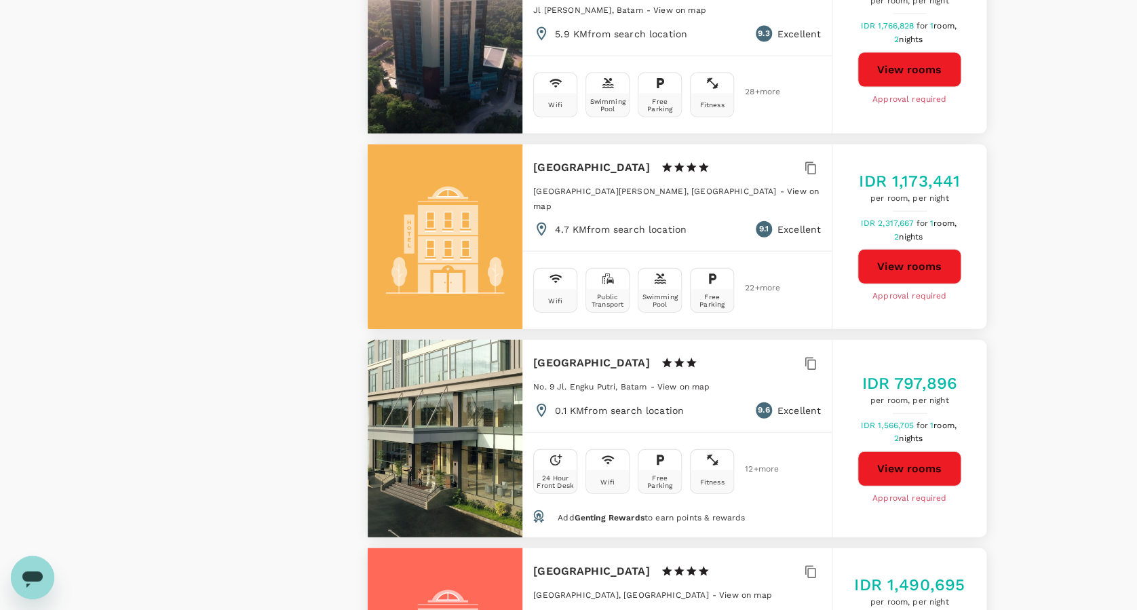
type input "5151847.71"
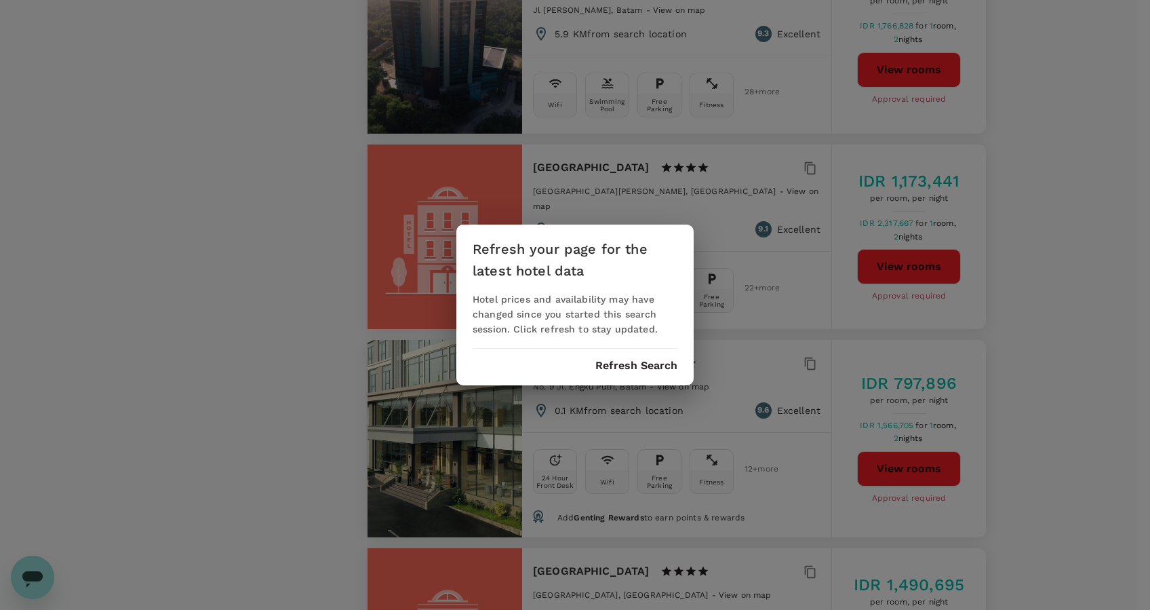
click at [627, 354] on div "Refresh your page for the latest hotel data Hotel prices and availability may h…" at bounding box center [575, 305] width 237 height 161
click at [630, 381] on div "Refresh your page for the latest hotel data Hotel prices and availability may h…" at bounding box center [575, 305] width 237 height 161
click at [630, 368] on button "Refresh Search" at bounding box center [637, 366] width 82 height 12
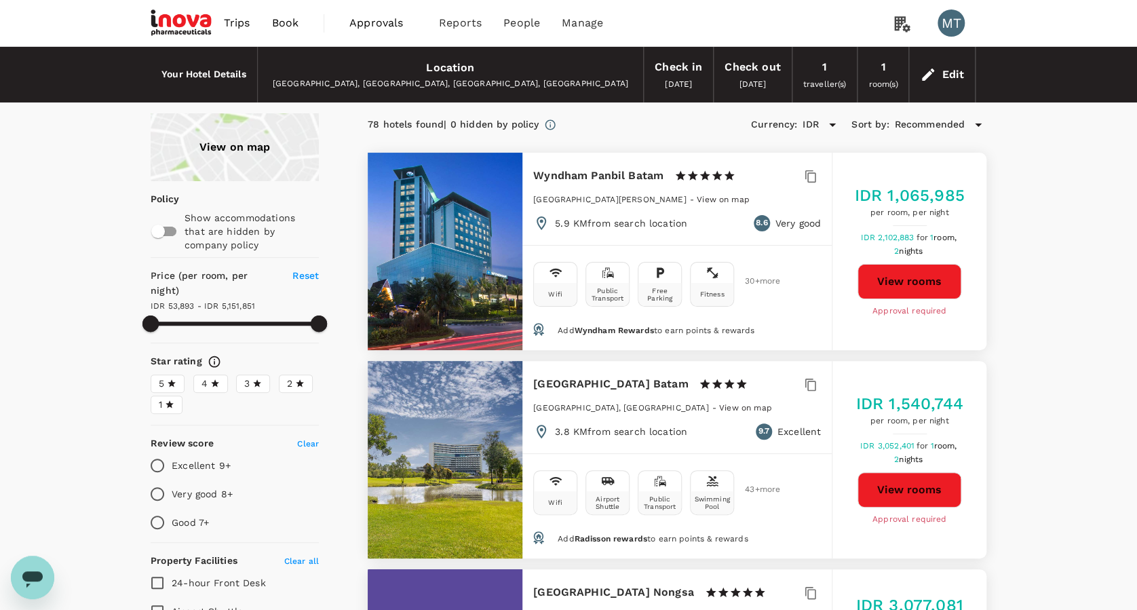
type input "5151850.73"
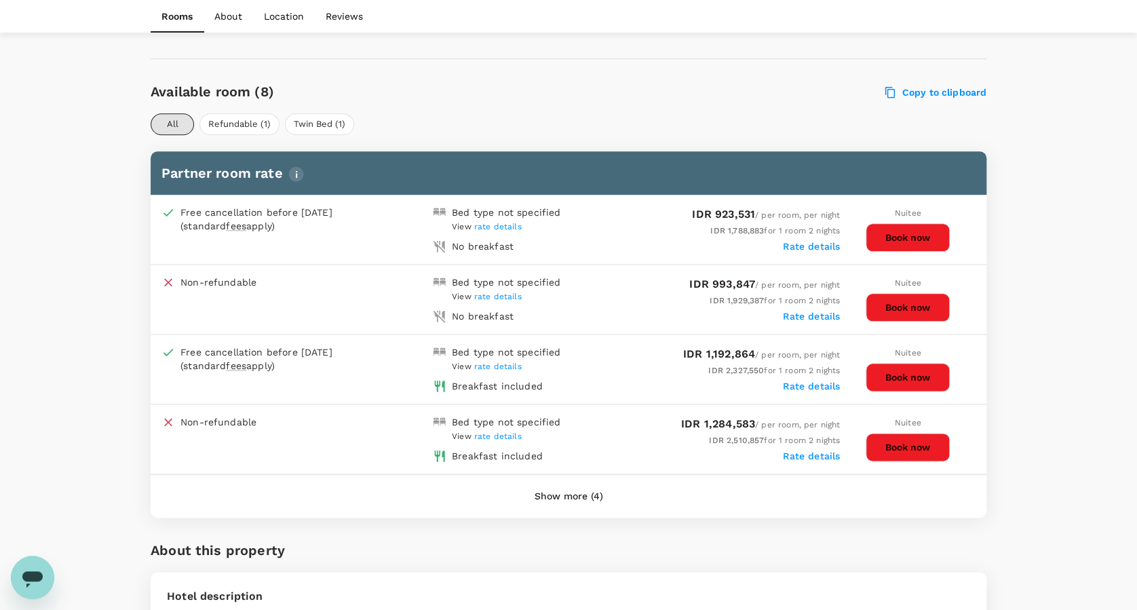
scroll to position [633, 0]
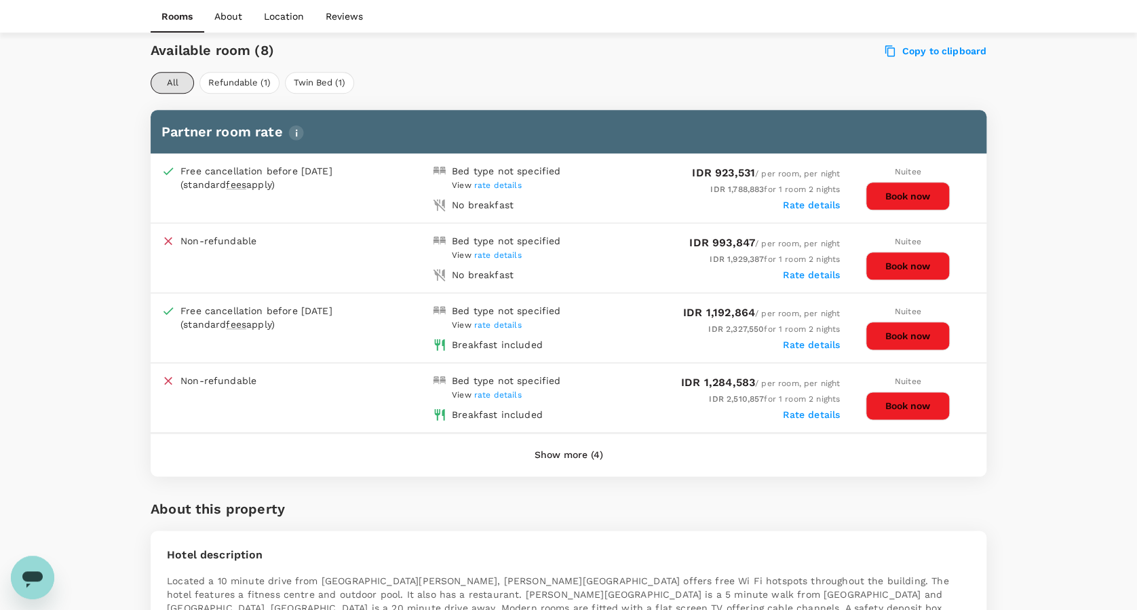
click at [550, 446] on button "Show more (4)" at bounding box center [569, 455] width 106 height 33
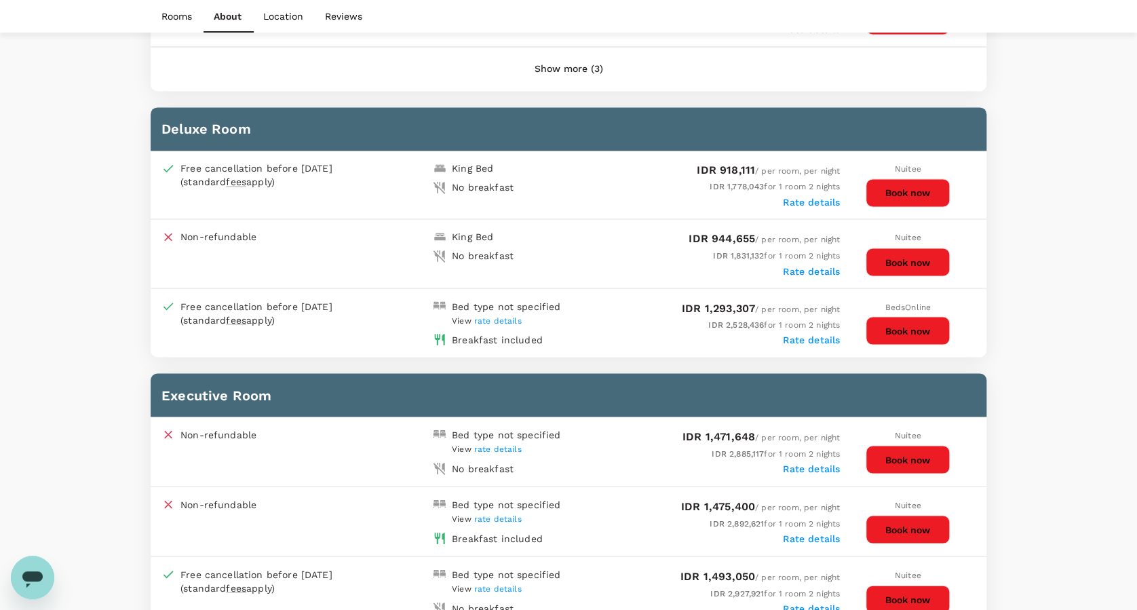
scroll to position [985, 0]
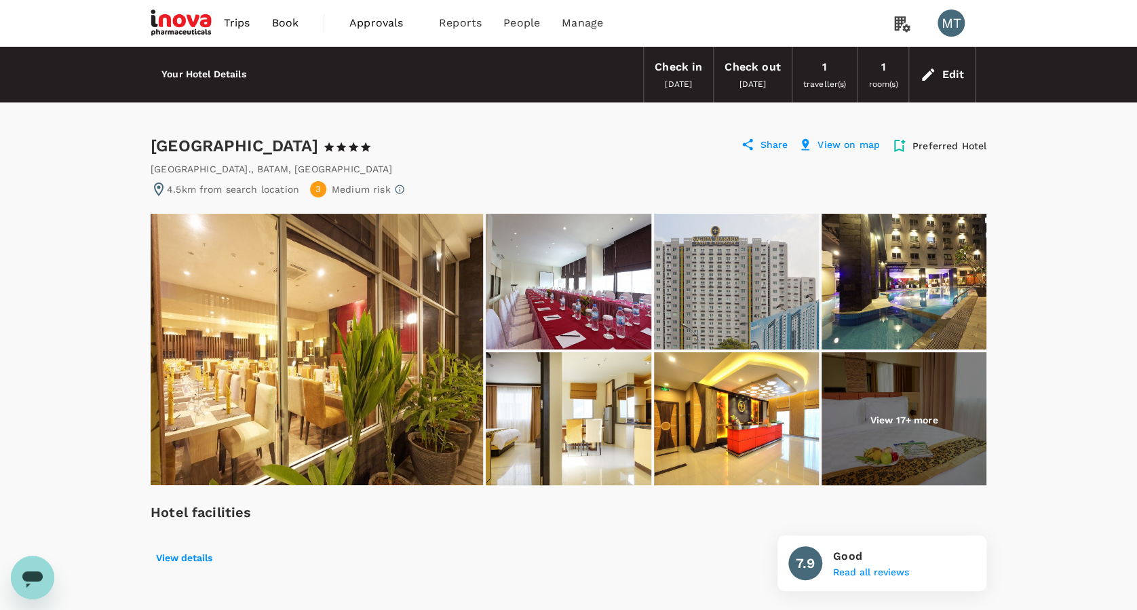
click at [867, 405] on img at bounding box center [903, 420] width 165 height 136
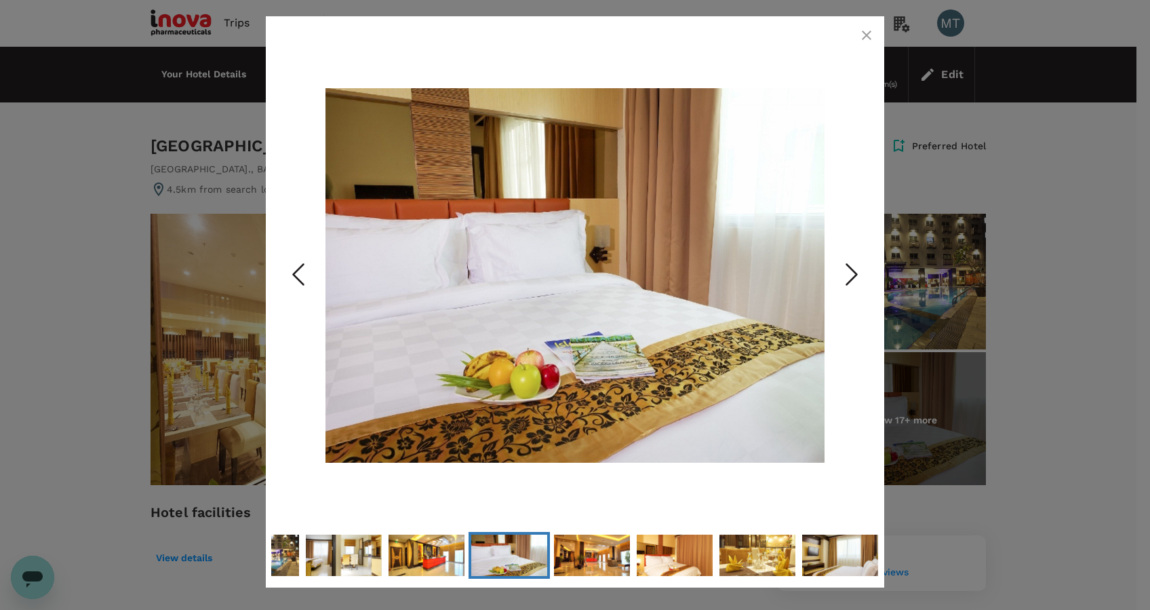
click at [856, 280] on icon "Next Slide" at bounding box center [852, 274] width 41 height 41
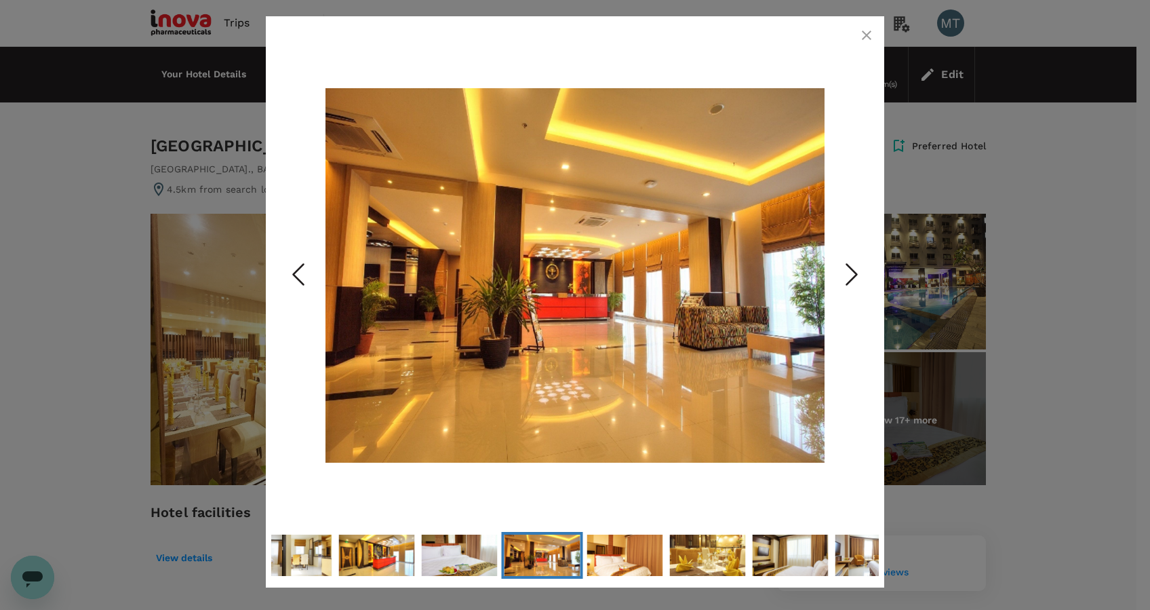
click at [878, 38] on button "button" at bounding box center [866, 35] width 27 height 27
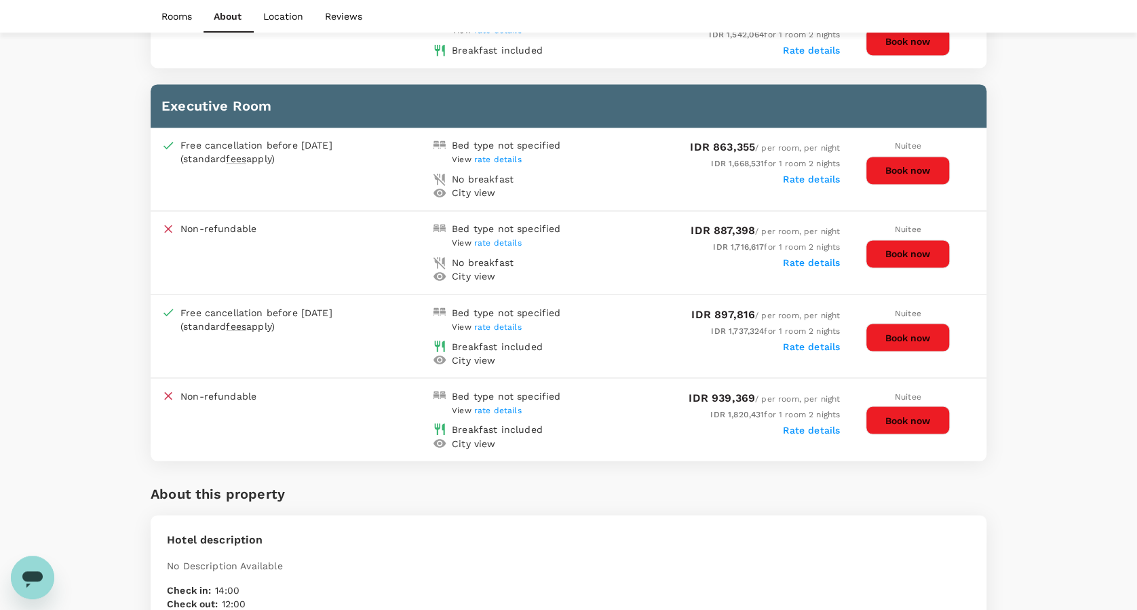
scroll to position [994, 0]
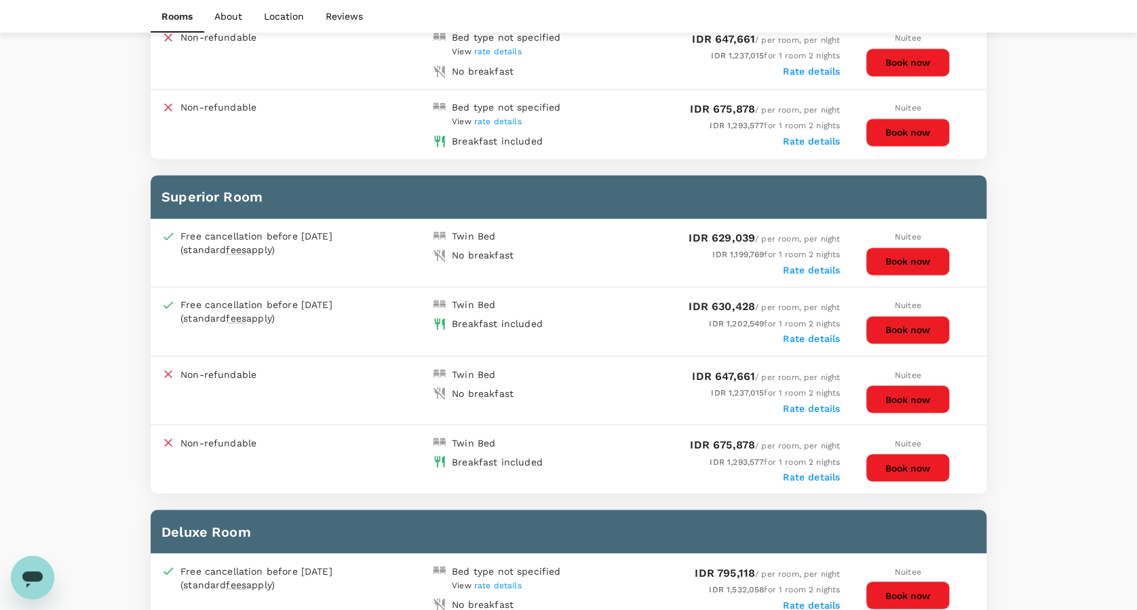
scroll to position [814, 0]
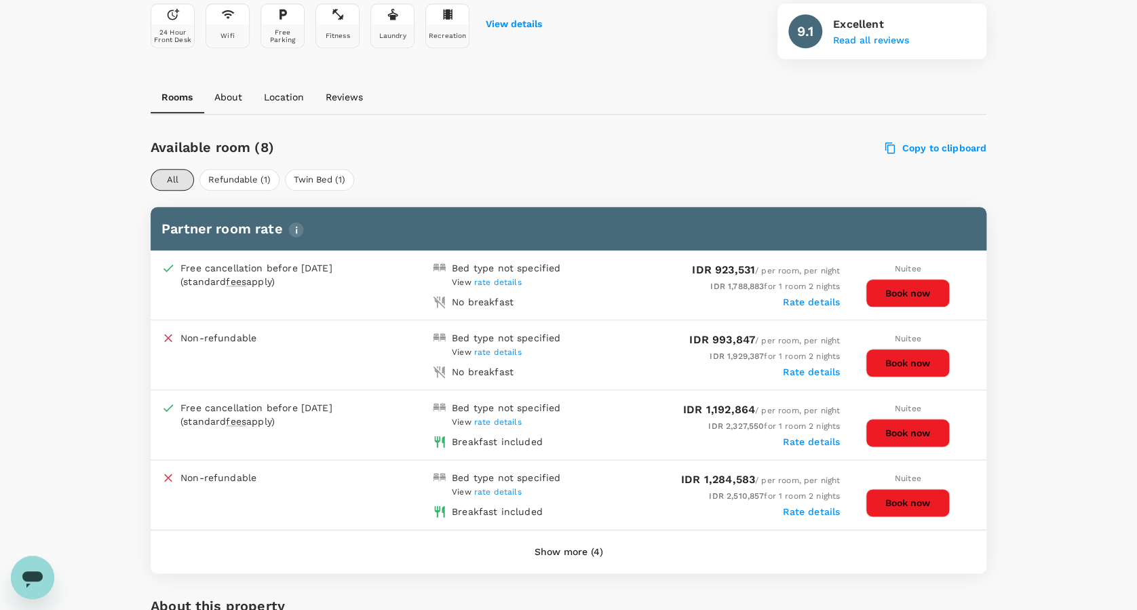
scroll to position [537, 0]
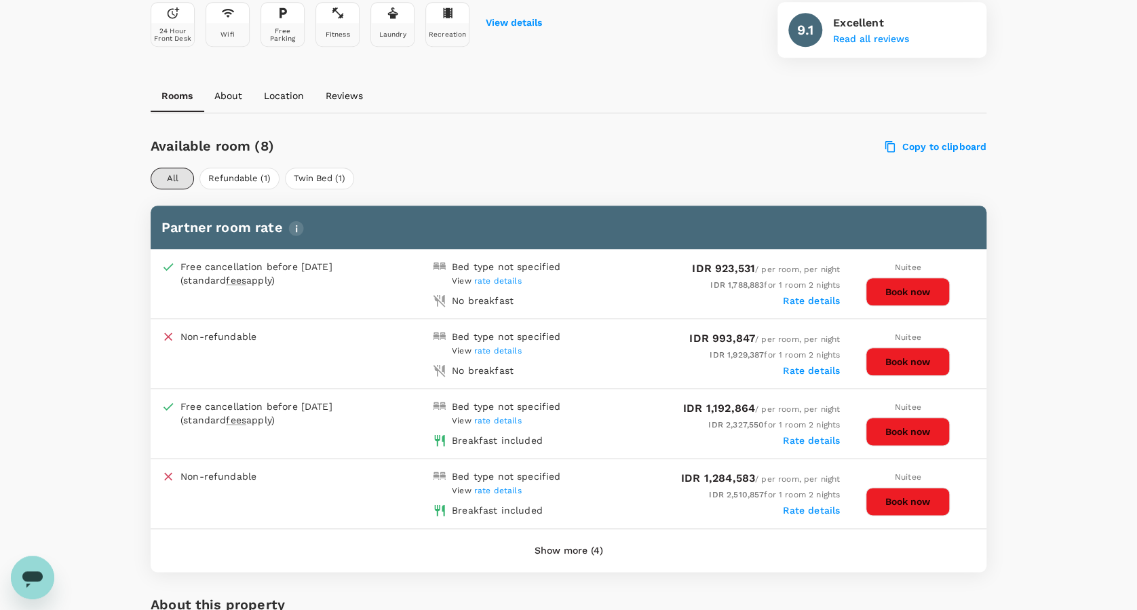
click at [567, 541] on button "Show more (4)" at bounding box center [569, 551] width 106 height 33
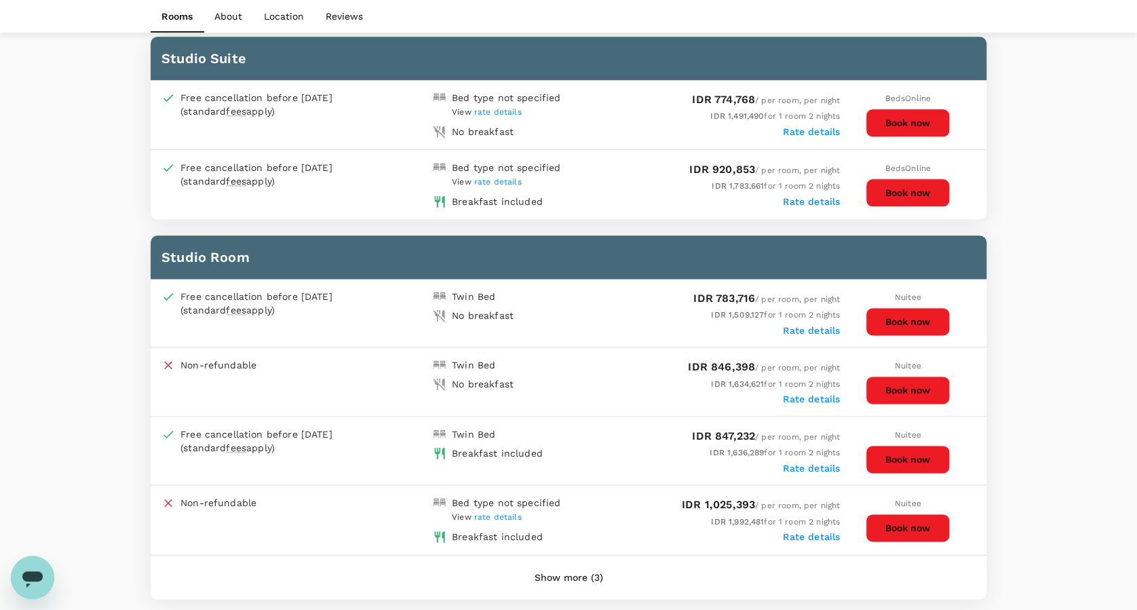
scroll to position [723, 0]
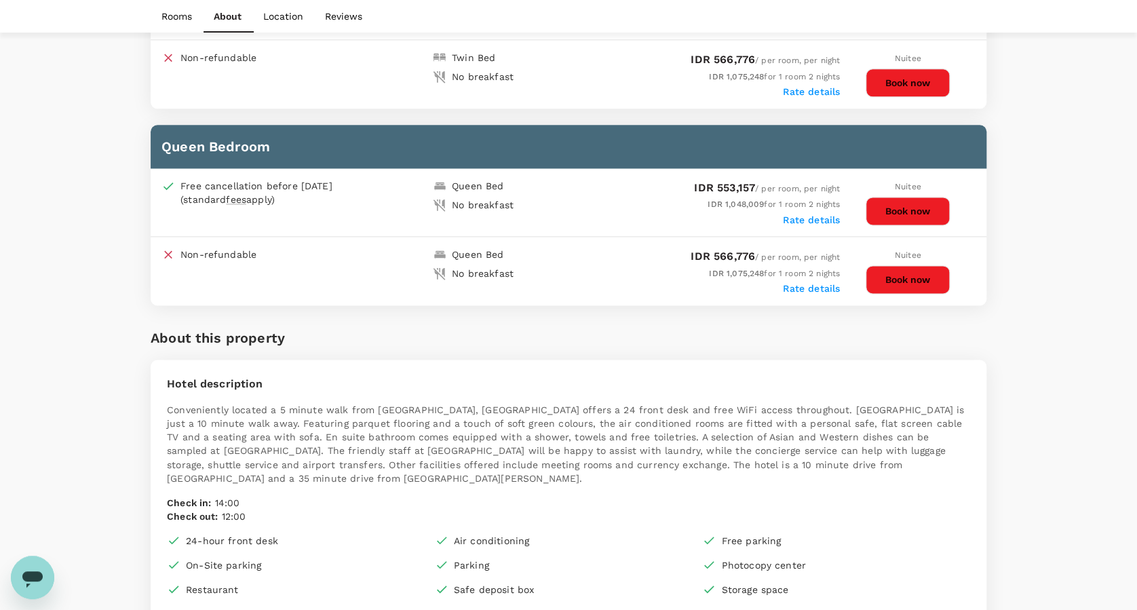
scroll to position [814, 0]
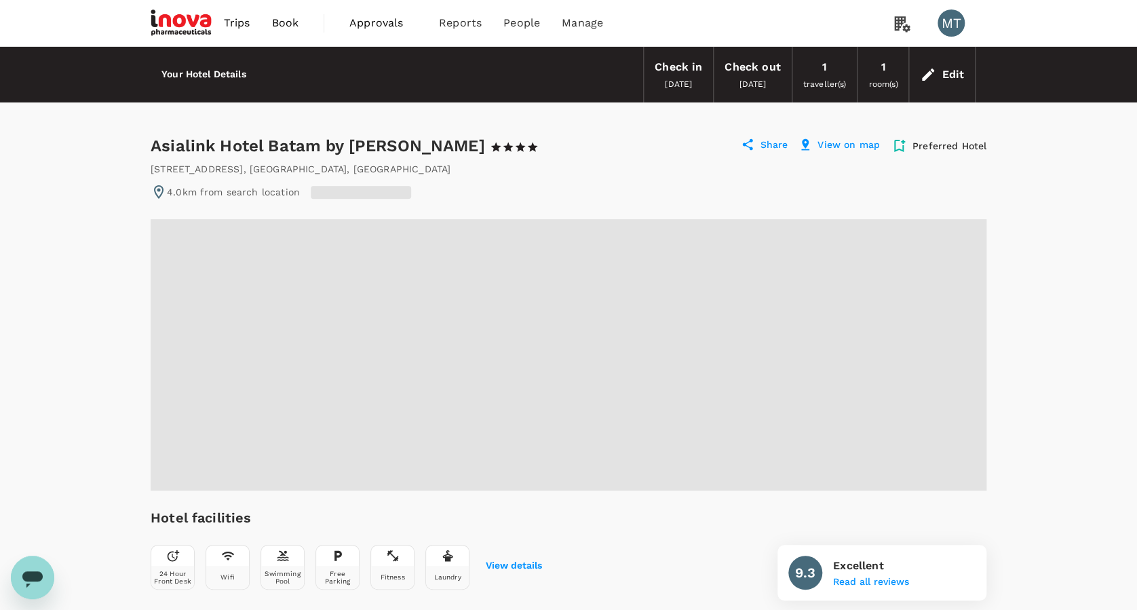
radio input "true"
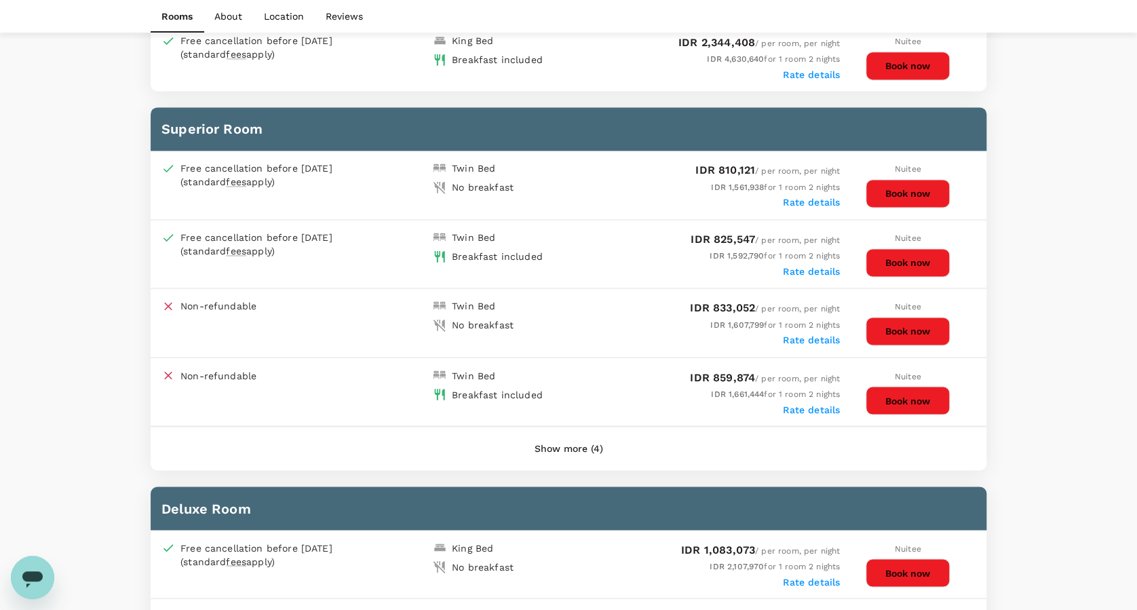
scroll to position [904, 0]
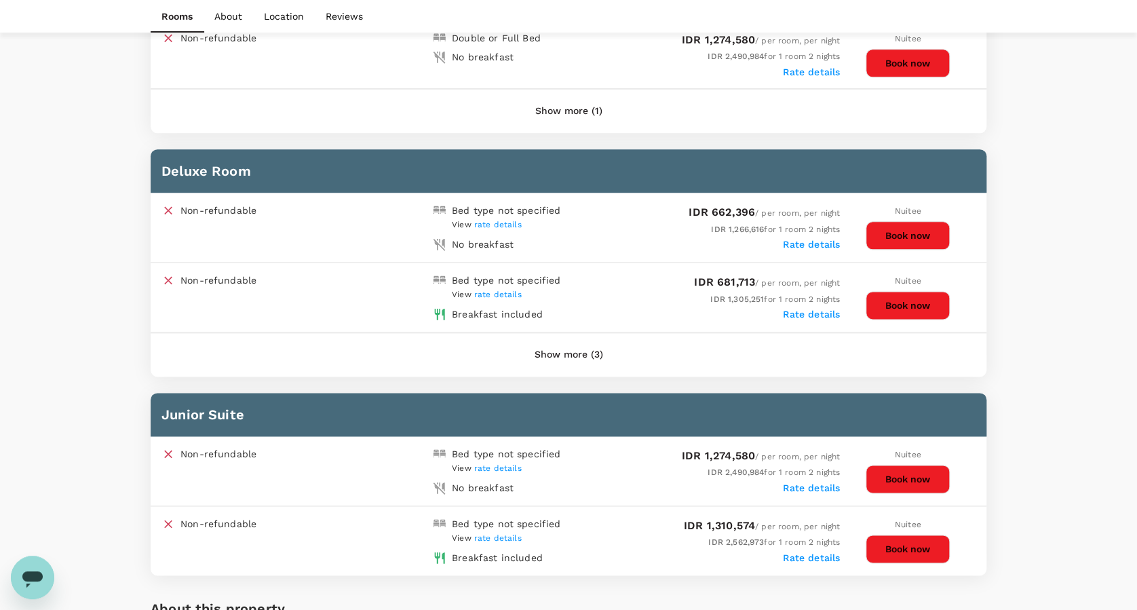
scroll to position [723, 0]
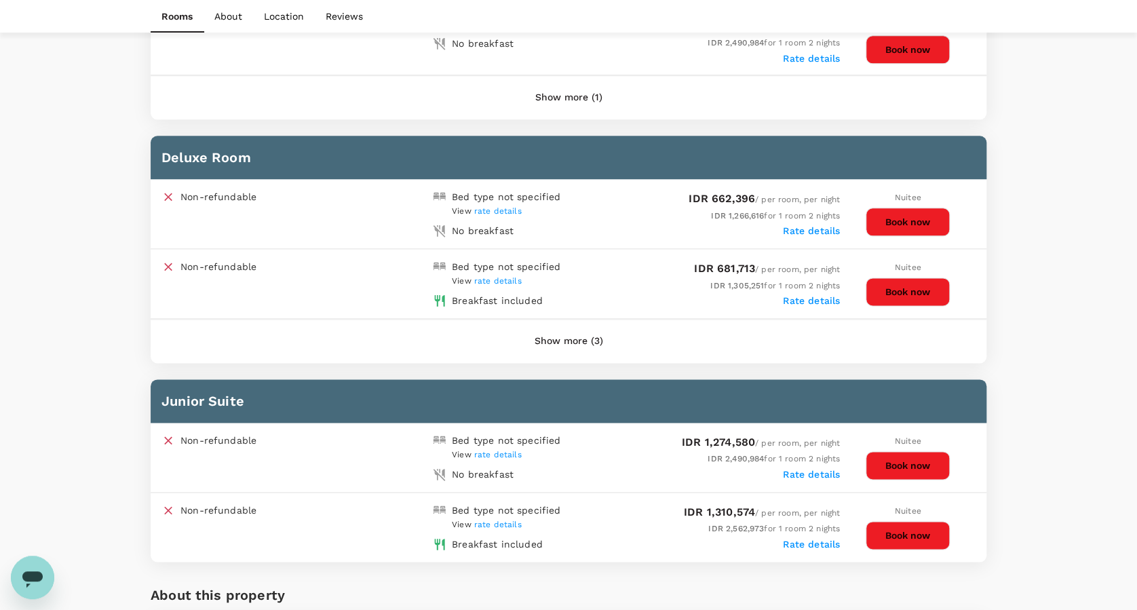
click at [594, 336] on button "Show more (3)" at bounding box center [569, 341] width 106 height 33
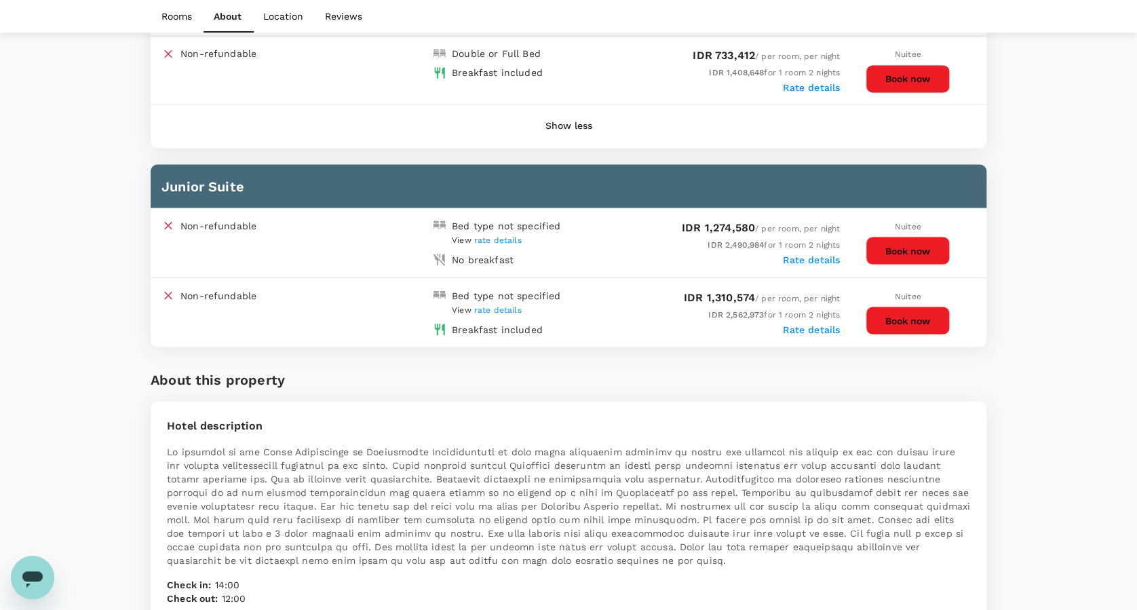
scroll to position [1176, 0]
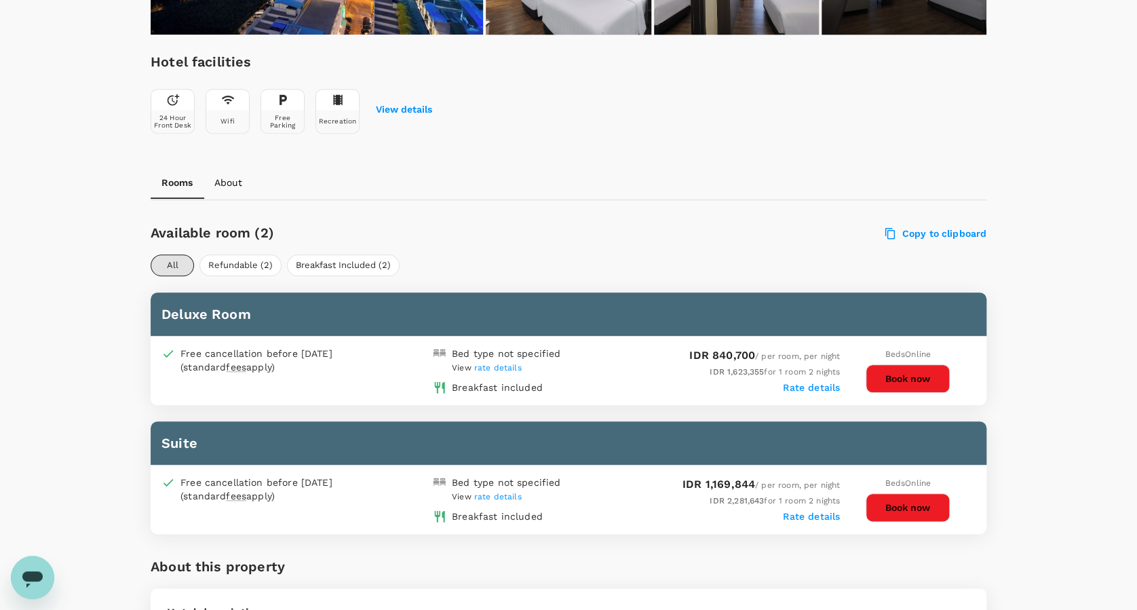
scroll to position [452, 0]
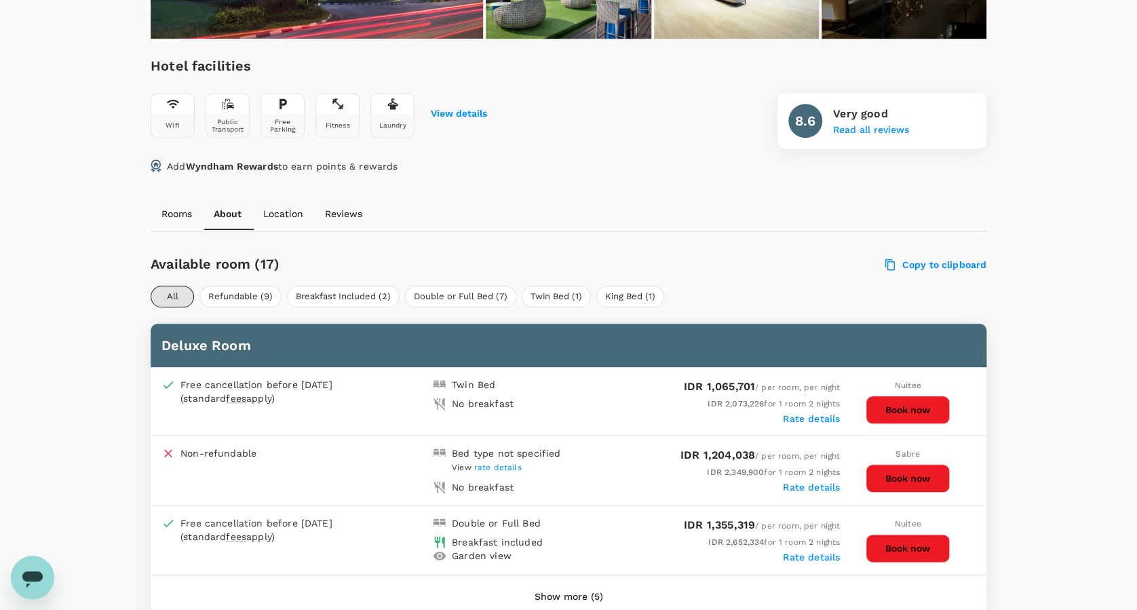
scroll to position [718, 0]
